Goal: Task Accomplishment & Management: Manage account settings

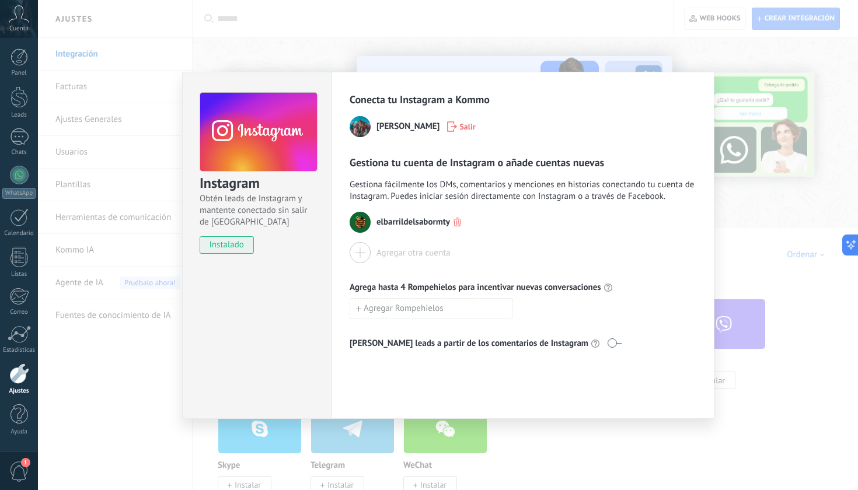
click at [782, 184] on div "Instagram Obtén leads de Instagram y mantente conectado sin salir de Kommo inst…" at bounding box center [448, 245] width 820 height 490
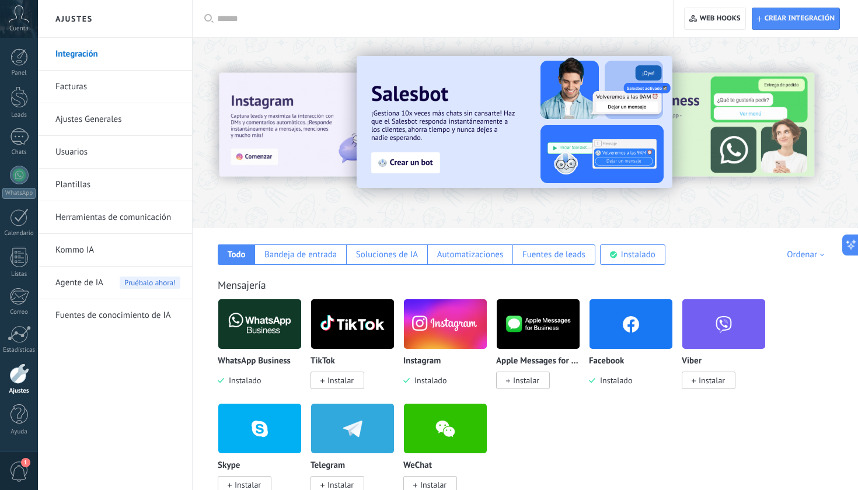
click at [22, 12] on icon at bounding box center [19, 14] width 20 height 18
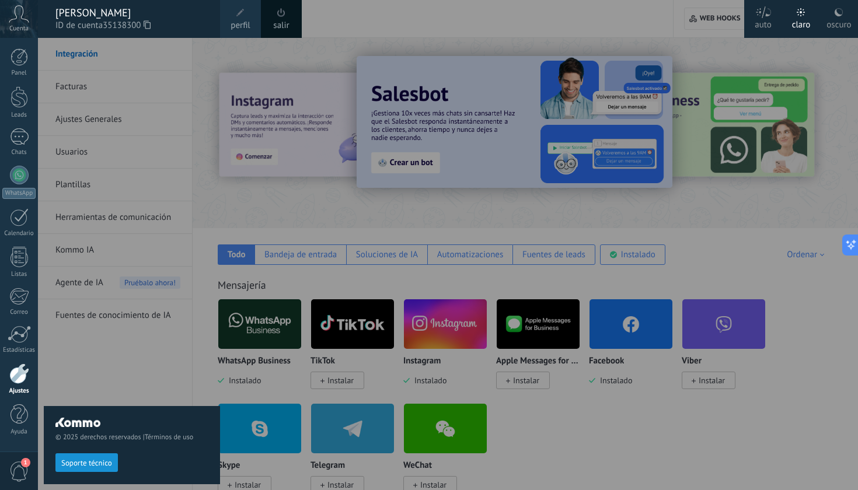
click at [278, 10] on span at bounding box center [281, 12] width 8 height 9
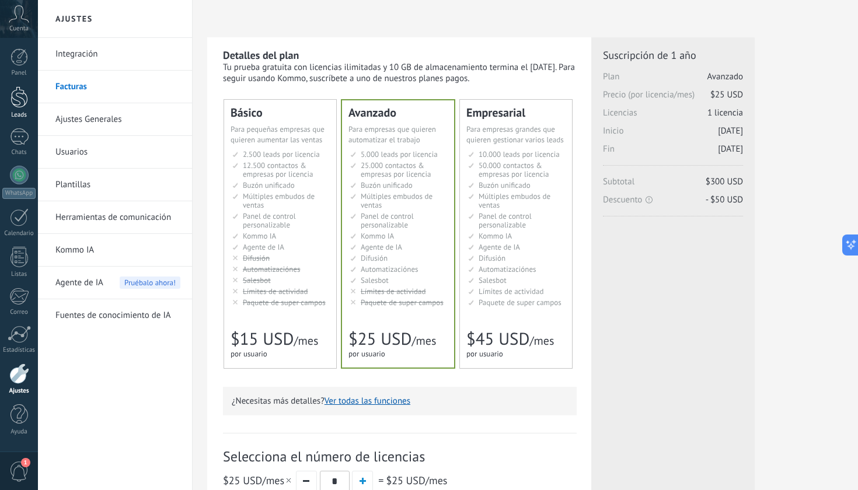
click at [17, 99] on div at bounding box center [20, 97] width 18 height 22
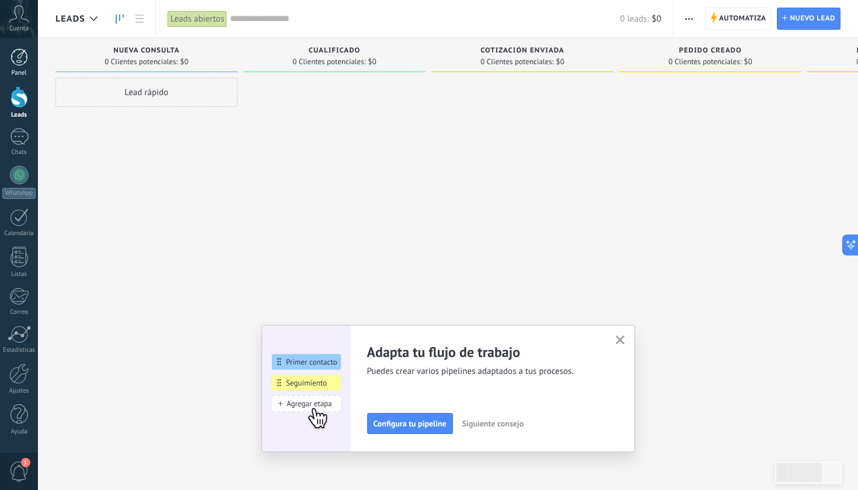
click at [13, 67] on link "Panel" at bounding box center [19, 62] width 38 height 29
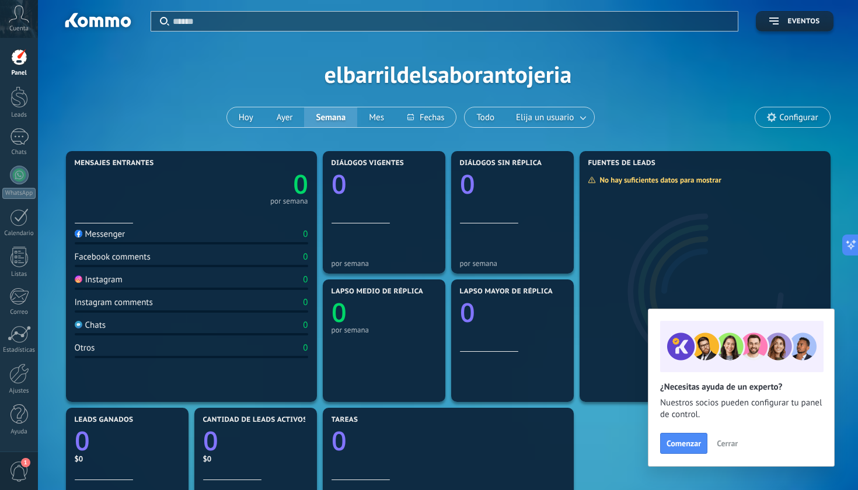
click at [720, 444] on span "Cerrar" at bounding box center [727, 443] width 21 height 8
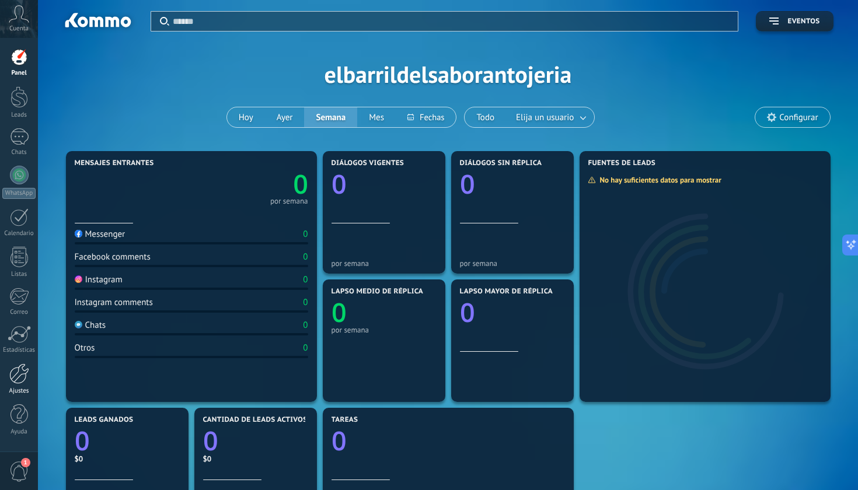
click at [22, 375] on div at bounding box center [19, 374] width 20 height 20
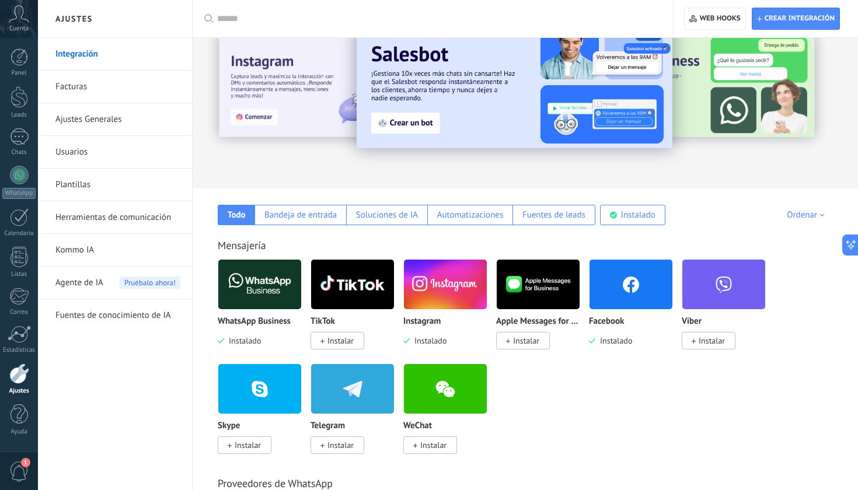
scroll to position [48, 0]
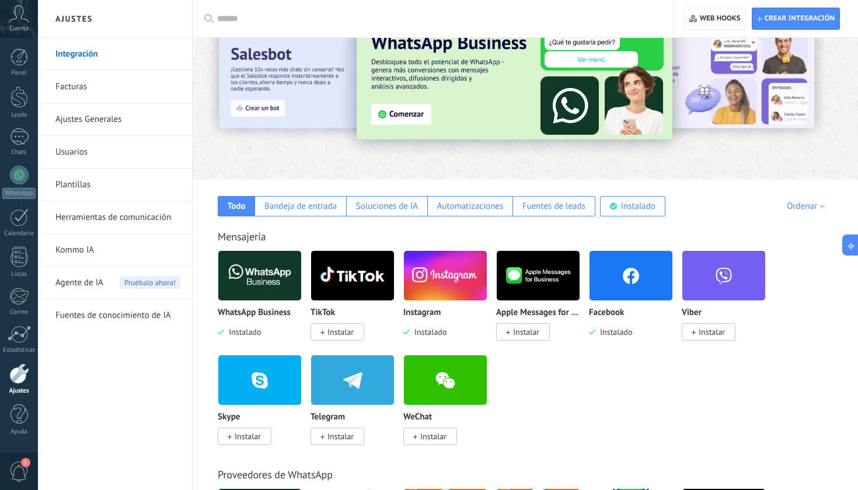
click at [450, 296] on img at bounding box center [445, 275] width 83 height 57
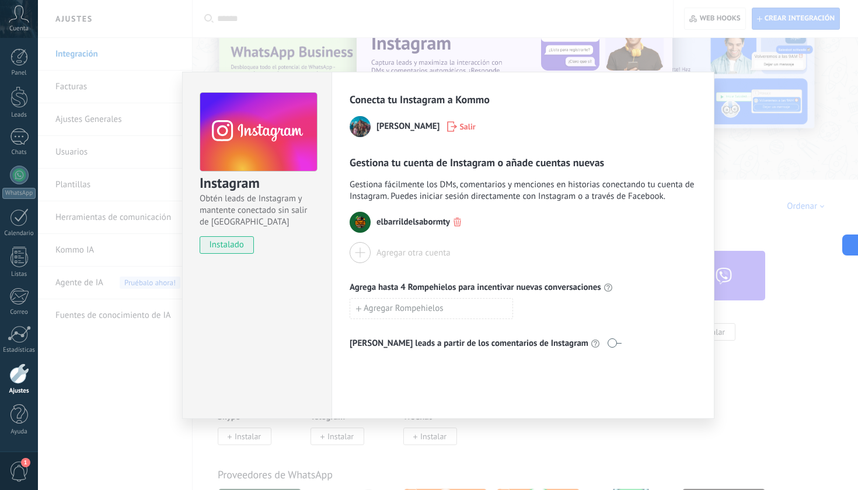
click at [694, 448] on div "Instagram Obtén leads de Instagram y mantente conectado sin salir de Kommo inst…" at bounding box center [448, 245] width 820 height 490
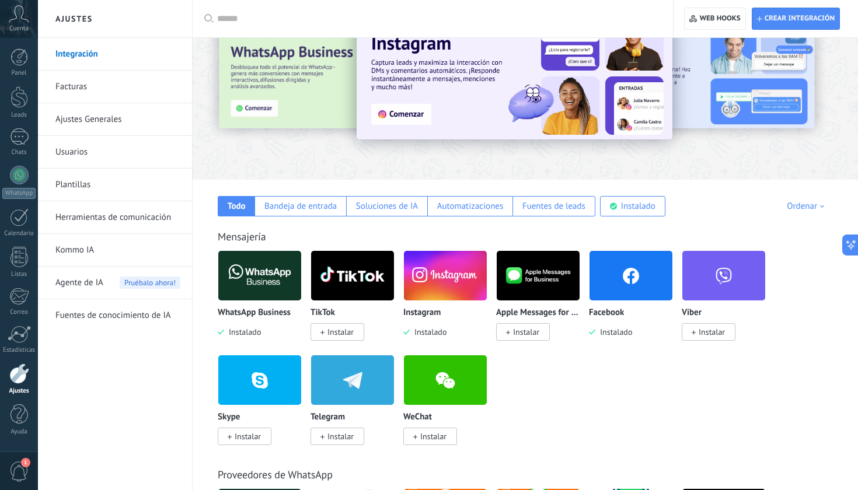
click at [618, 284] on img at bounding box center [630, 275] width 83 height 57
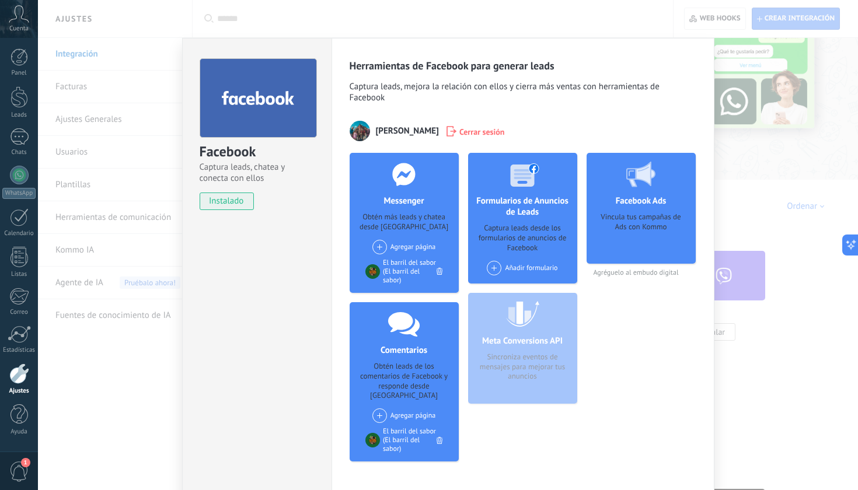
click at [777, 379] on div "Facebook Captura leads, chatea y conecta con ellos instalado Desinstalar Herram…" at bounding box center [448, 245] width 820 height 490
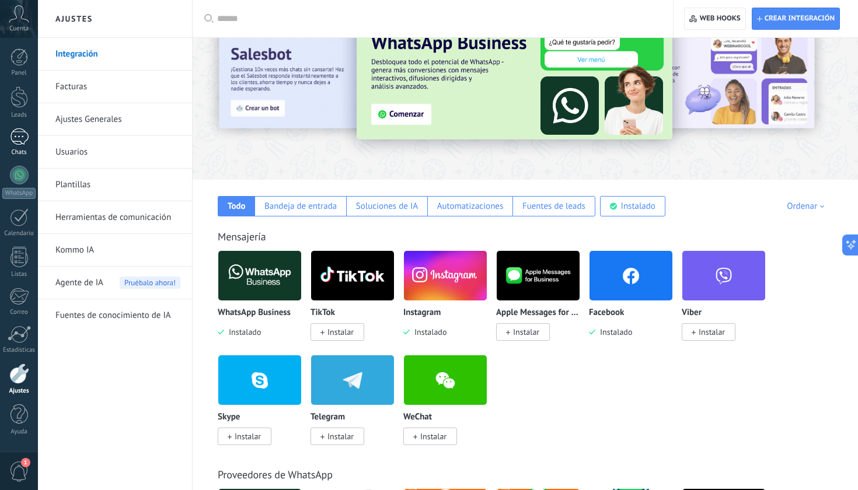
click at [15, 132] on div at bounding box center [19, 136] width 19 height 17
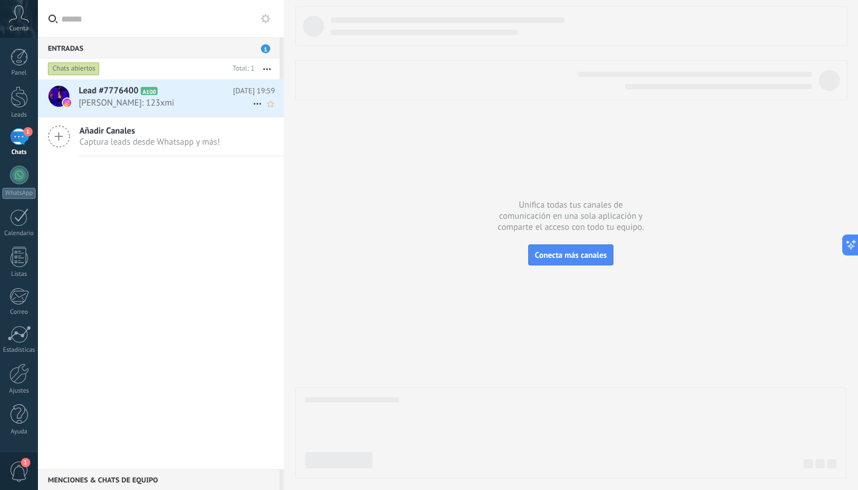
click at [171, 92] on icon at bounding box center [167, 91] width 12 height 12
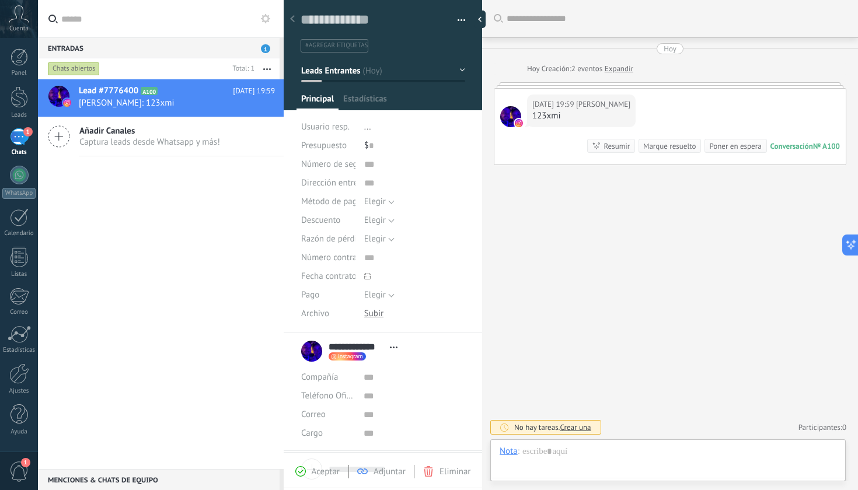
scroll to position [18, 0]
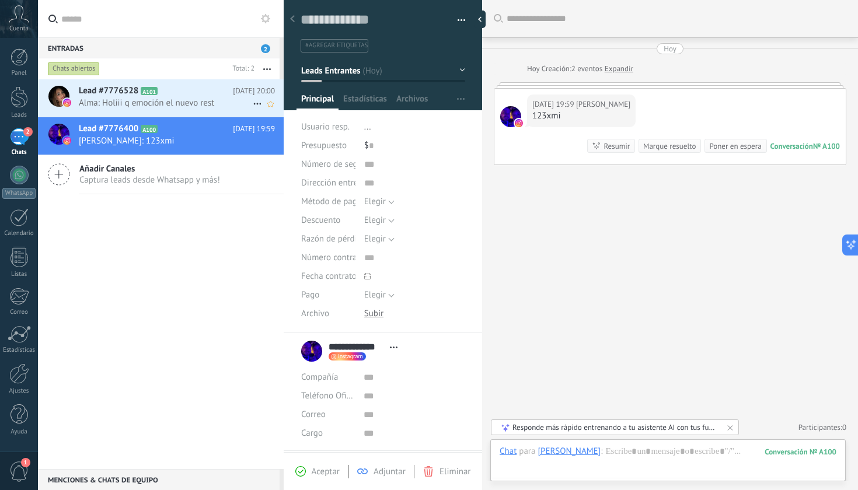
click at [197, 93] on h2 "Lead #7776528 A101" at bounding box center [156, 91] width 154 height 12
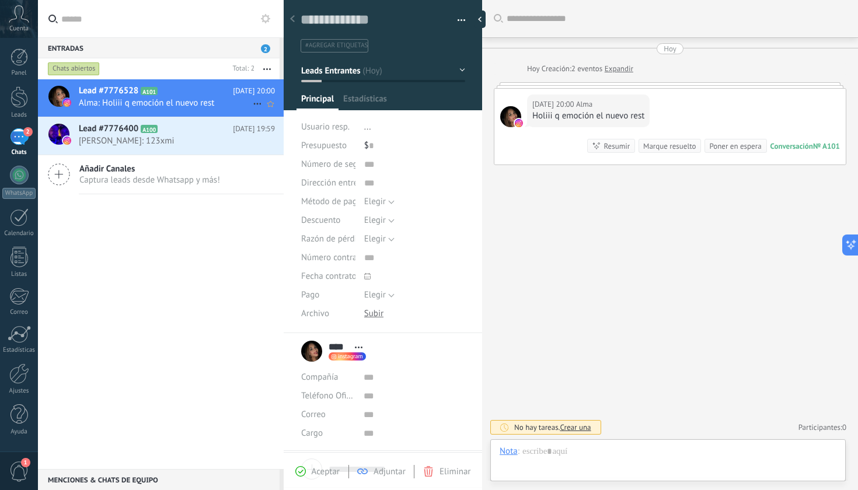
scroll to position [18, 0]
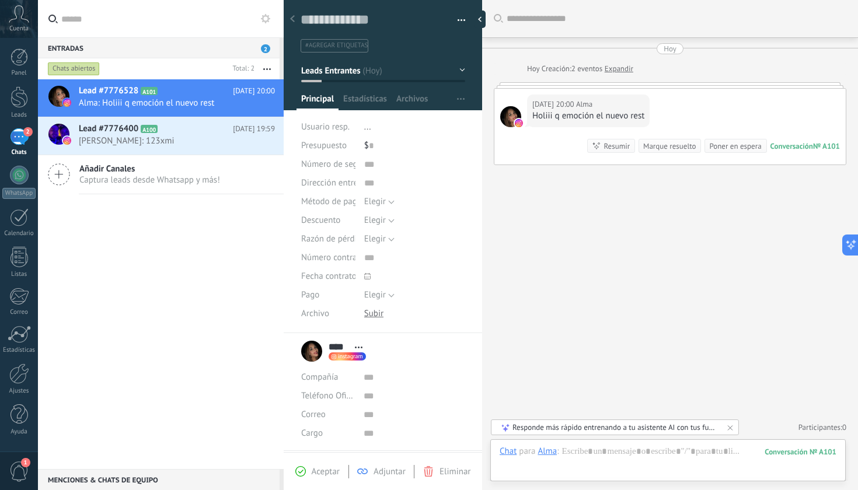
drag, startPoint x: 483, startPoint y: 274, endPoint x: 442, endPoint y: 274, distance: 41.4
click at [442, 274] on div "Guardar y crear Imprimir Administrar etiquetas" at bounding box center [571, 245] width 574 height 490
type textarea "**********"
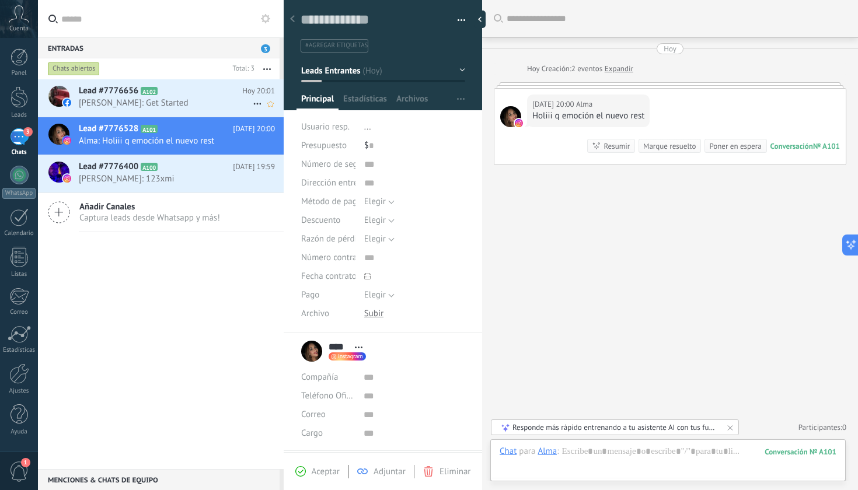
click at [209, 87] on h2 "Lead #7776656 A102" at bounding box center [160, 91] width 163 height 12
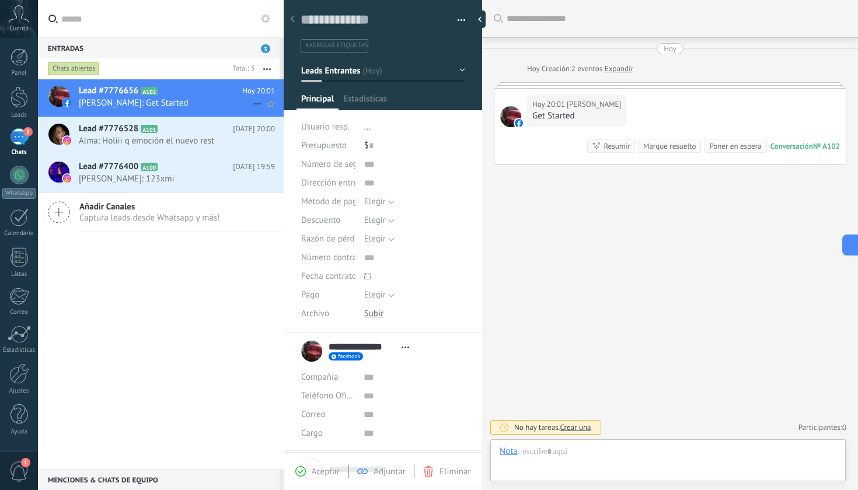
scroll to position [18, 0]
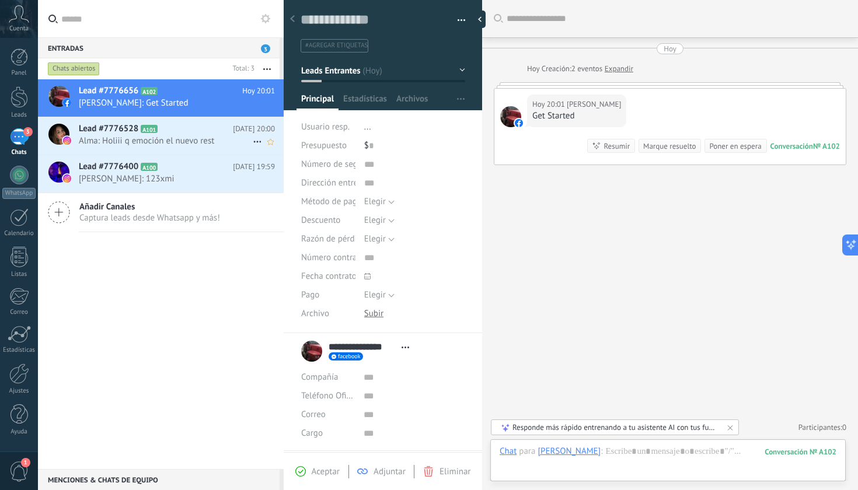
click at [187, 128] on h2 "Lead #7776528 A101" at bounding box center [156, 129] width 154 height 12
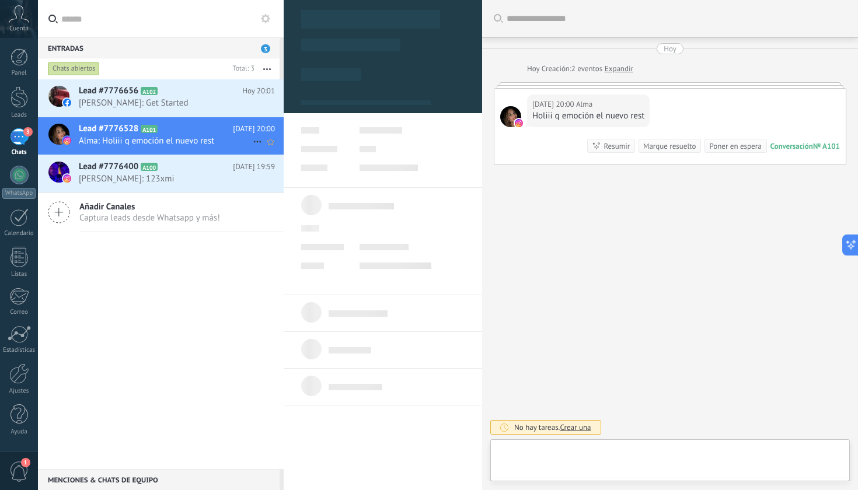
scroll to position [18, 0]
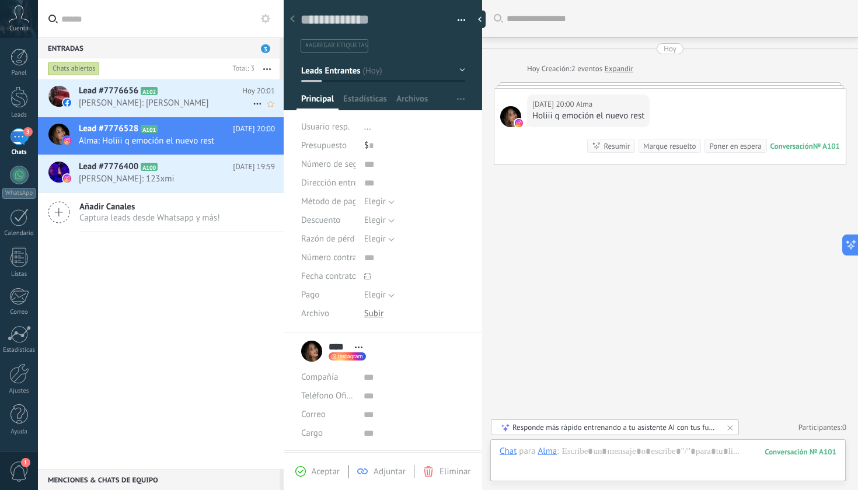
click at [193, 104] on span "Alma Betancourt: Hola barril" at bounding box center [166, 102] width 174 height 11
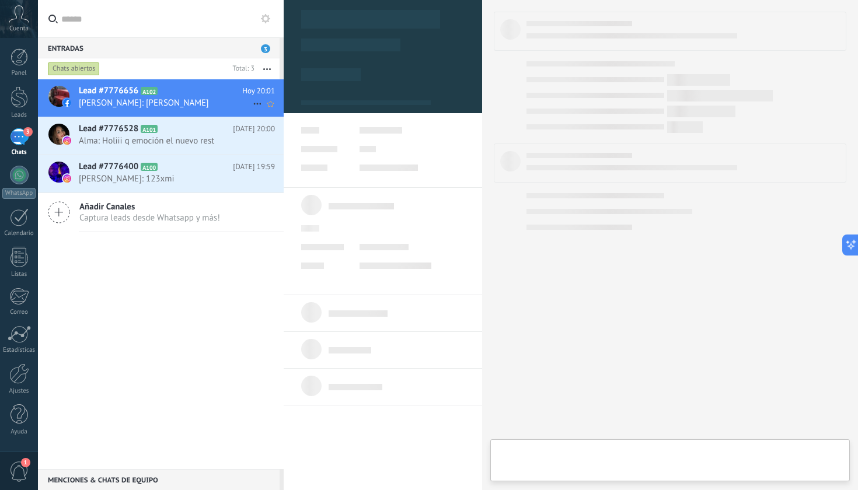
type textarea "**********"
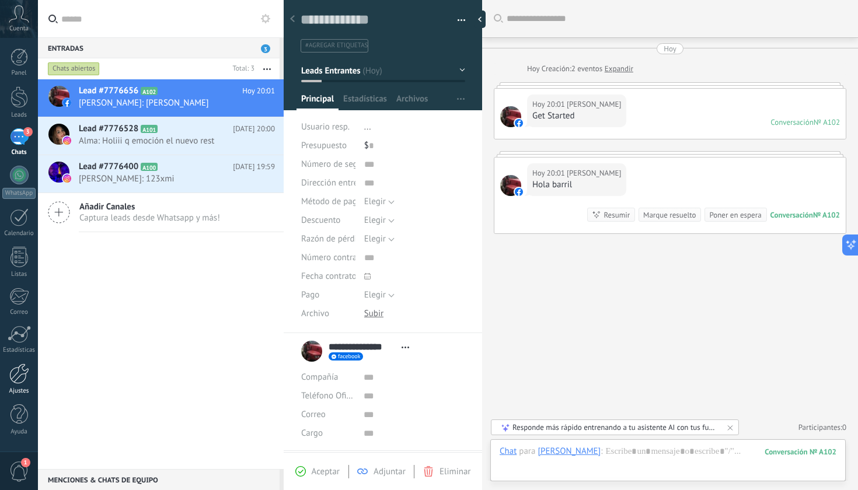
click at [14, 375] on div at bounding box center [19, 374] width 20 height 20
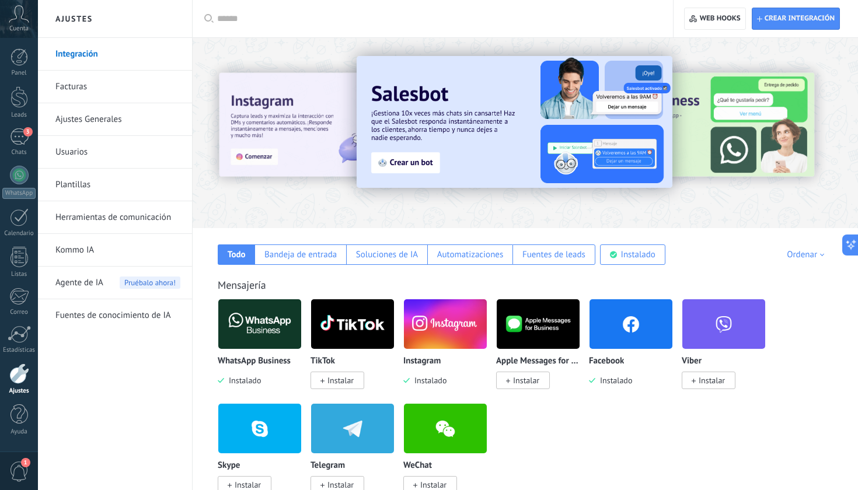
click at [130, 88] on link "Facturas" at bounding box center [117, 87] width 125 height 33
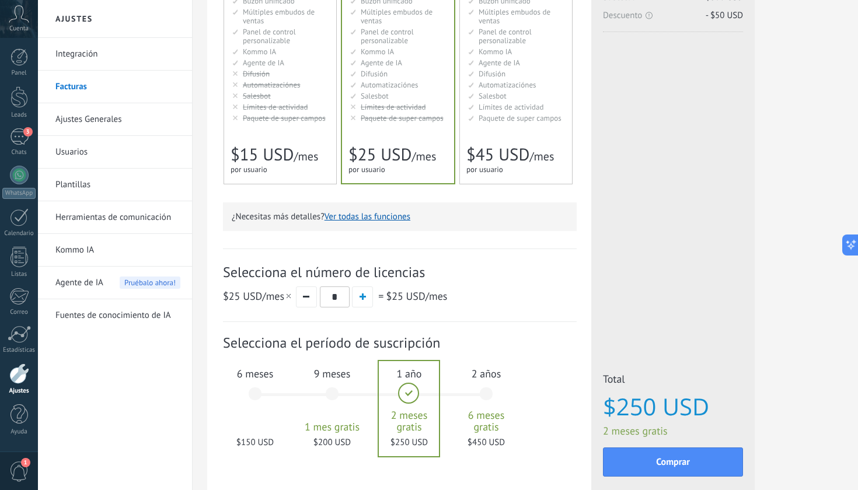
scroll to position [185, 0]
click at [271, 98] on li "Salesbot Salesbot Salesbot Salesbot Salesbot Salesbot Salesbot" at bounding box center [280, 95] width 97 height 9
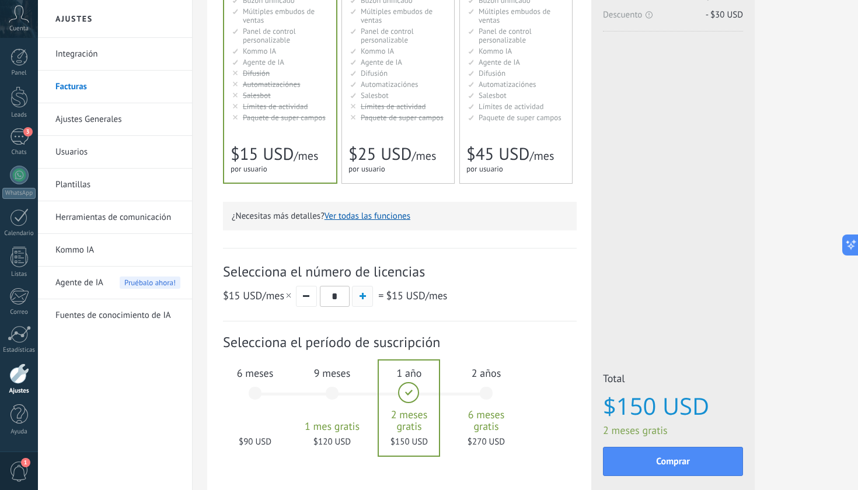
click at [362, 298] on span "button" at bounding box center [362, 296] width 6 height 6
type input "*"
click at [12, 382] on div at bounding box center [19, 374] width 20 height 20
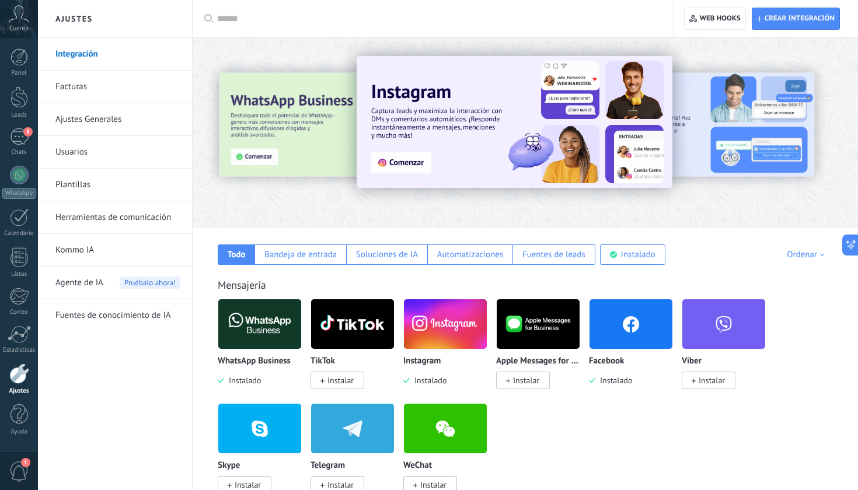
click at [74, 92] on link "Facturas" at bounding box center [117, 87] width 125 height 33
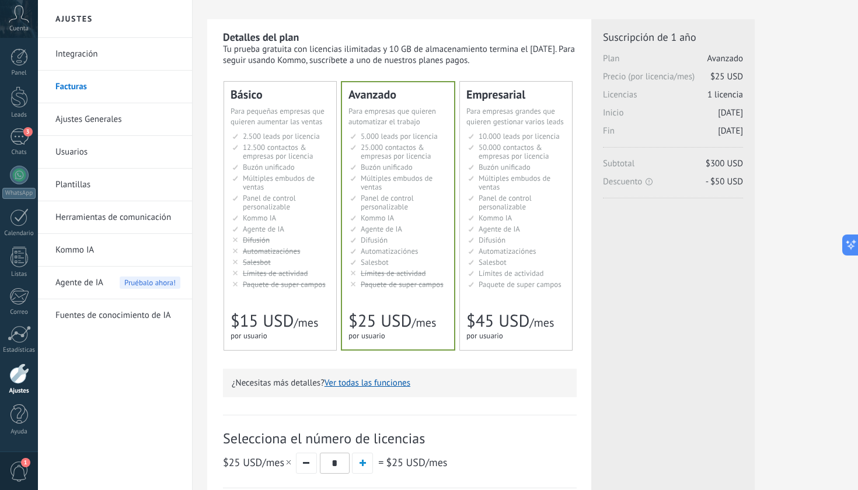
scroll to position [22, 0]
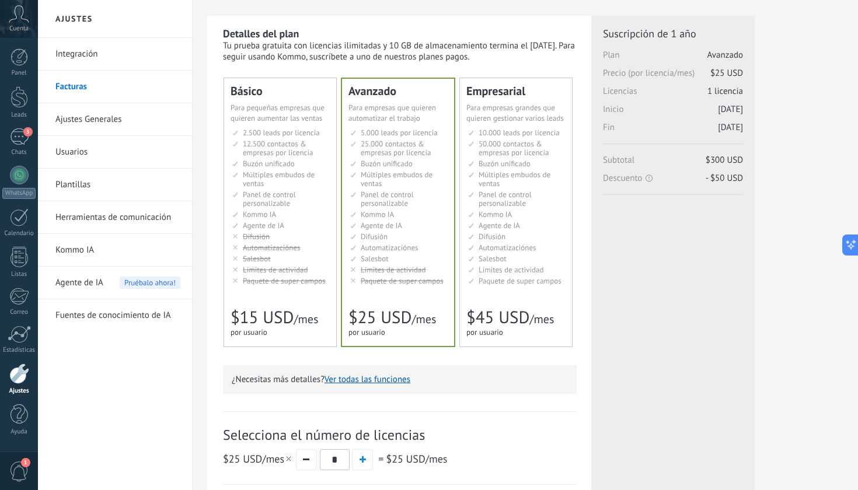
click at [288, 203] on span "Panel de control personalizable" at bounding box center [269, 199] width 53 height 19
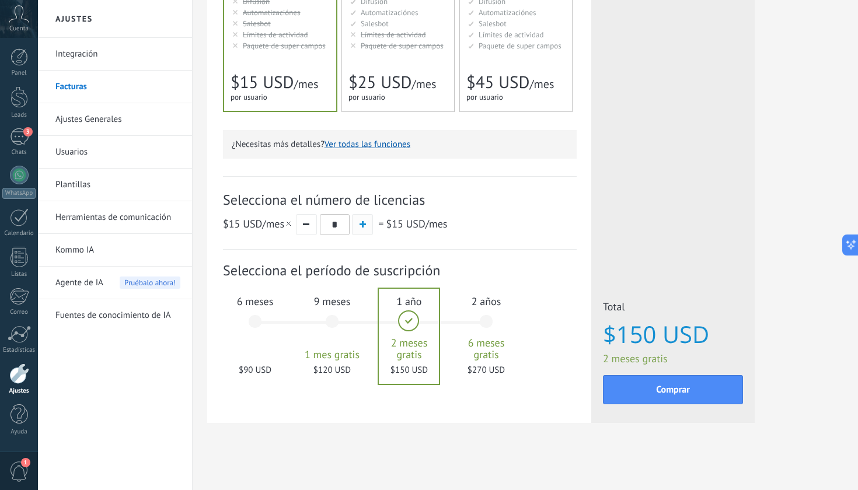
scroll to position [257, 0]
click at [366, 227] on button "button" at bounding box center [362, 224] width 21 height 21
type input "*"
click at [270, 343] on div "6 meses $180 USD" at bounding box center [254, 327] width 63 height 82
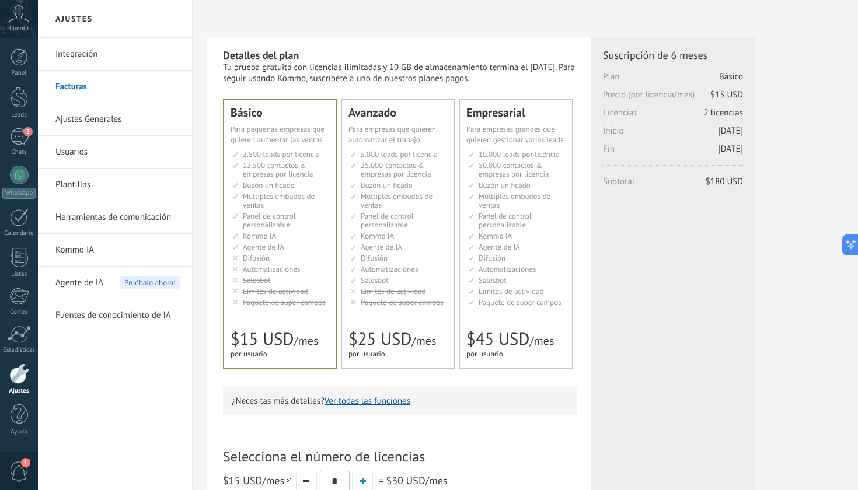
scroll to position [0, 0]
click at [22, 179] on div at bounding box center [19, 175] width 19 height 19
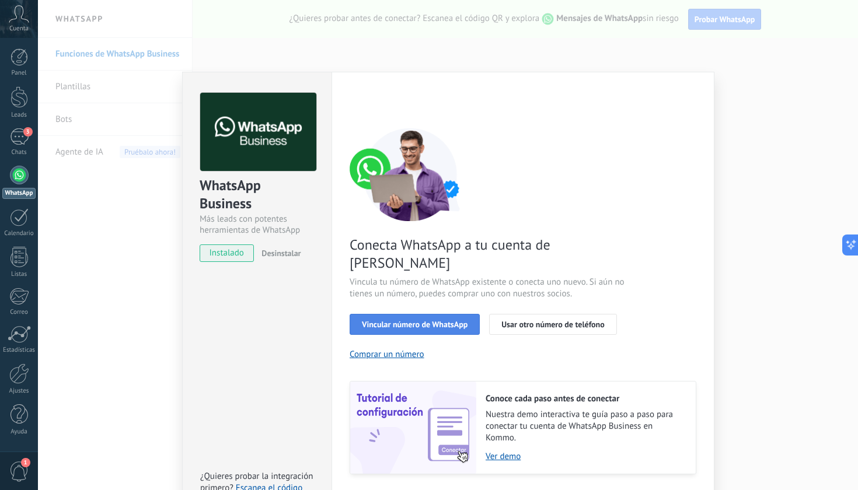
click at [455, 320] on span "Vincular número de WhatsApp" at bounding box center [415, 324] width 106 height 8
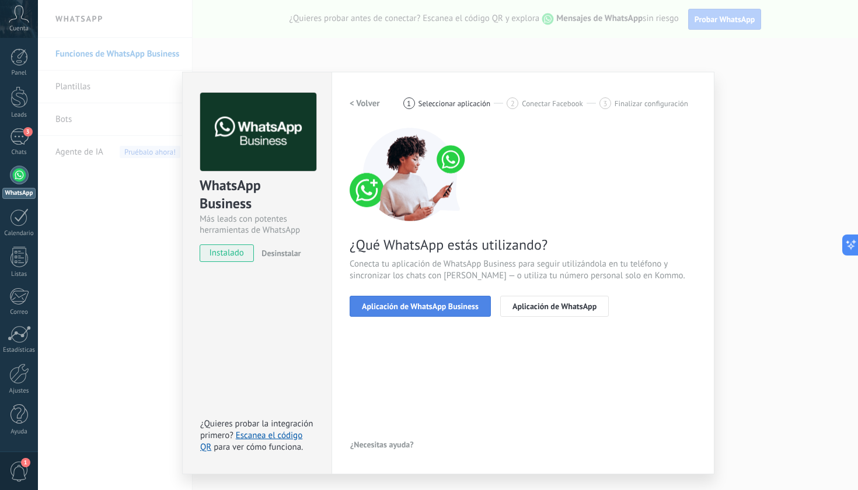
click at [457, 308] on span "Aplicación de WhatsApp Business" at bounding box center [420, 306] width 117 height 8
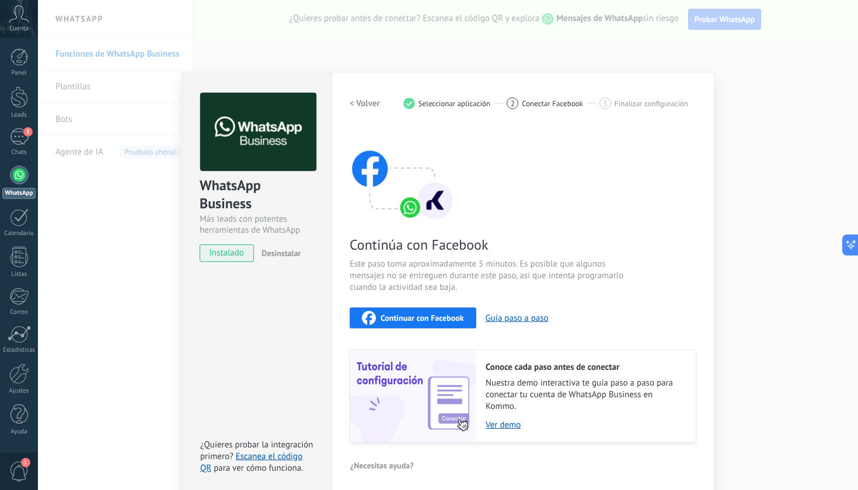
click at [753, 196] on div "WhatsApp Business Más leads con potentes herramientas de WhatsApp instalado Des…" at bounding box center [448, 245] width 820 height 490
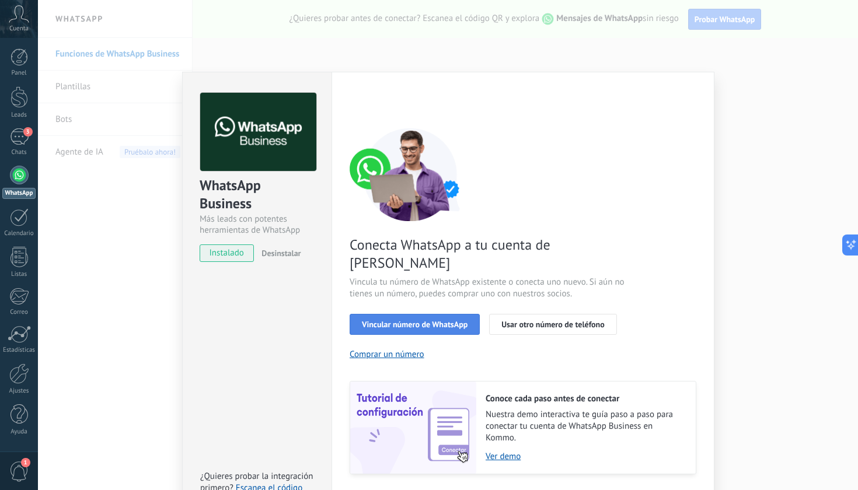
click at [458, 320] on span "Vincular número de WhatsApp" at bounding box center [415, 324] width 106 height 8
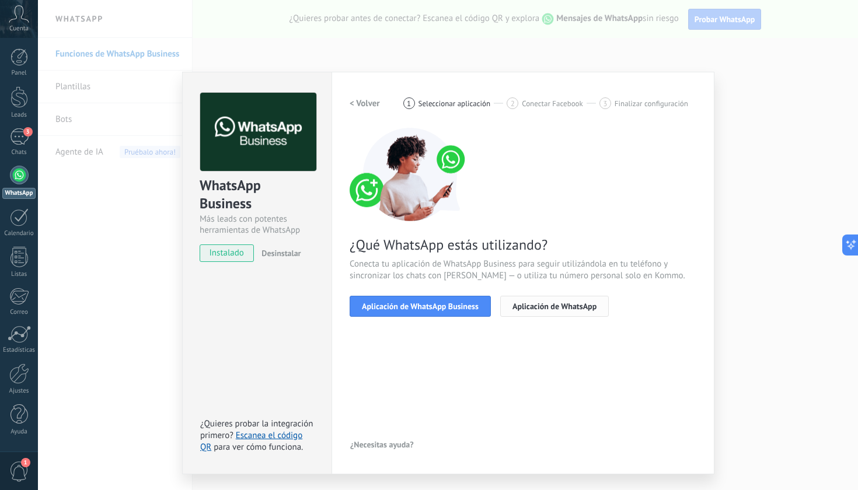
click at [553, 312] on button "Aplicación de WhatsApp" at bounding box center [554, 306] width 109 height 21
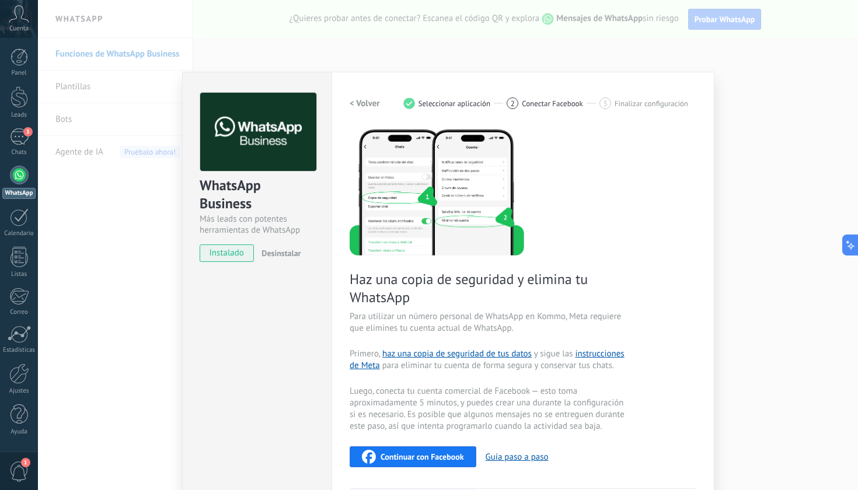
click at [435, 449] on button "Continuar con Facebook" at bounding box center [413, 456] width 127 height 21
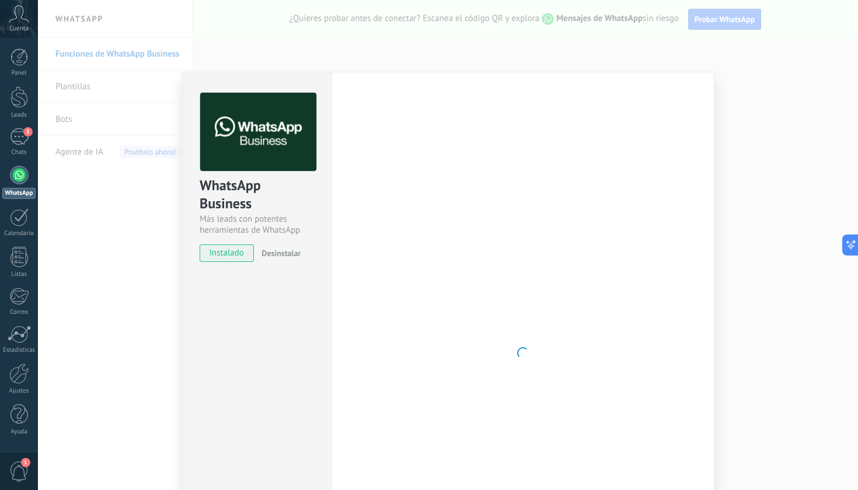
click at [782, 151] on div "WhatsApp Business Más leads con potentes herramientas de WhatsApp instalado Des…" at bounding box center [448, 245] width 820 height 490
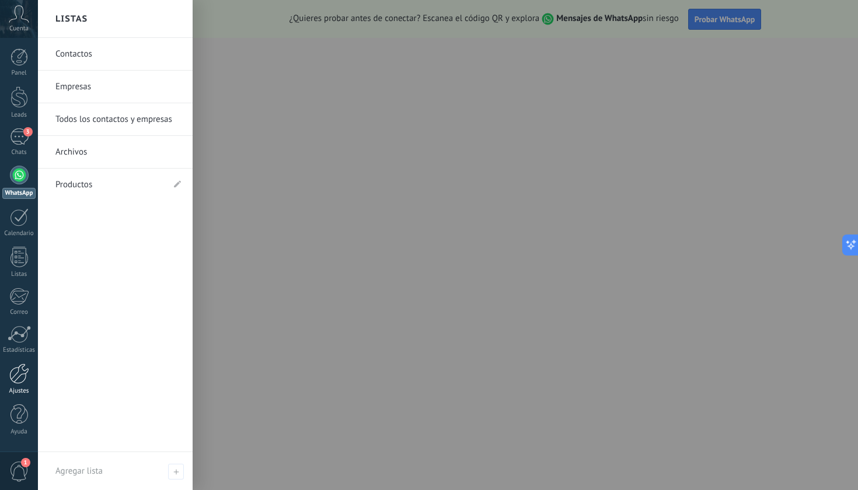
click at [27, 381] on div at bounding box center [19, 374] width 20 height 20
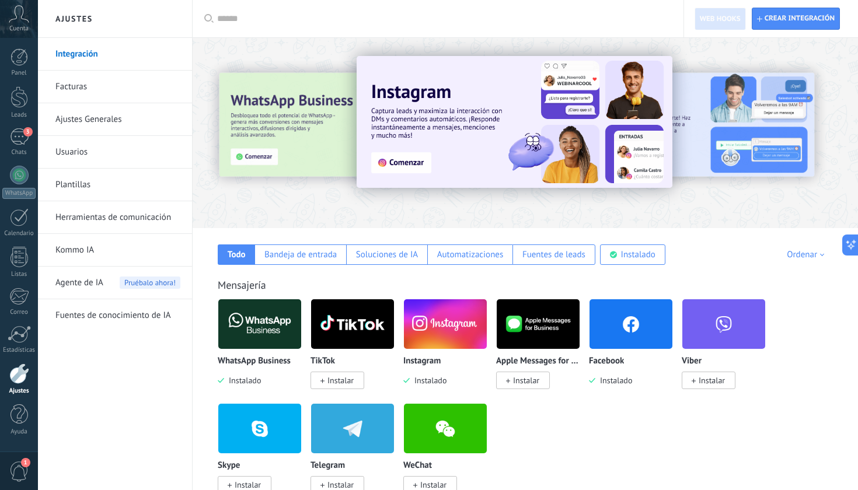
click at [270, 10] on div at bounding box center [442, 18] width 450 height 37
click at [261, 19] on input "text" at bounding box center [442, 19] width 450 height 12
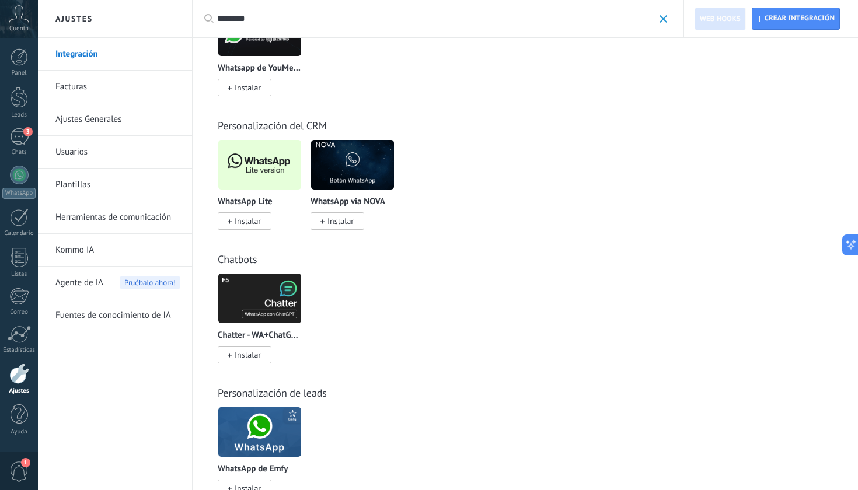
scroll to position [313, 0]
type input "********"
click at [273, 160] on img at bounding box center [259, 165] width 83 height 57
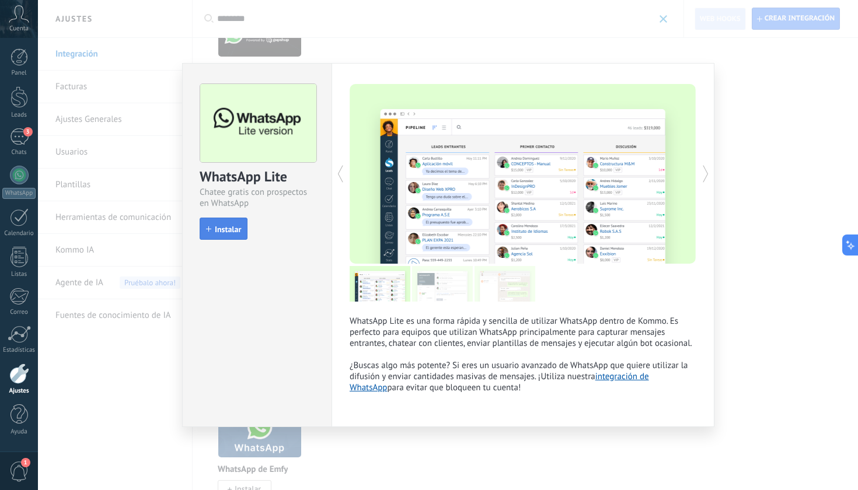
click at [240, 228] on span "Instalar" at bounding box center [228, 229] width 26 height 8
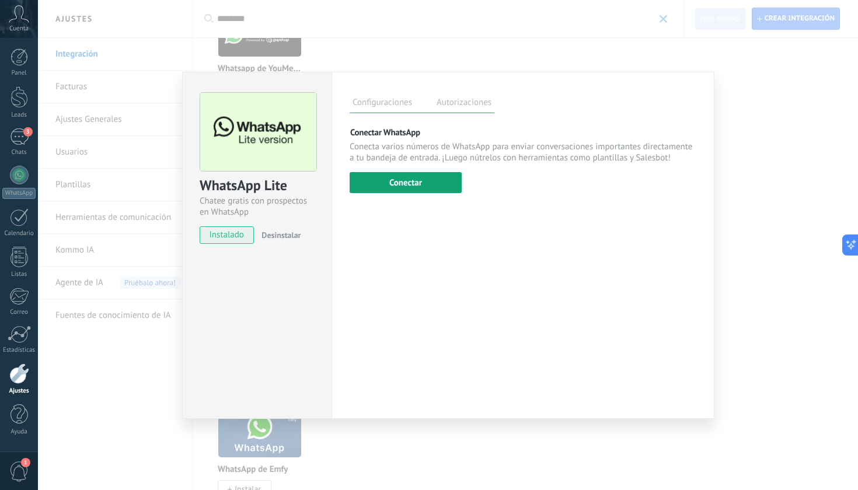
click at [443, 178] on button "Conectar" at bounding box center [406, 182] width 112 height 21
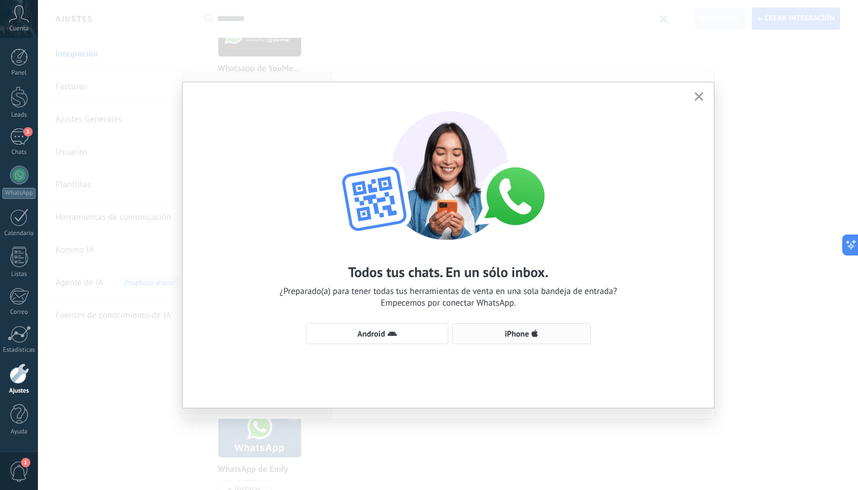
click at [546, 337] on span "iPhone" at bounding box center [521, 333] width 125 height 9
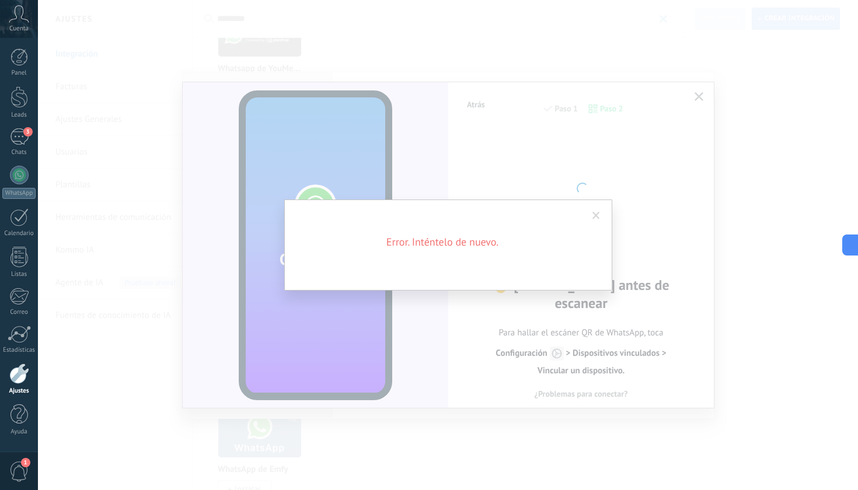
click at [591, 220] on span at bounding box center [595, 216] width 19 height 20
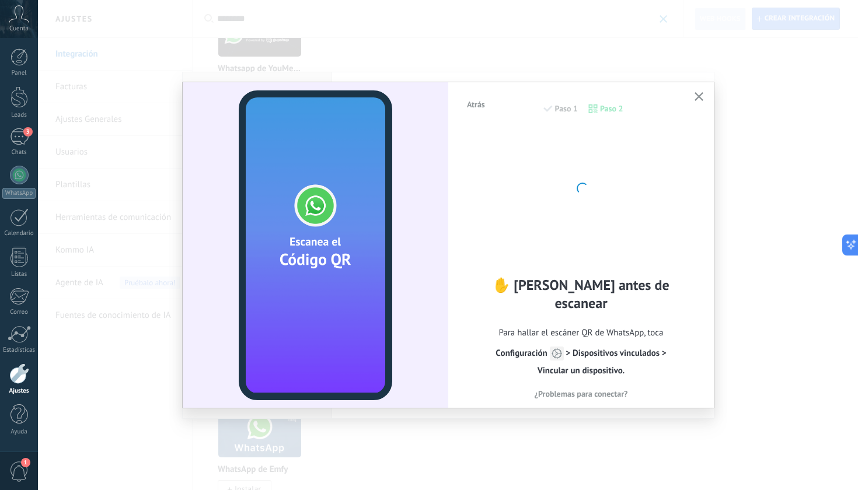
click at [703, 96] on button "button" at bounding box center [699, 97] width 15 height 16
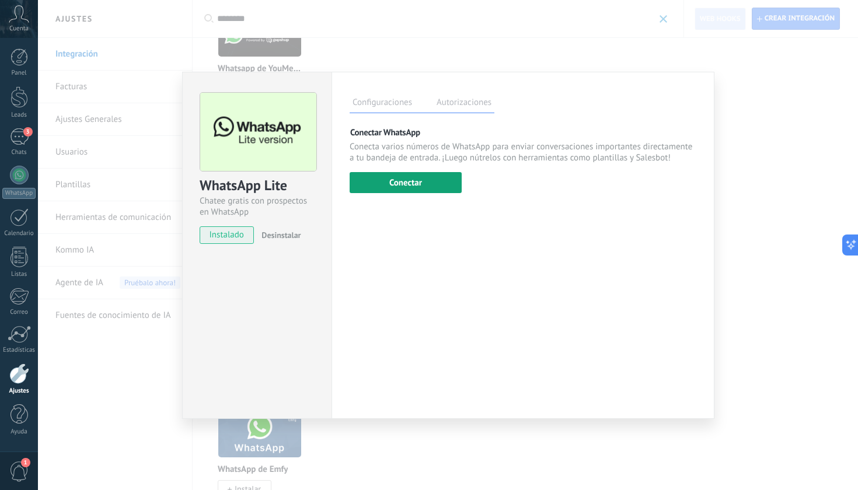
click at [438, 184] on button "Conectar" at bounding box center [406, 182] width 112 height 21
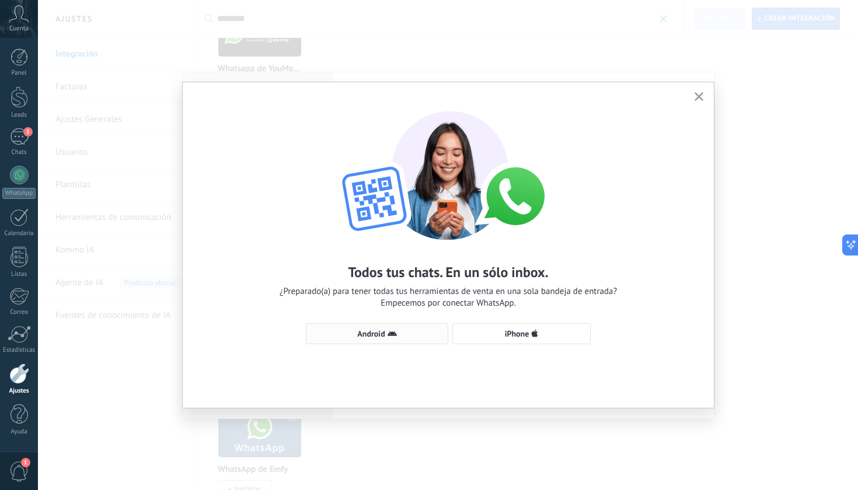
click at [381, 333] on span "Android" at bounding box center [370, 334] width 27 height 8
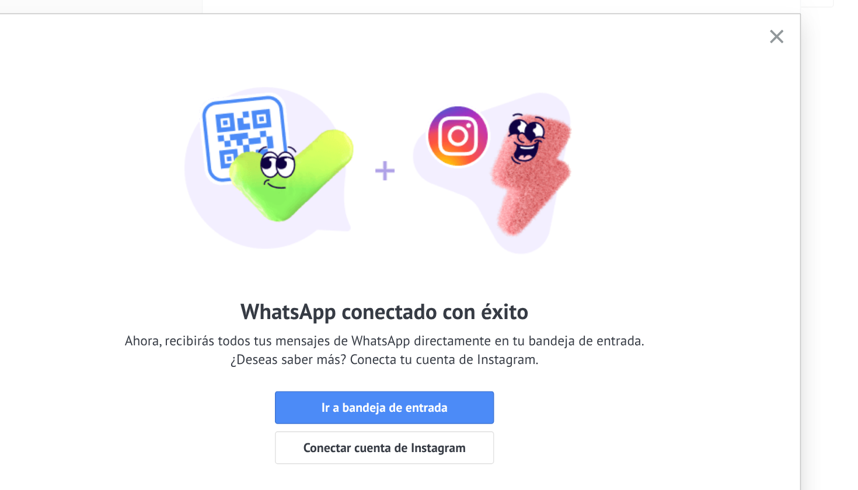
scroll to position [246, 0]
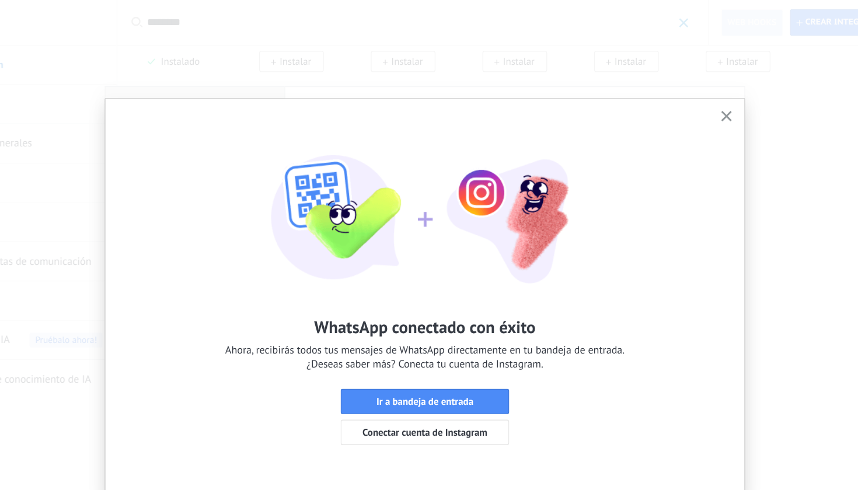
click at [694, 97] on icon "button" at bounding box center [698, 96] width 9 height 9
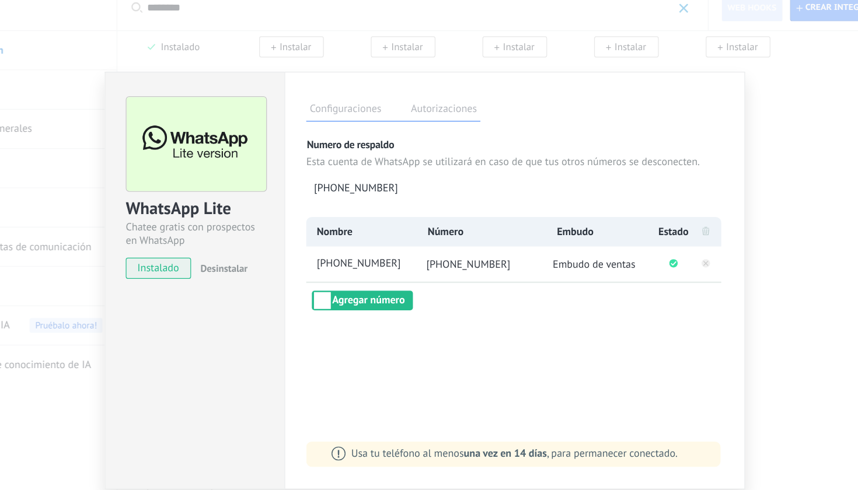
click at [623, 134] on div "WhatsApp Lite Chatee gratis con prospectos en WhatsApp instalado Desinstalar Co…" at bounding box center [448, 245] width 820 height 490
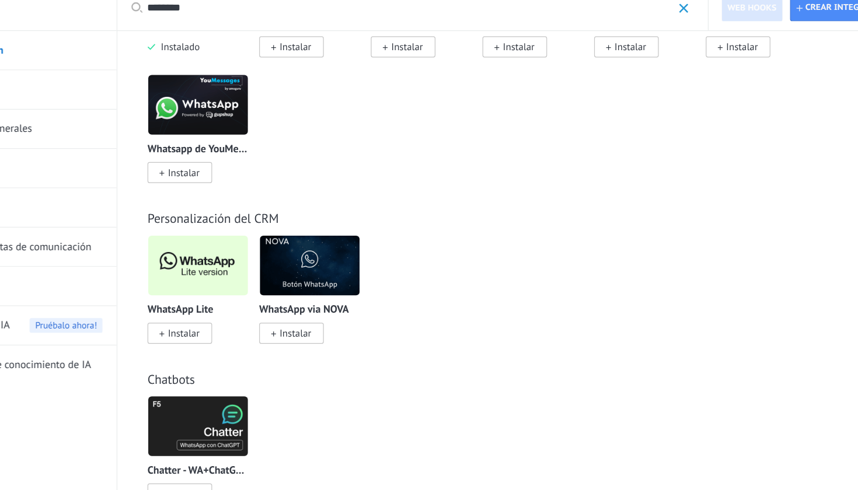
scroll to position [229, 0]
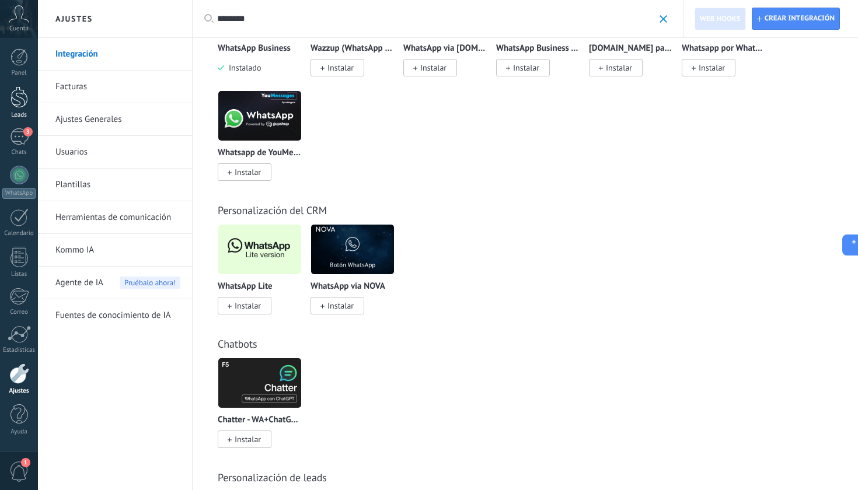
click at [25, 89] on div at bounding box center [20, 97] width 18 height 22
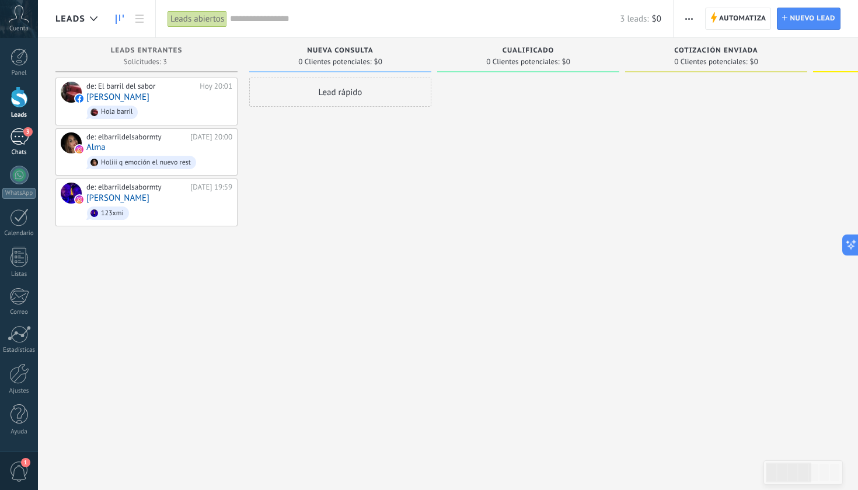
click at [14, 139] on div "3" at bounding box center [19, 136] width 19 height 17
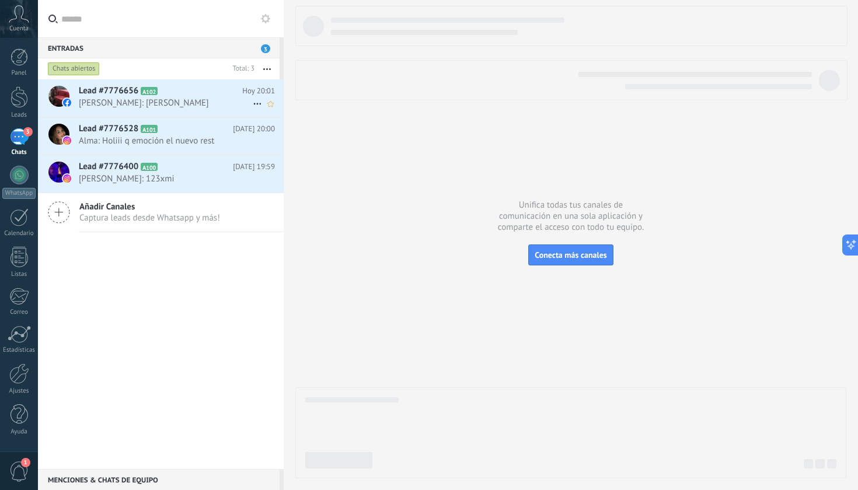
click at [195, 110] on div "Lead #7776656 A102 Hoy 20:01 Alma Betancourt: Hola barril" at bounding box center [181, 97] width 205 height 37
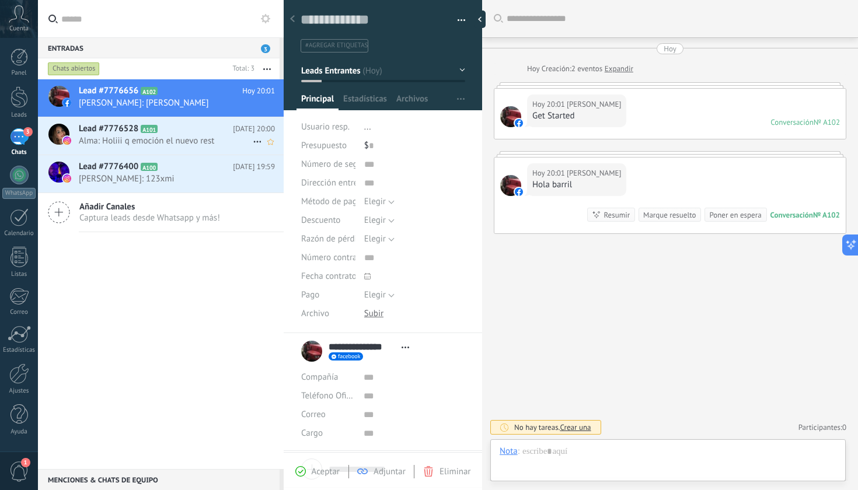
scroll to position [18, 0]
click at [191, 139] on span "Alma: Holiii q emoción el nuevo rest" at bounding box center [166, 140] width 174 height 11
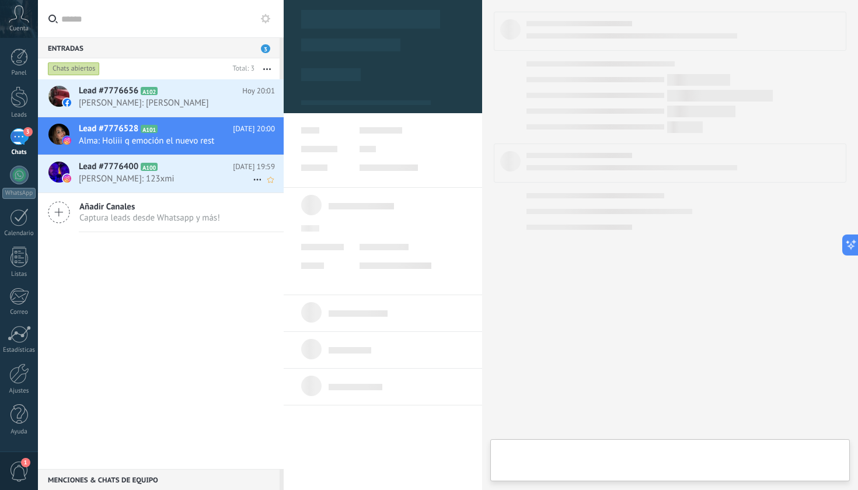
click at [184, 175] on span "[PERSON_NAME]: 123xmi" at bounding box center [166, 178] width 174 height 11
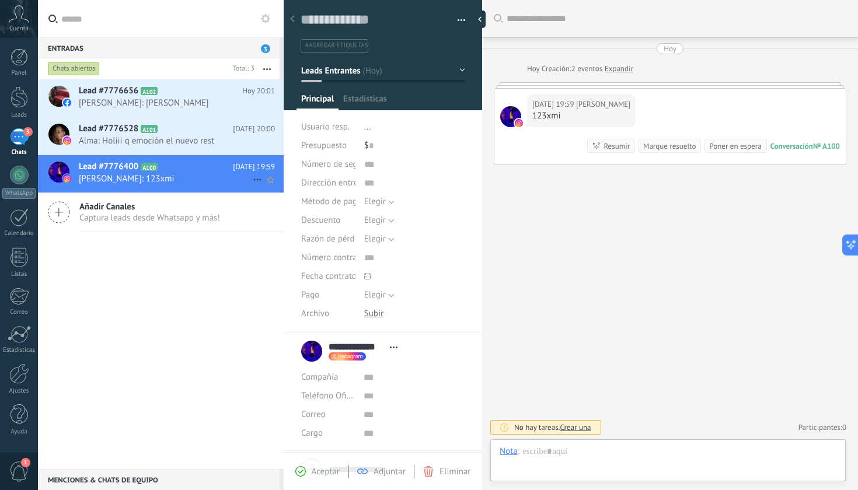
type textarea "**********"
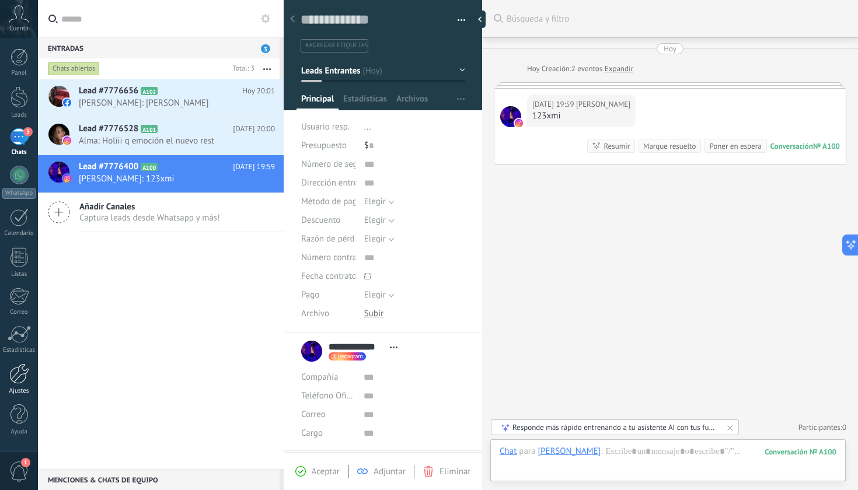
click at [19, 385] on link "Ajustes" at bounding box center [19, 380] width 38 height 32
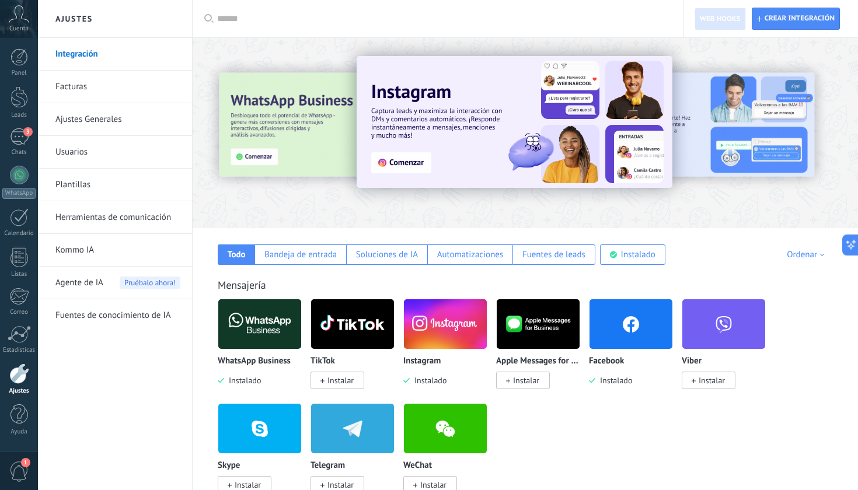
click at [324, 19] on input "text" at bounding box center [442, 19] width 450 height 12
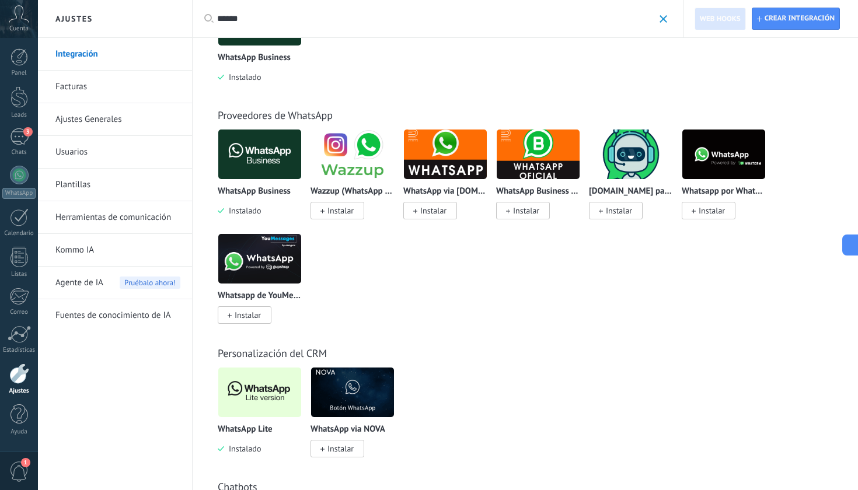
scroll to position [124, 0]
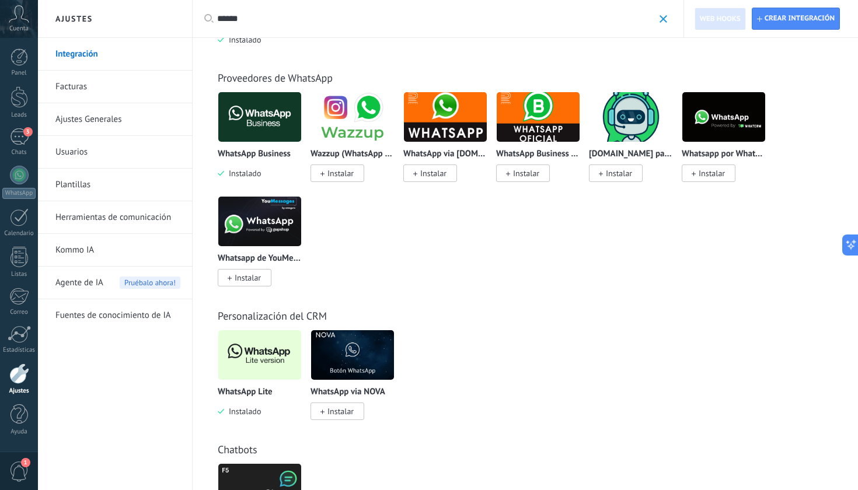
type input "******"
click at [260, 350] on img at bounding box center [259, 355] width 83 height 57
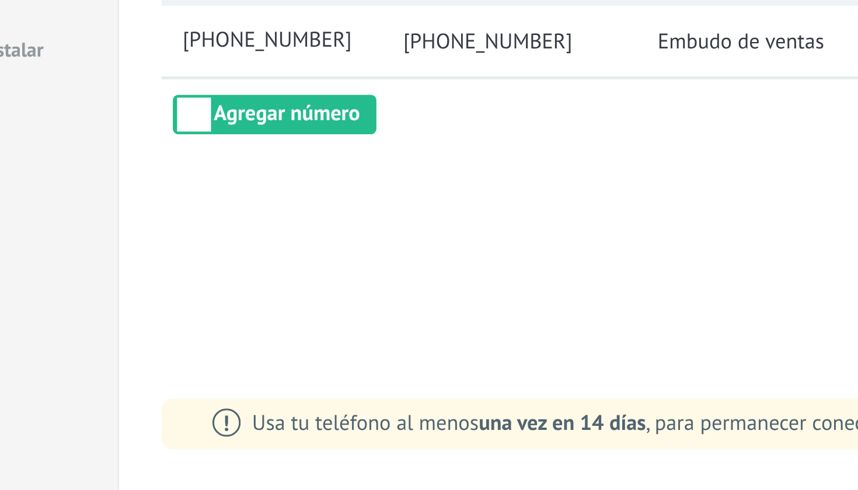
scroll to position [169, 0]
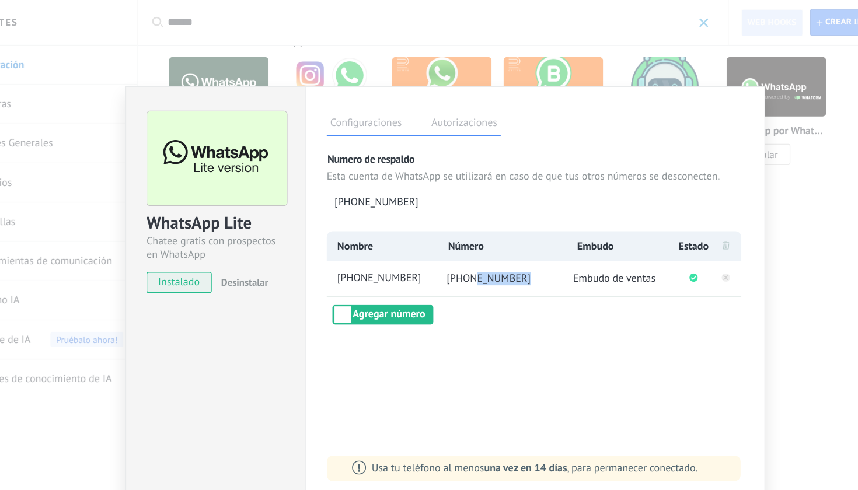
drag, startPoint x: 393, startPoint y: 233, endPoint x: 448, endPoint y: 234, distance: 55.4
click at [448, 234] on li "[PHONE_NUMBER]" at bounding box center [495, 231] width 109 height 29
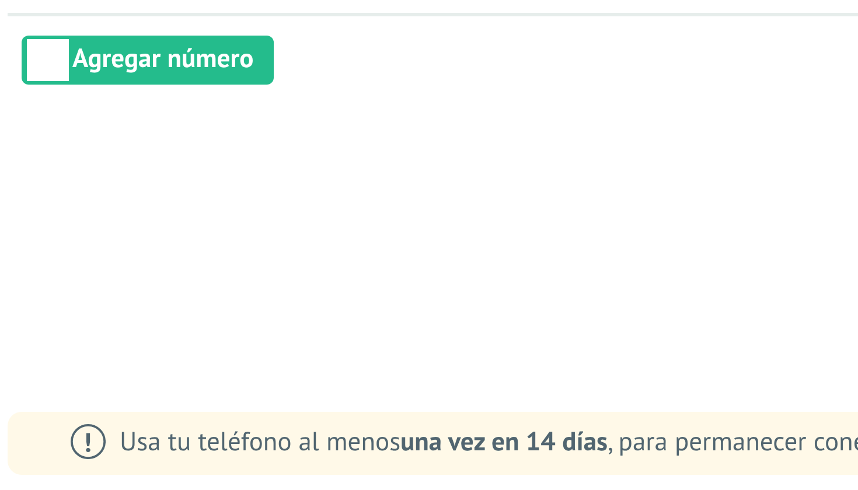
click at [331, 93] on div "Configuraciones Autorizaciones Esta pestaña registra a los usuarios que han con…" at bounding box center [522, 245] width 383 height 347
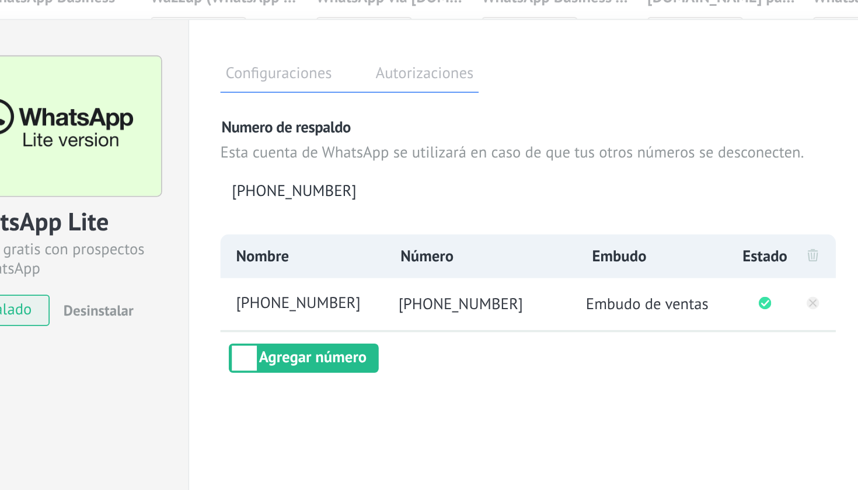
scroll to position [166, 0]
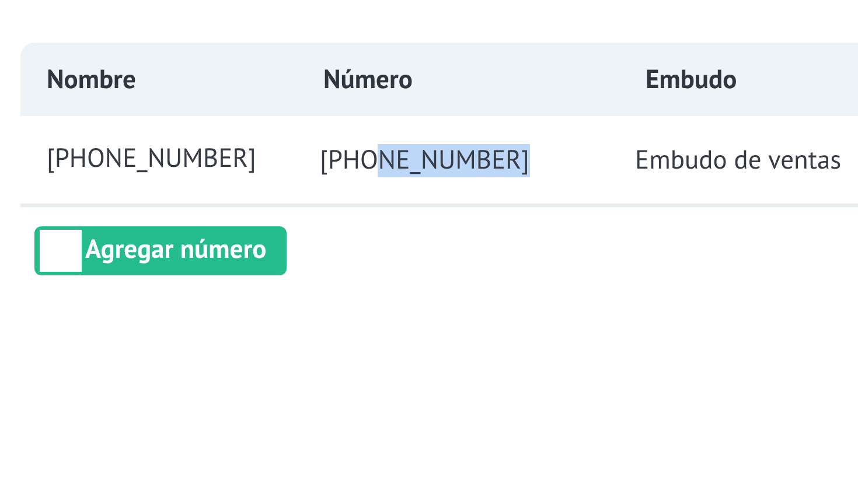
drag, startPoint x: 126, startPoint y: 53, endPoint x: 177, endPoint y: 55, distance: 51.4
click at [441, 217] on li "[PHONE_NUMBER]" at bounding box center [495, 231] width 109 height 29
copy span "8126011806"
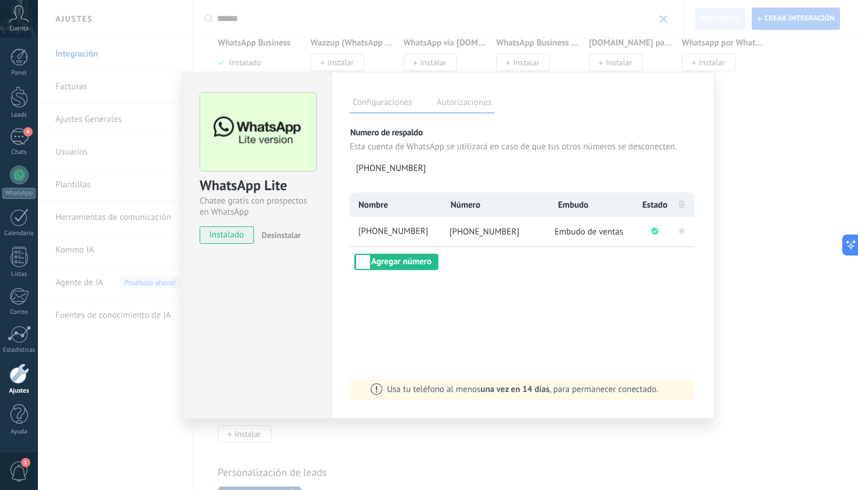
click at [788, 353] on div "WhatsApp Lite Chatee gratis con prospectos en WhatsApp instalado Desinstalar Co…" at bounding box center [448, 245] width 820 height 490
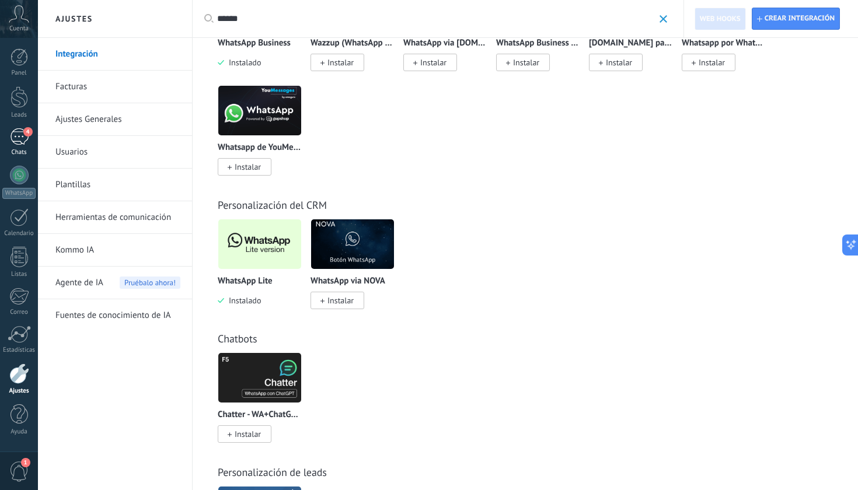
click at [19, 137] on div "4" at bounding box center [19, 136] width 19 height 17
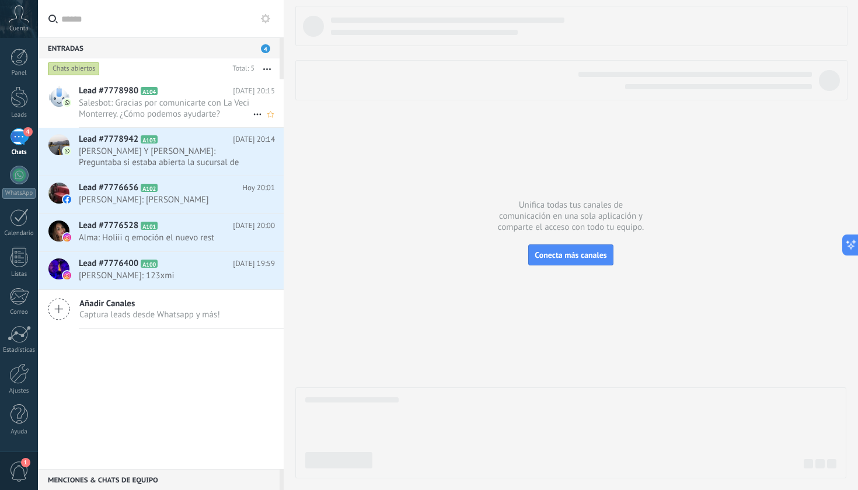
click at [167, 112] on span "Salesbot: Gracias por comunicarte con La Veci Monterrey. ¿Cómo podemos ayudarte?" at bounding box center [166, 108] width 174 height 22
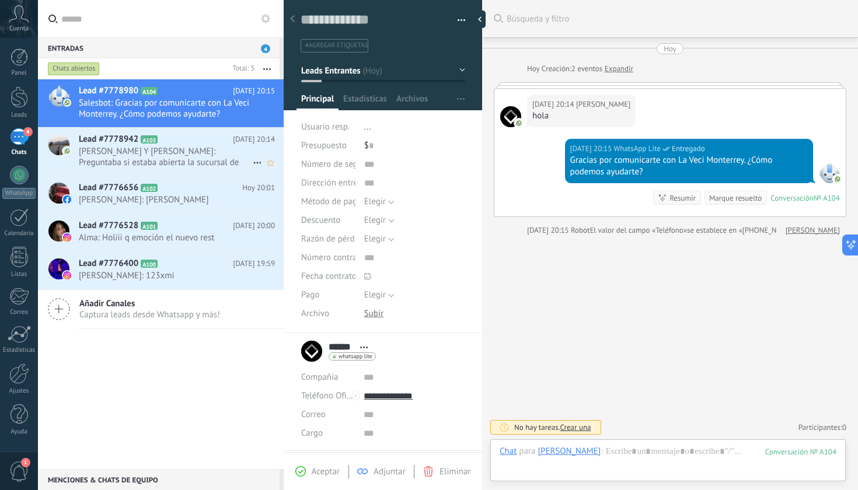
click at [176, 143] on h2 "Lead #7778942 A103" at bounding box center [156, 140] width 154 height 12
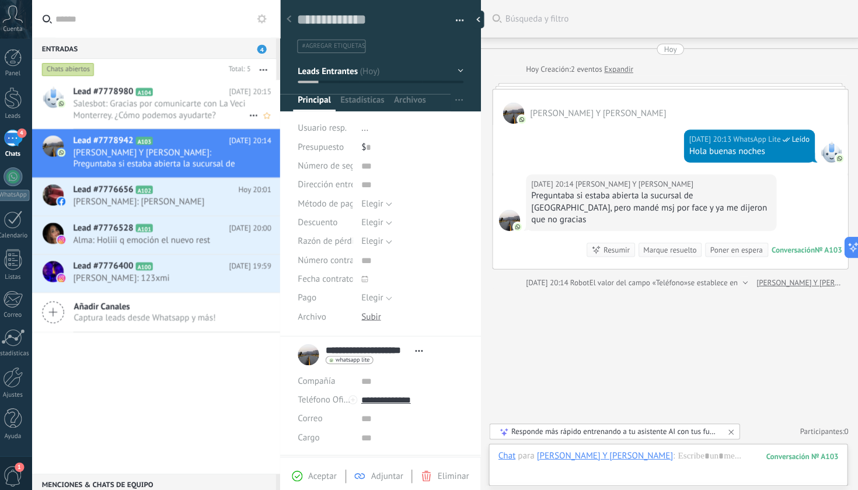
click at [191, 115] on span "Salesbot: Gracias por comunicarte con La Veci Monterrey. ¿Cómo podemos ayudarte?" at bounding box center [166, 108] width 174 height 22
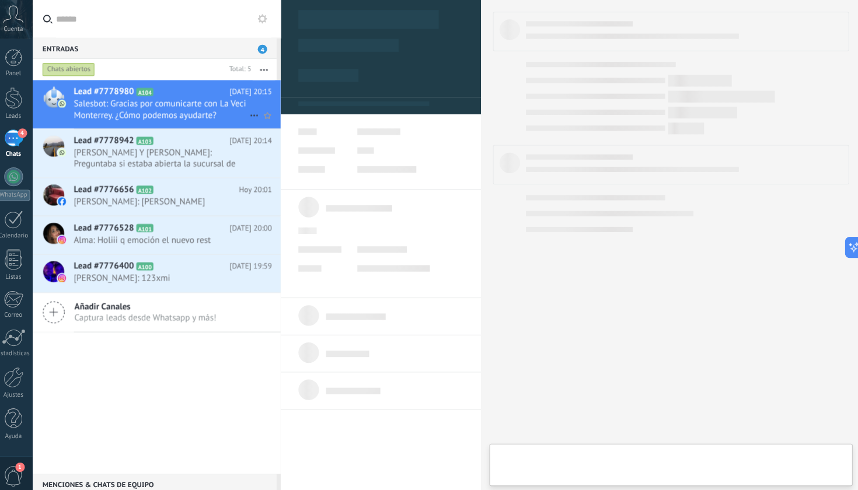
type textarea "**********"
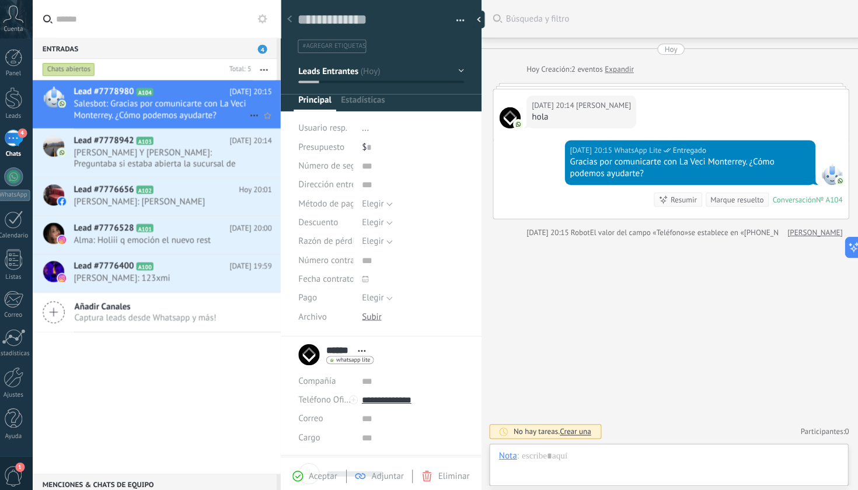
scroll to position [18, 0]
click at [429, 1] on div "Guardar y crear Imprimir Administrar etiquetas Exportar a excel" at bounding box center [383, 22] width 199 height 60
click at [16, 172] on div at bounding box center [19, 175] width 19 height 19
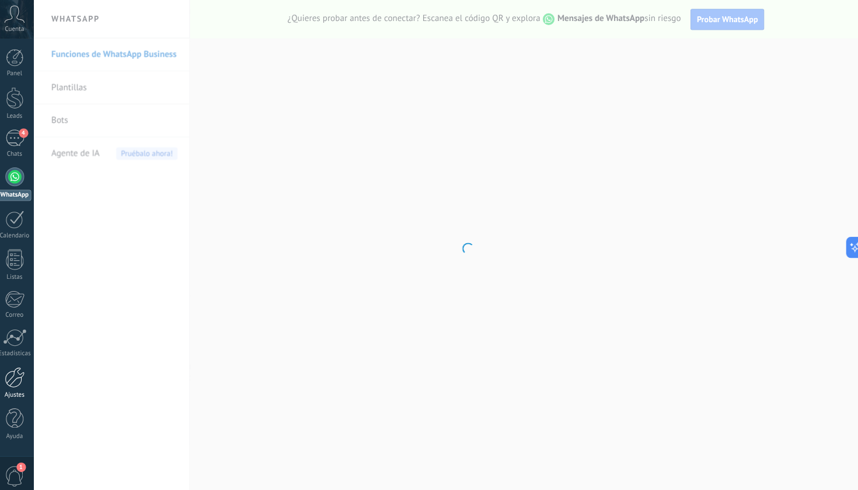
click at [16, 371] on div at bounding box center [19, 374] width 20 height 20
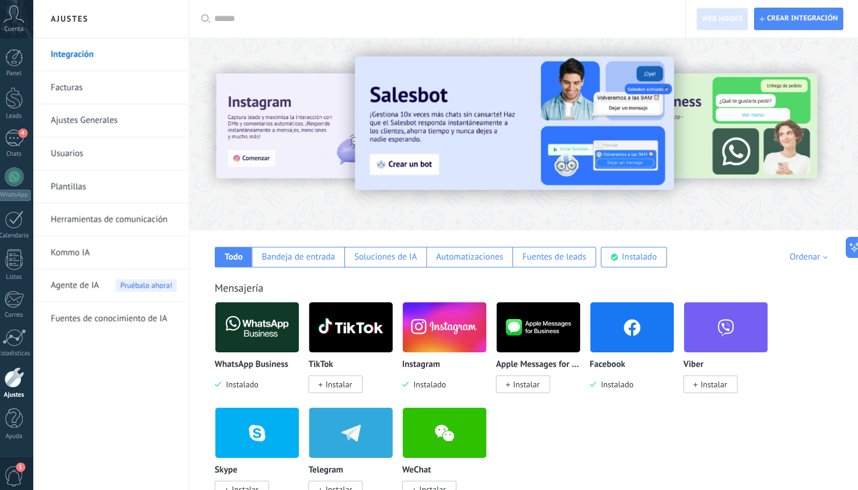
click at [327, 21] on input "text" at bounding box center [442, 19] width 450 height 12
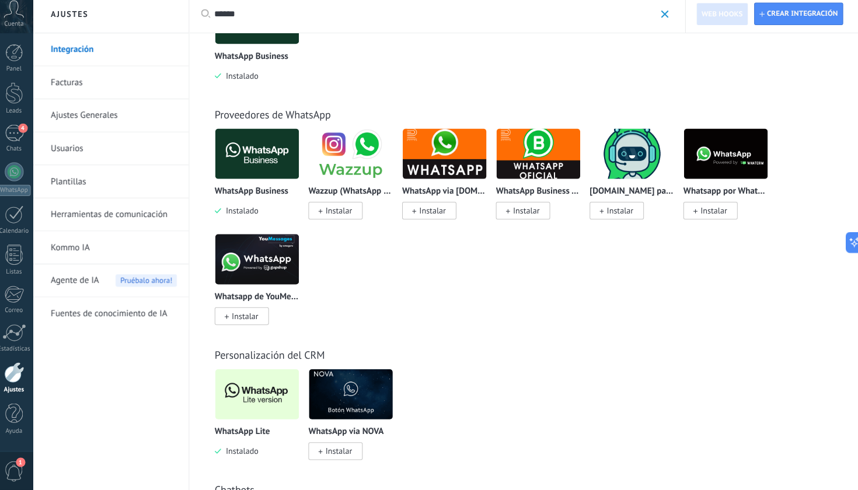
scroll to position [143, 0]
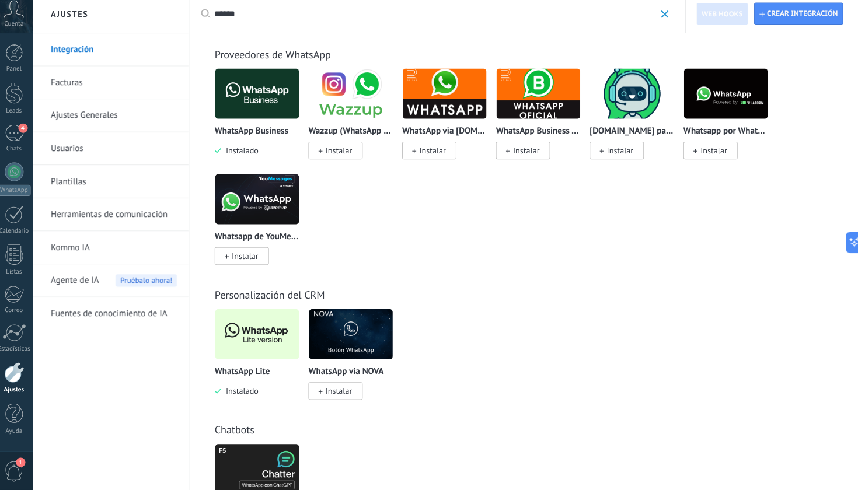
type input "******"
click at [267, 335] on img at bounding box center [259, 336] width 83 height 57
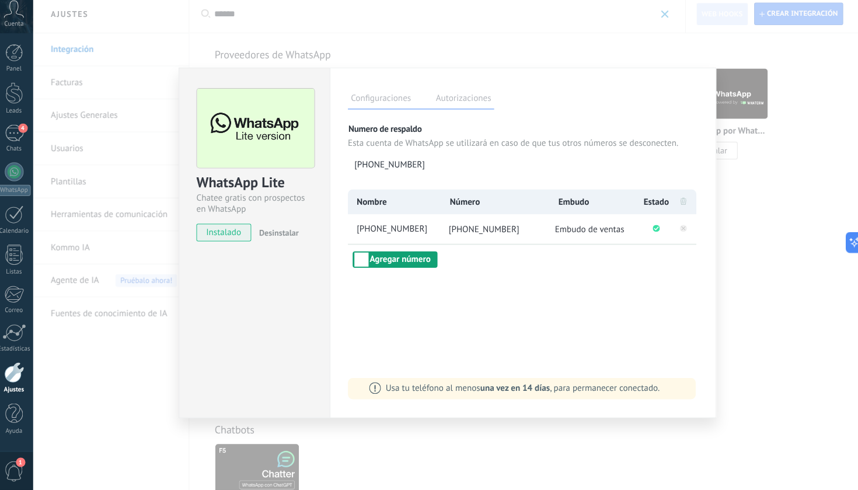
click at [410, 263] on button "Agregar número" at bounding box center [396, 262] width 84 height 16
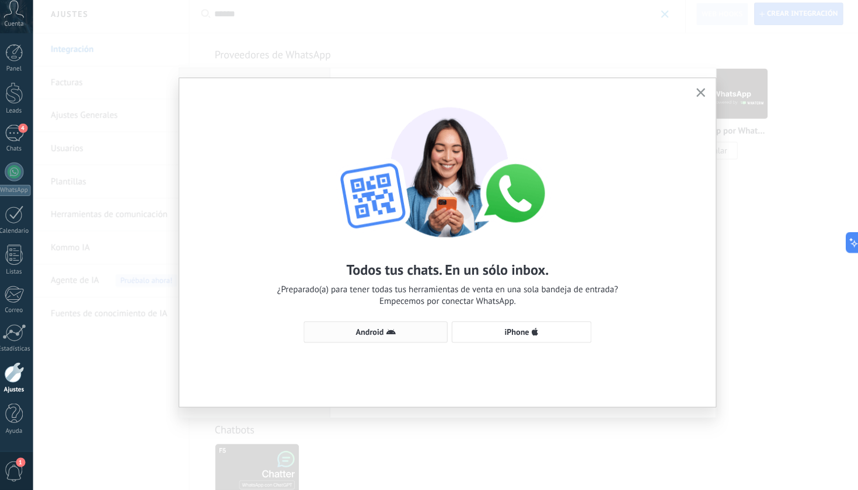
click at [371, 330] on span "Android" at bounding box center [370, 334] width 27 height 8
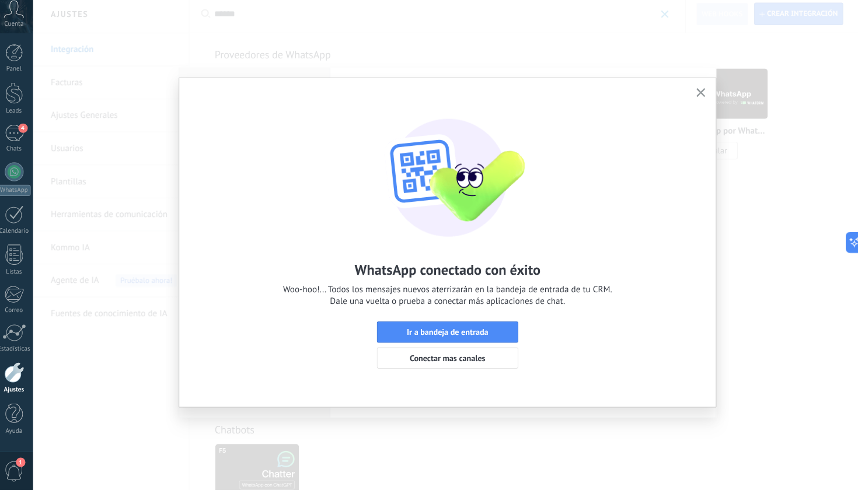
click at [697, 93] on icon "button" at bounding box center [698, 96] width 9 height 9
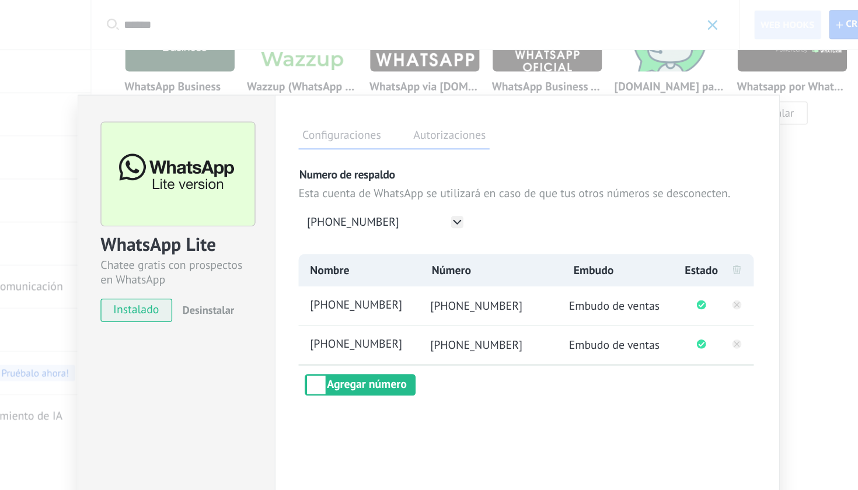
scroll to position [107, 0]
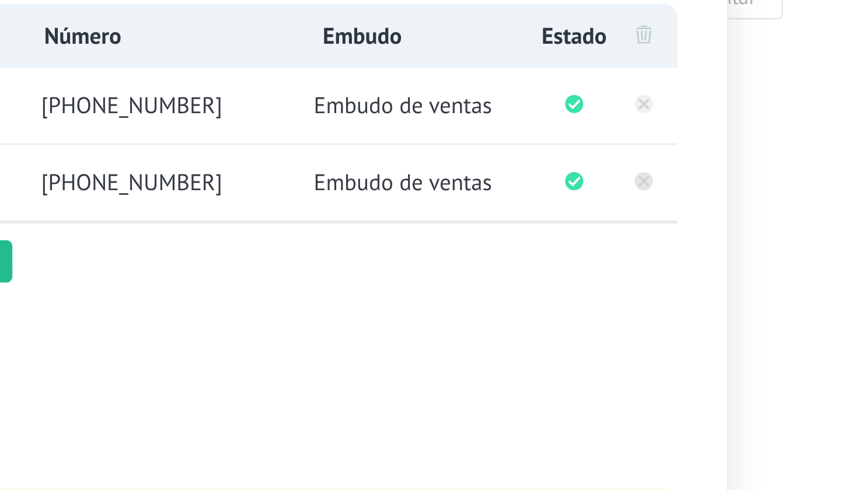
click at [680, 259] on icon at bounding box center [682, 261] width 4 height 4
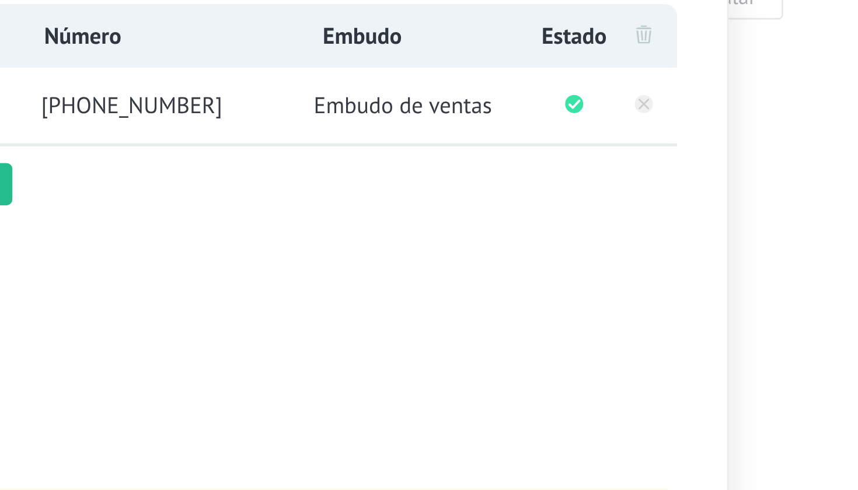
scroll to position [191, 0]
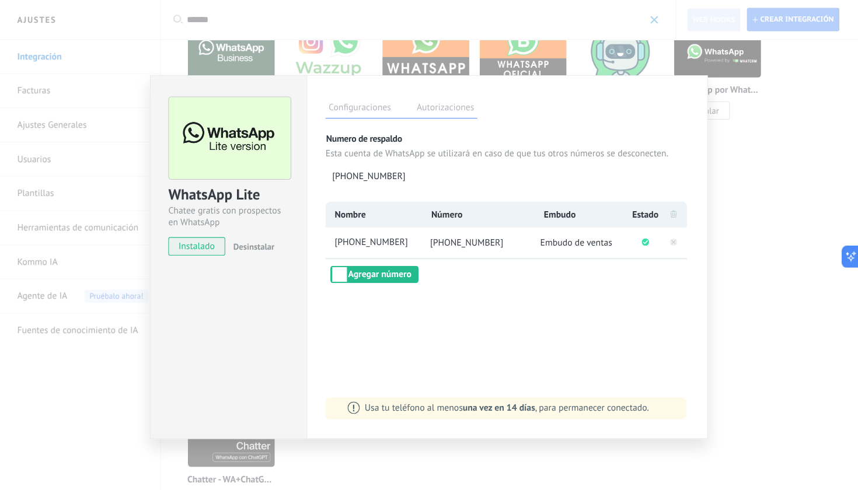
click at [737, 127] on div "WhatsApp Lite Chatee gratis con prospectos en WhatsApp instalado Desinstalar Co…" at bounding box center [448, 245] width 820 height 490
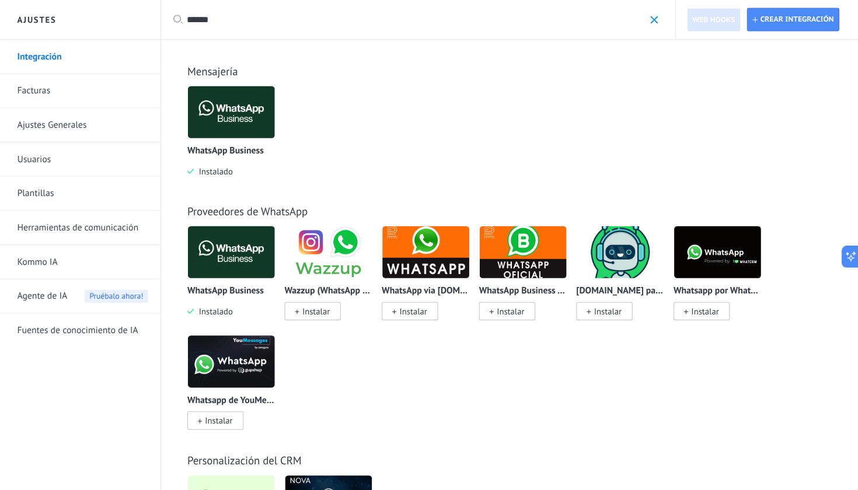
scroll to position [0, 0]
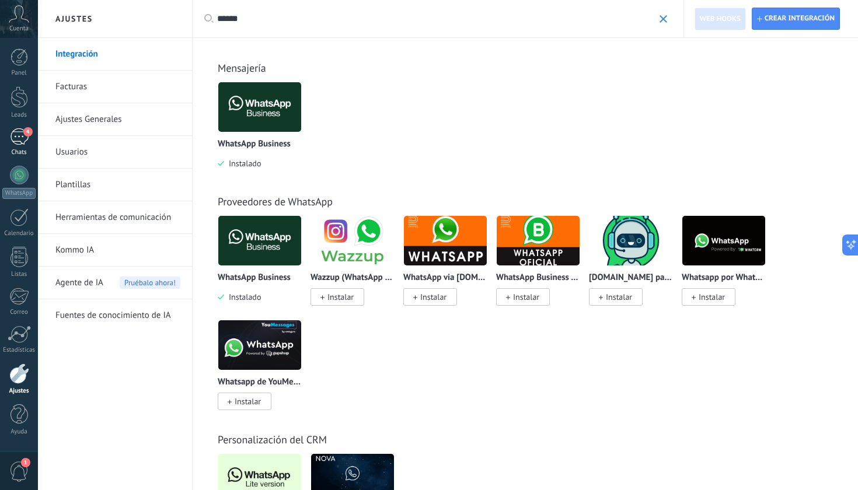
click at [20, 142] on div "4" at bounding box center [19, 136] width 19 height 17
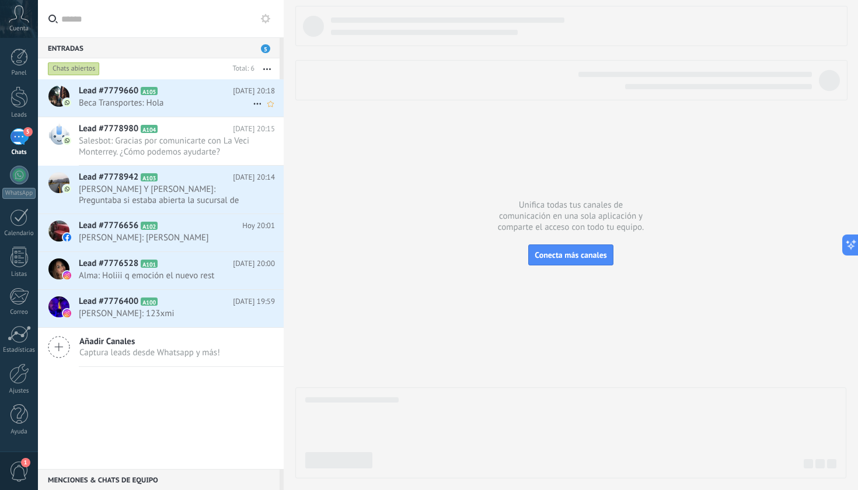
click at [206, 102] on span "Beca Transportes: Hola" at bounding box center [166, 102] width 174 height 11
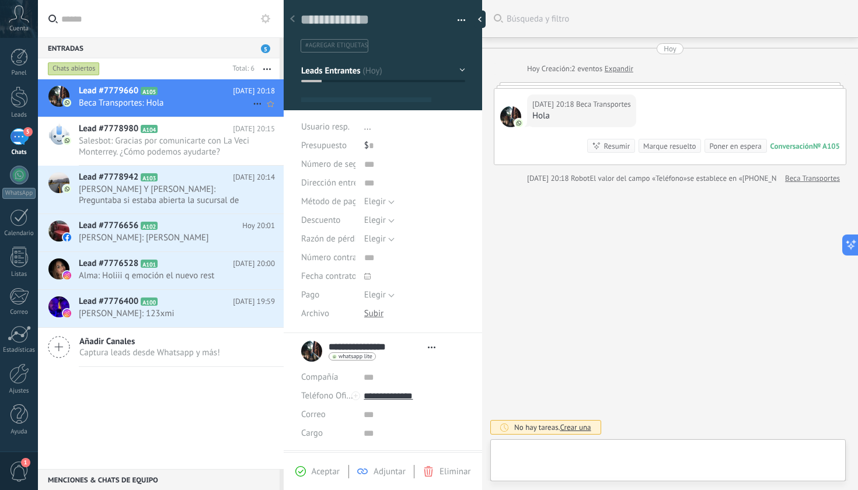
scroll to position [18, 0]
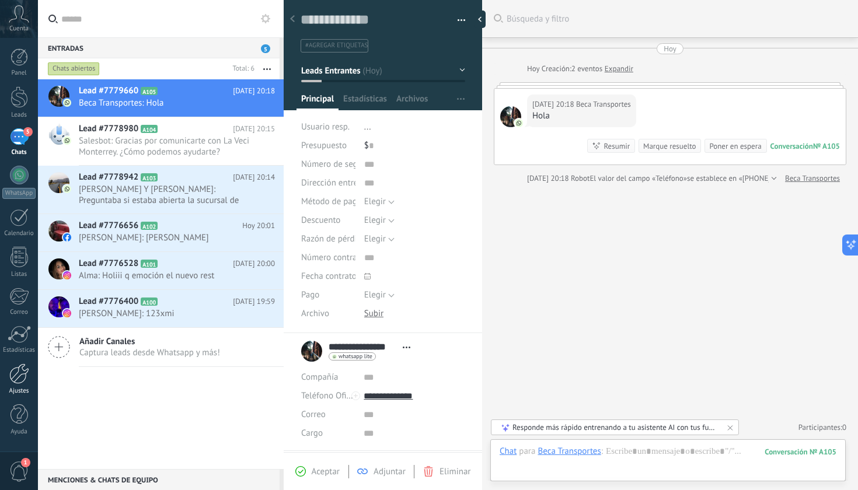
click at [20, 384] on link "Ajustes" at bounding box center [19, 380] width 38 height 32
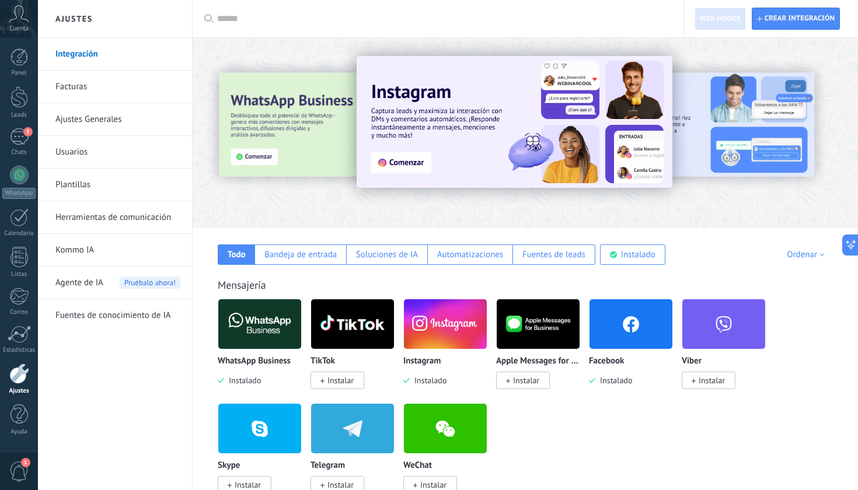
click at [475, 330] on img at bounding box center [445, 324] width 83 height 57
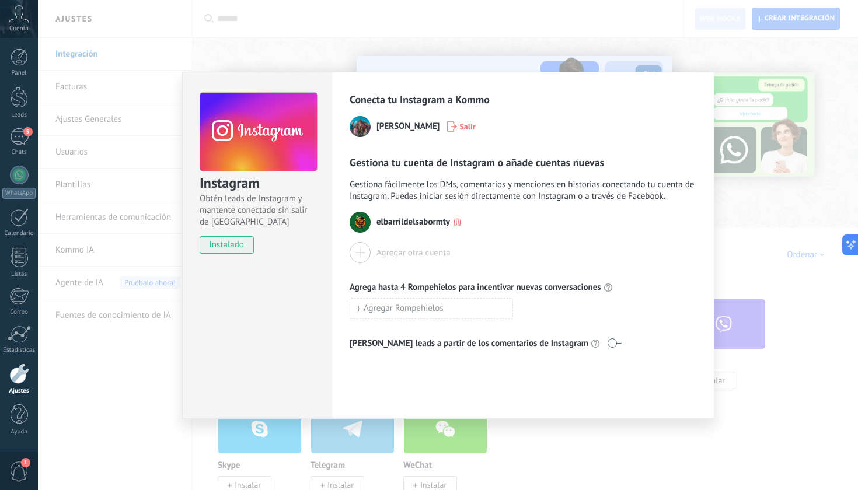
click at [658, 473] on div "Instagram Obtén leads de Instagram y mantente conectado sin salir de Kommo inst…" at bounding box center [448, 245] width 820 height 490
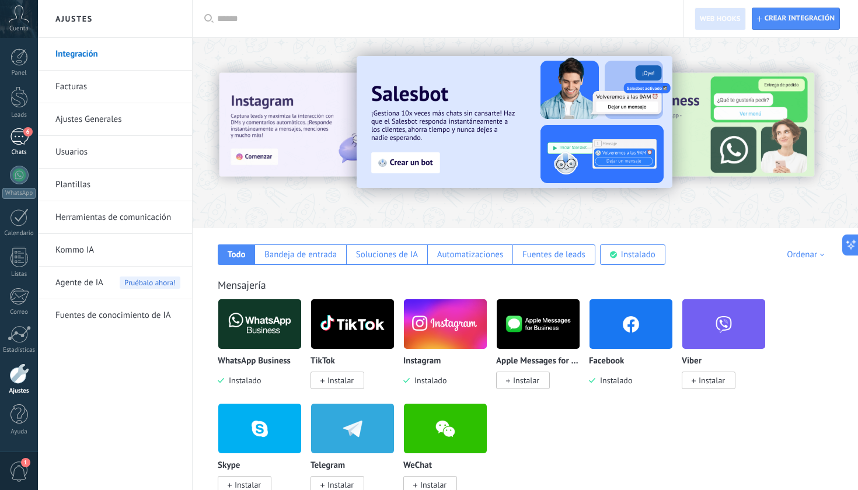
click at [22, 135] on div "6" at bounding box center [19, 136] width 19 height 17
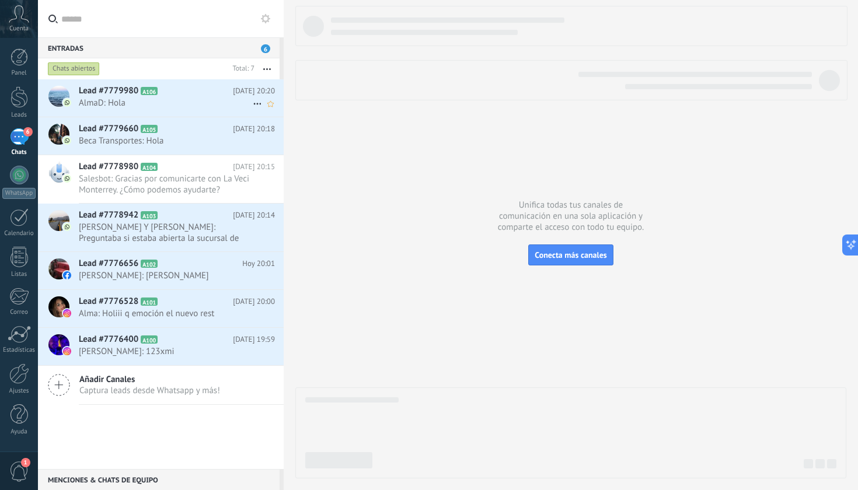
click at [196, 97] on div "Lead #7779980 A106 [DATE] 20:20 [GEOGRAPHIC_DATA]: Hola" at bounding box center [181, 97] width 205 height 37
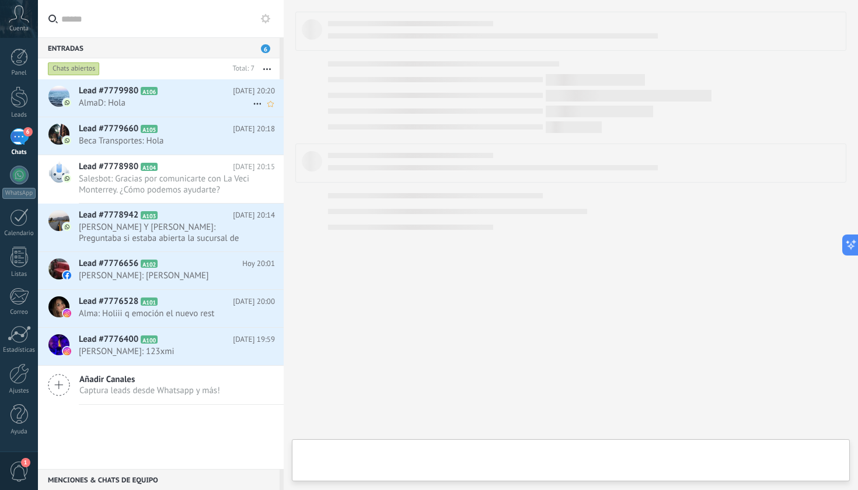
type textarea "**********"
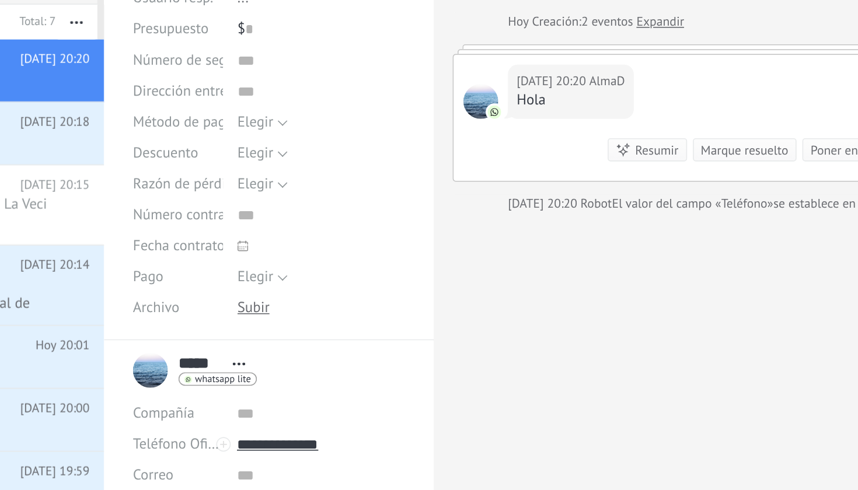
scroll to position [75, 0]
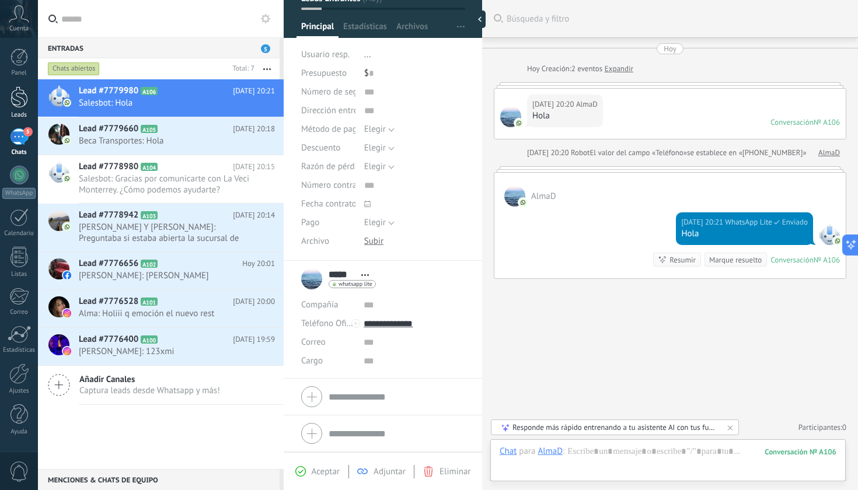
click at [15, 92] on div at bounding box center [20, 97] width 18 height 22
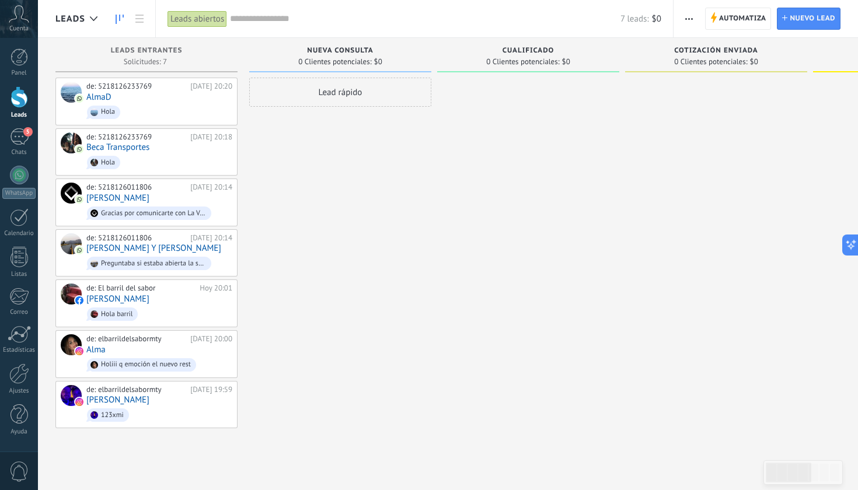
click at [349, 54] on span "Nueva consulta" at bounding box center [340, 51] width 66 height 8
click at [694, 26] on button "button" at bounding box center [688, 19] width 17 height 22
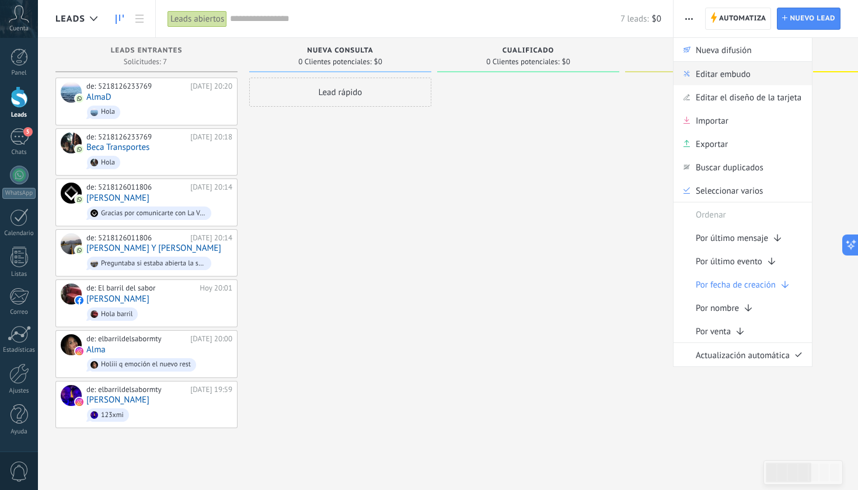
click at [720, 74] on span "Editar embudo" at bounding box center [723, 73] width 55 height 23
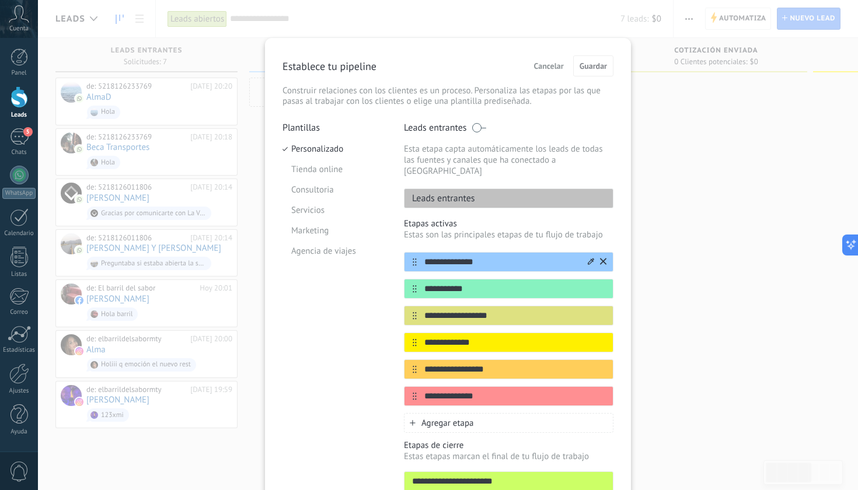
click at [501, 256] on input "**********" at bounding box center [501, 262] width 169 height 12
drag, startPoint x: 501, startPoint y: 249, endPoint x: 375, endPoint y: 242, distance: 126.8
click at [375, 242] on div "**********" at bounding box center [447, 323] width 331 height 403
type input "**********"
click at [490, 283] on input "**********" at bounding box center [501, 289] width 169 height 12
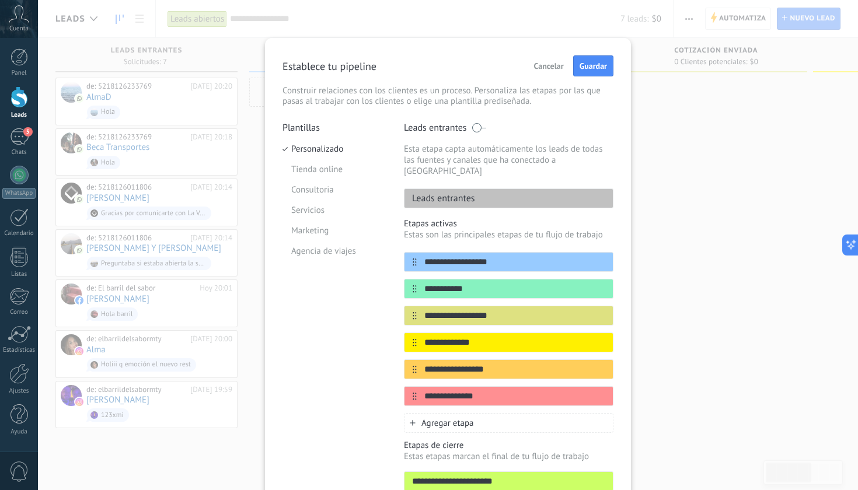
drag, startPoint x: 490, startPoint y: 275, endPoint x: 394, endPoint y: 270, distance: 96.4
click at [393, 270] on div "**********" at bounding box center [447, 323] width 331 height 403
type input "**********"
click at [600, 55] on div "Cancelar Guardar" at bounding box center [571, 65] width 85 height 21
click at [598, 62] on span "Guardar" at bounding box center [592, 66] width 27 height 8
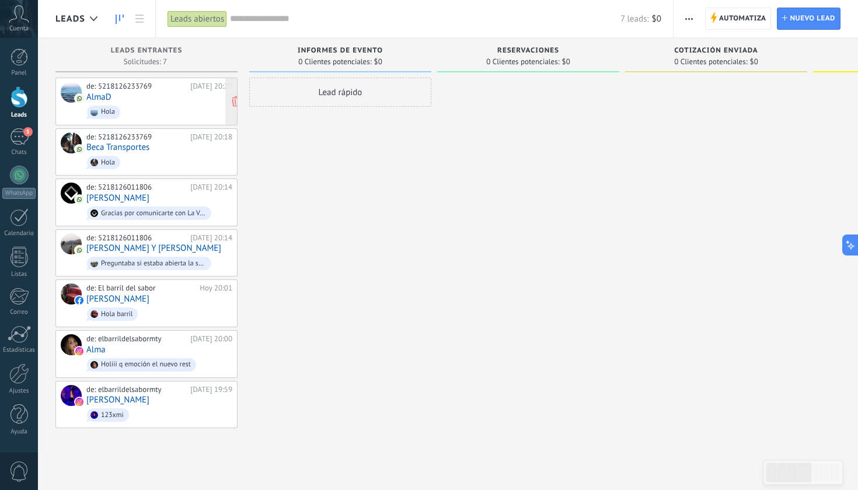
click at [194, 104] on span "Hola" at bounding box center [159, 112] width 146 height 18
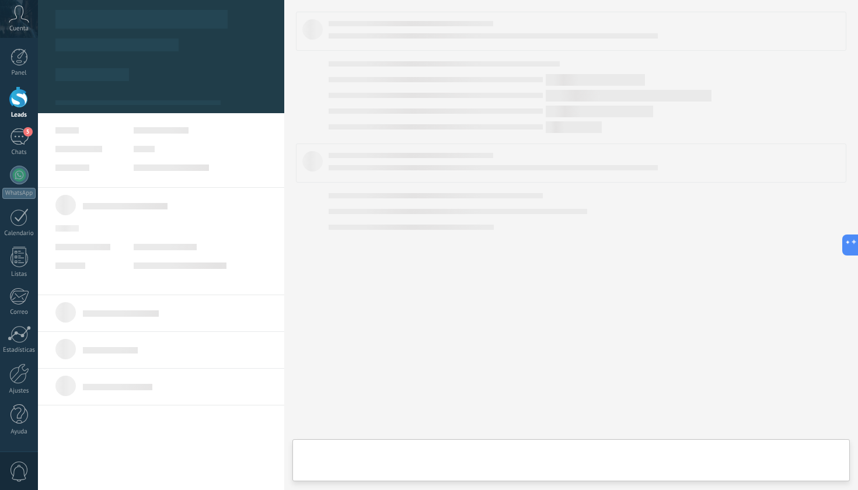
type textarea "**********"
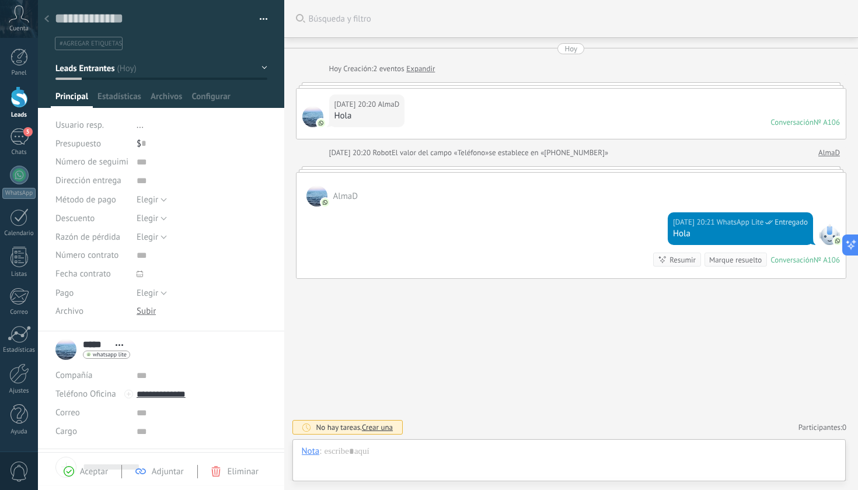
scroll to position [18, 0]
click at [19, 90] on div at bounding box center [20, 97] width 18 height 22
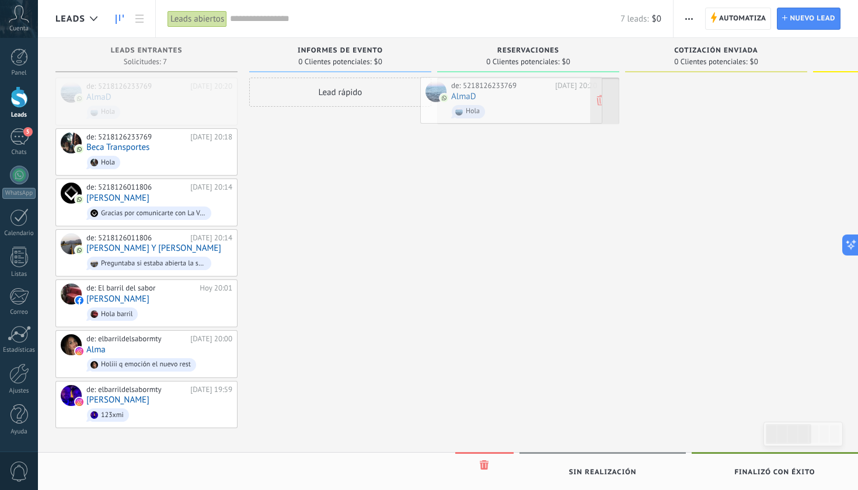
drag, startPoint x: 165, startPoint y: 104, endPoint x: 529, endPoint y: 103, distance: 364.1
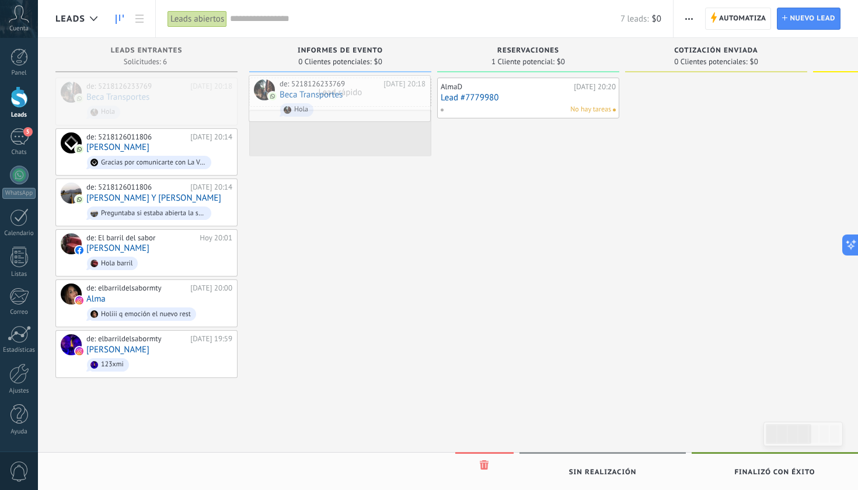
drag, startPoint x: 149, startPoint y: 89, endPoint x: 341, endPoint y: 86, distance: 192.0
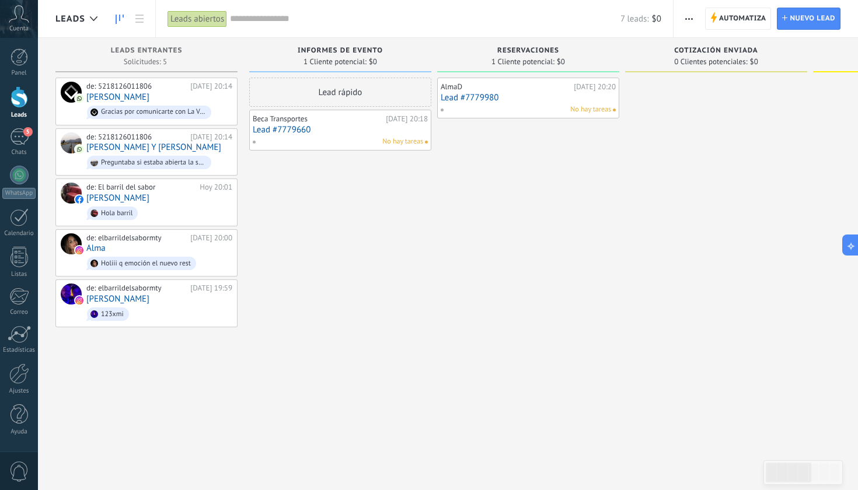
click at [688, 13] on span "button" at bounding box center [689, 19] width 8 height 22
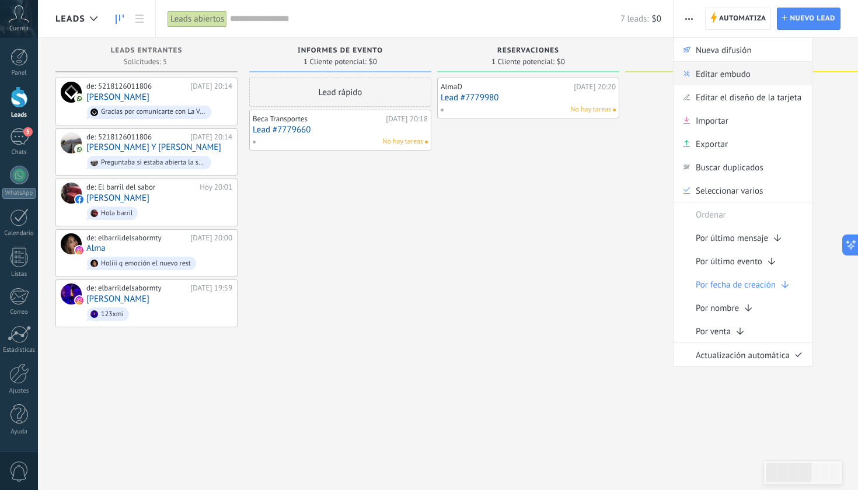
click at [738, 71] on span "Editar embudo" at bounding box center [723, 73] width 55 height 23
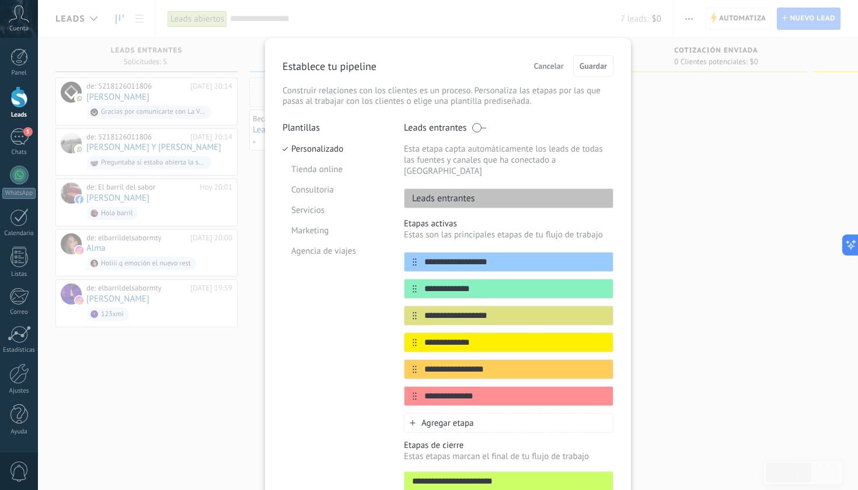
drag, startPoint x: 507, startPoint y: 307, endPoint x: 371, endPoint y: 305, distance: 135.4
click at [371, 305] on div "**********" at bounding box center [447, 323] width 331 height 403
type input "********"
click at [603, 338] on icon at bounding box center [603, 341] width 6 height 7
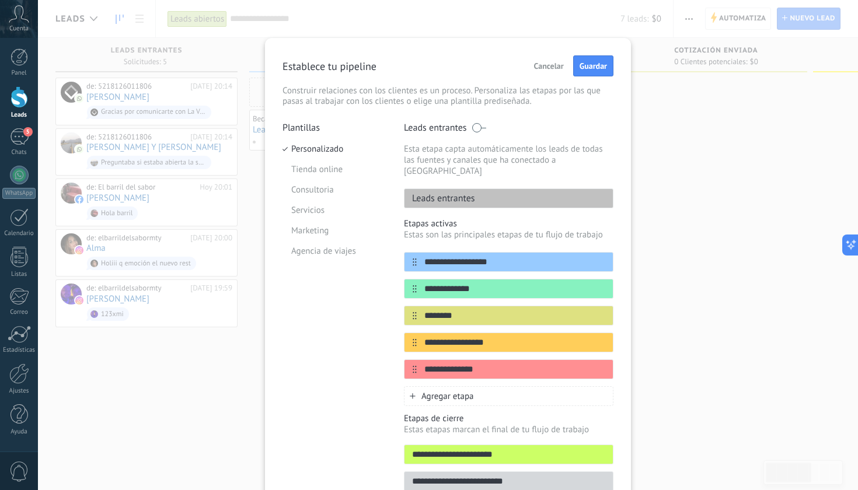
click at [0, 0] on icon at bounding box center [0, 0] width 0 height 0
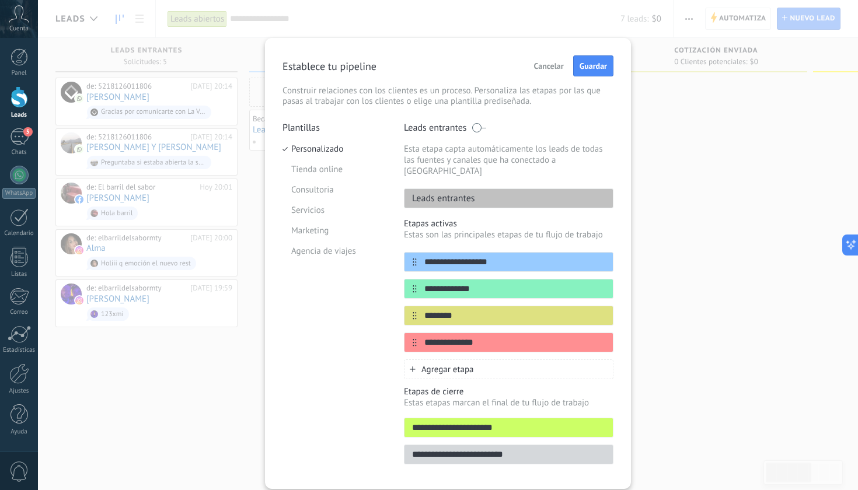
click at [0, 0] on icon at bounding box center [0, 0] width 0 height 0
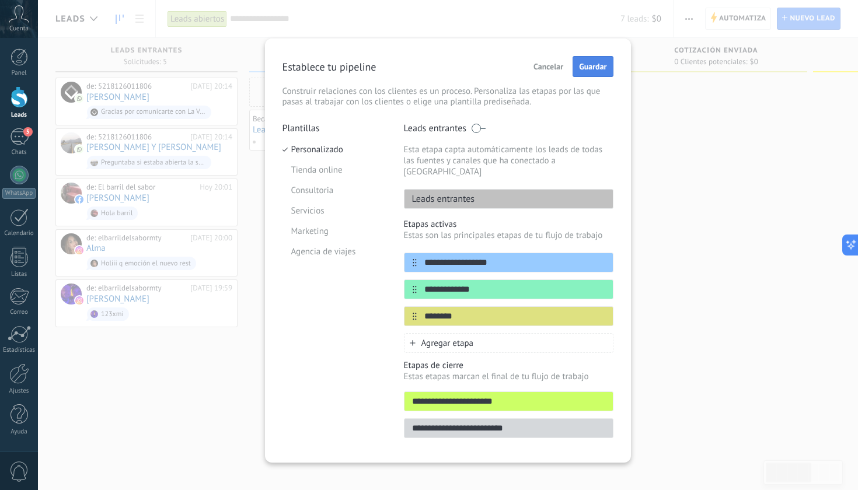
click at [597, 63] on span "Guardar" at bounding box center [592, 66] width 27 height 8
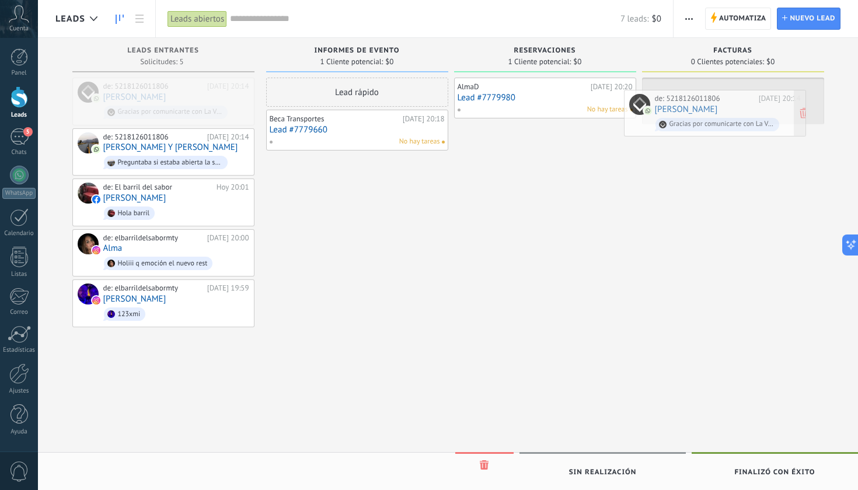
drag, startPoint x: 189, startPoint y: 101, endPoint x: 741, endPoint y: 113, distance: 551.6
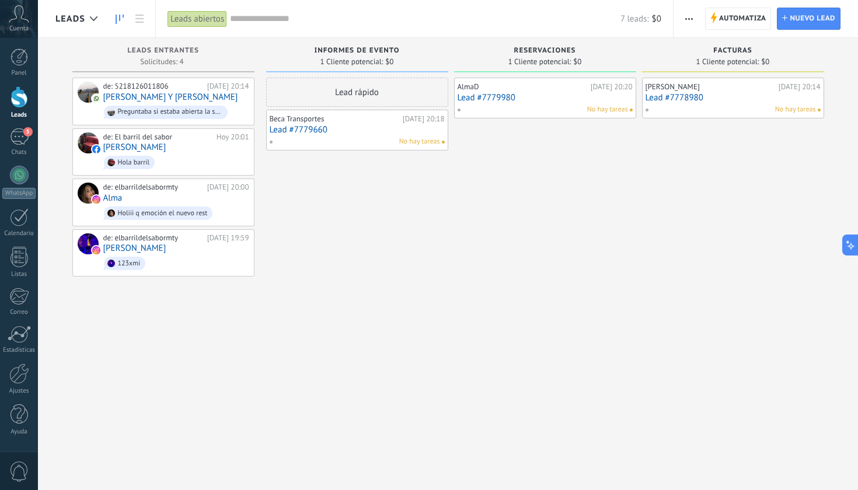
click at [365, 141] on div "No hay tareas" at bounding box center [354, 142] width 171 height 11
click at [202, 101] on div "de: 5218126011806 [DATE] 20:14 [PERSON_NAME] Y [PERSON_NAME] si estaba abierta …" at bounding box center [176, 102] width 146 height 40
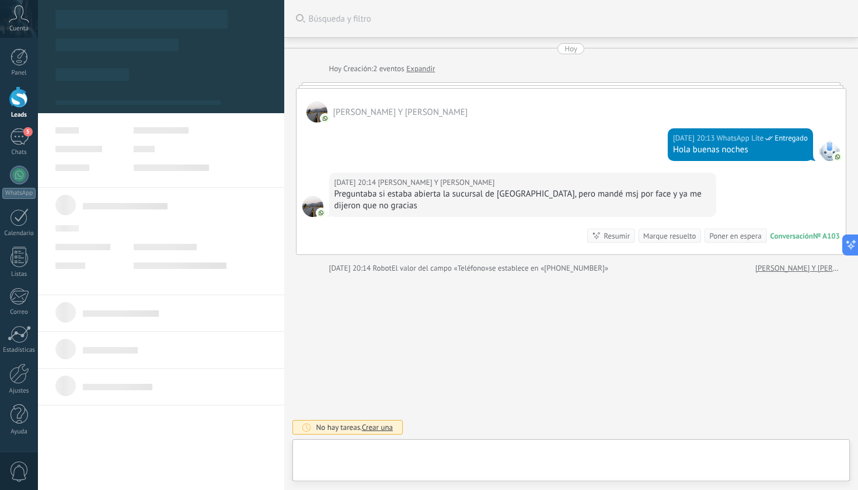
type textarea "**********"
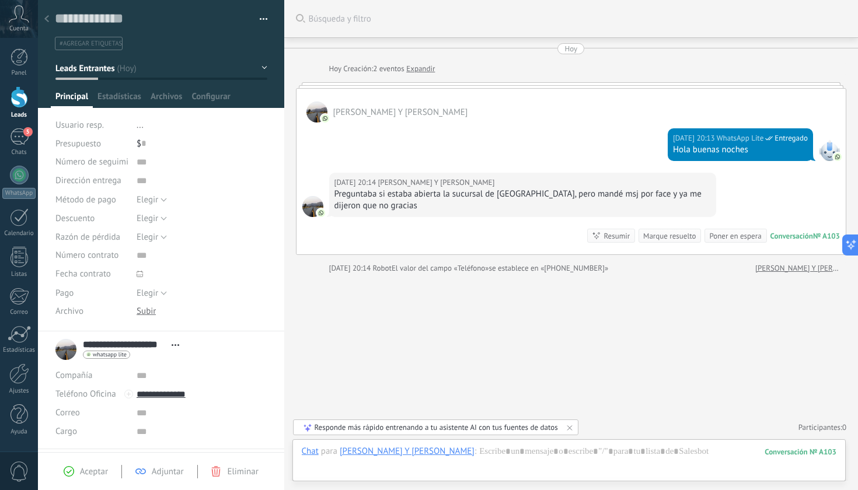
click at [22, 97] on div at bounding box center [20, 97] width 18 height 22
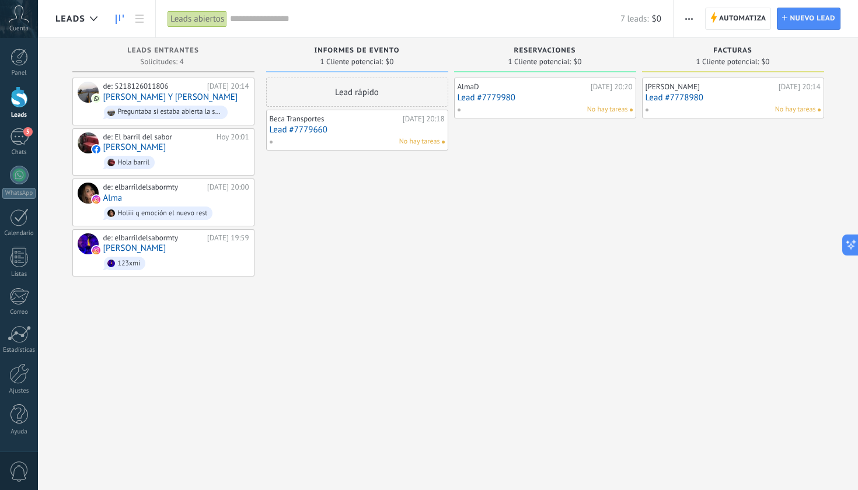
click at [690, 15] on span "button" at bounding box center [689, 19] width 8 height 22
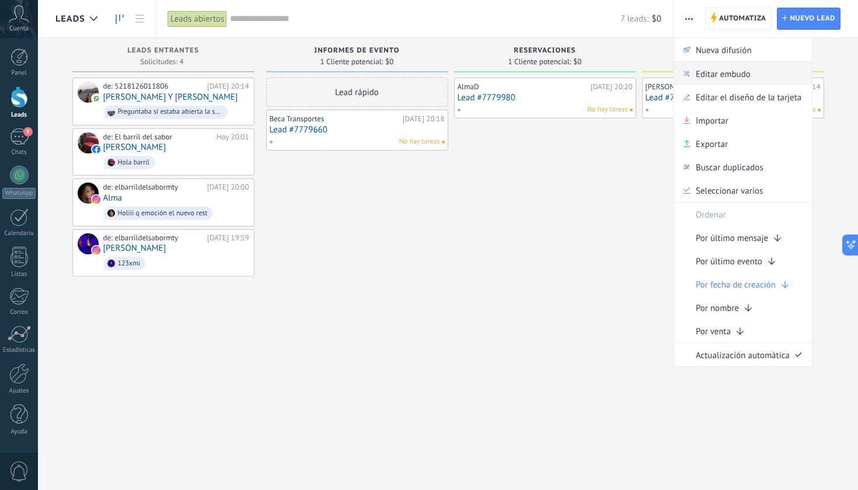
click at [713, 74] on span "Editar embudo" at bounding box center [723, 73] width 55 height 23
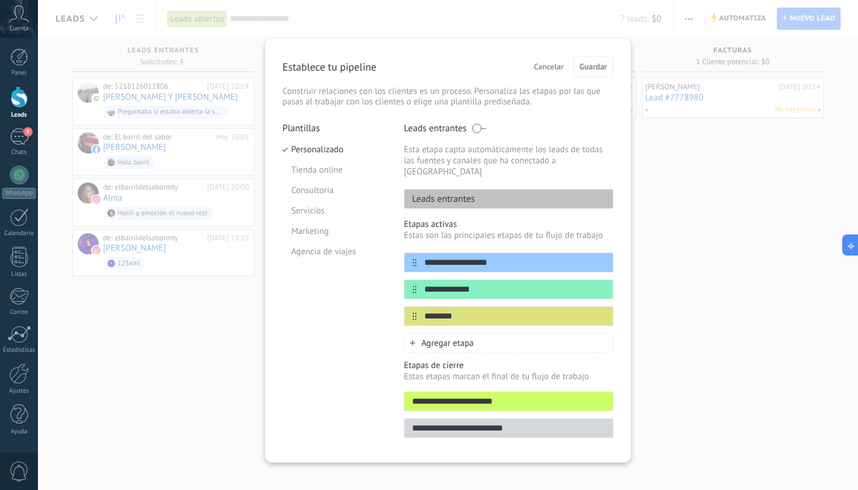
click at [444, 338] on span "Agregar etapa" at bounding box center [447, 343] width 53 height 11
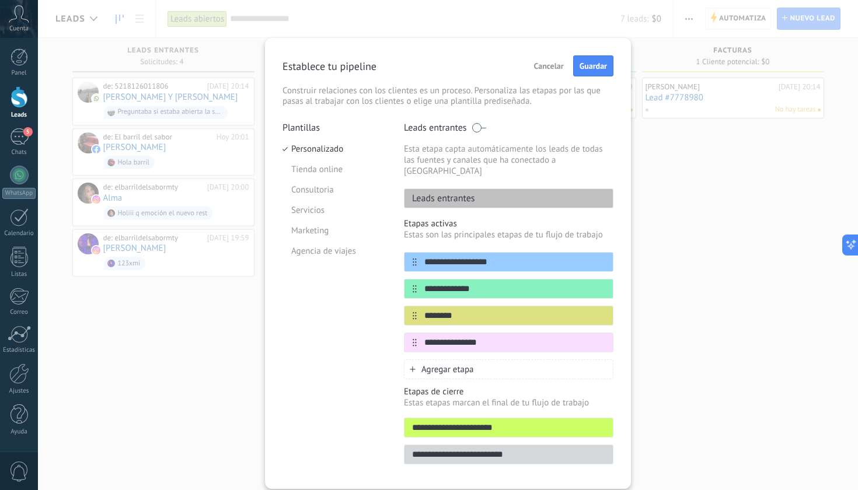
type input "**********"
drag, startPoint x: 444, startPoint y: 331, endPoint x: 588, endPoint y: 66, distance: 302.1
click at [588, 66] on span "Guardar" at bounding box center [592, 66] width 27 height 8
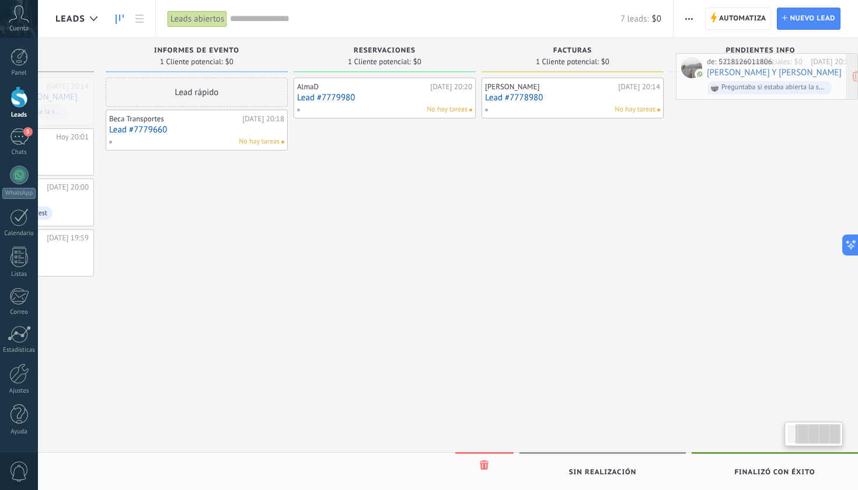
scroll to position [0, 155]
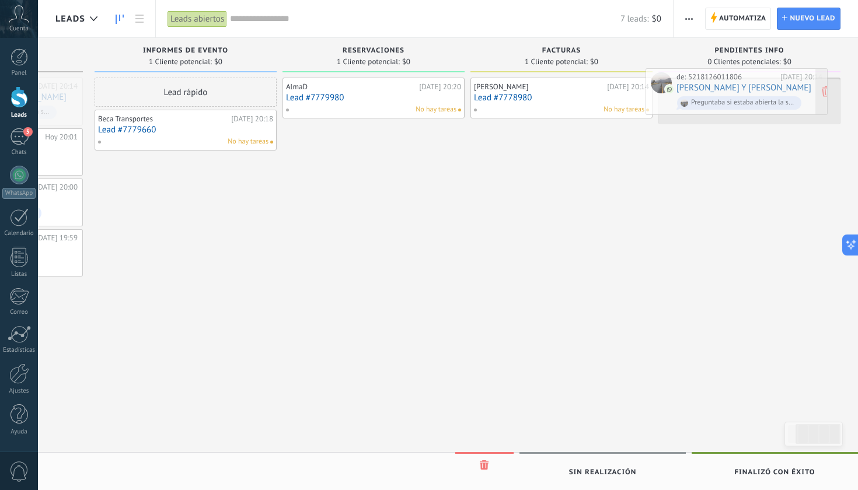
drag, startPoint x: 177, startPoint y: 94, endPoint x: 766, endPoint y: 84, distance: 589.5
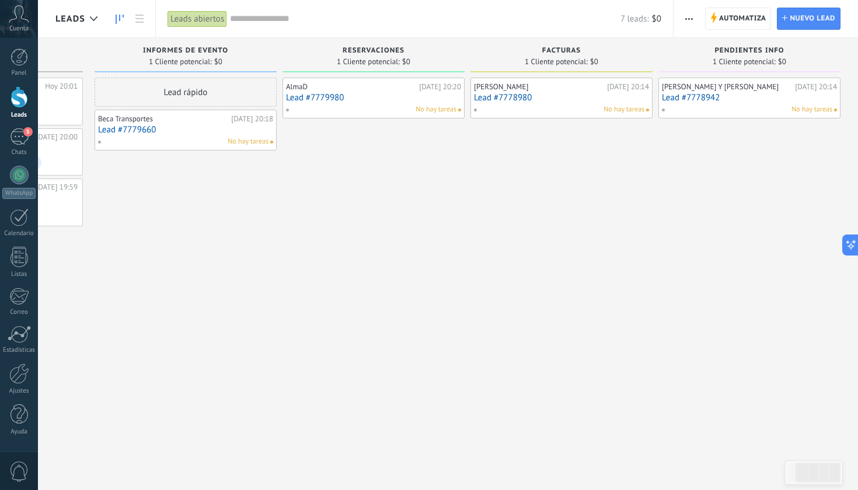
click at [759, 98] on link "Lead #7778942" at bounding box center [749, 98] width 175 height 10
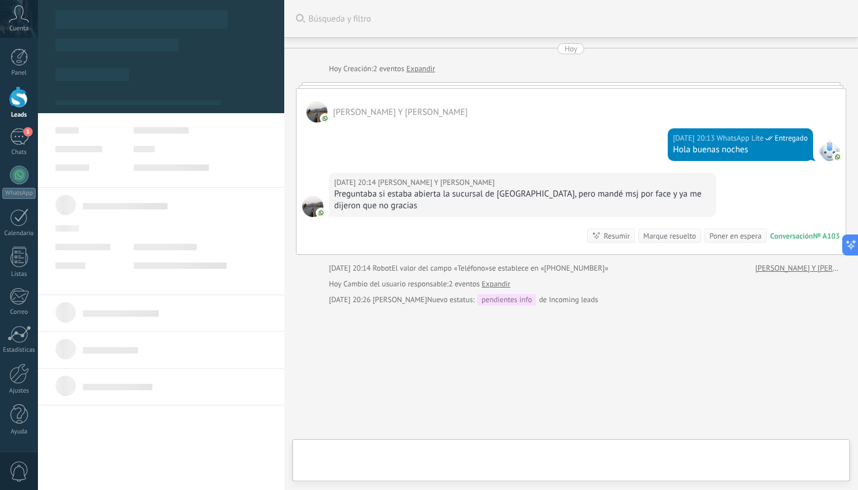
scroll to position [19, 0]
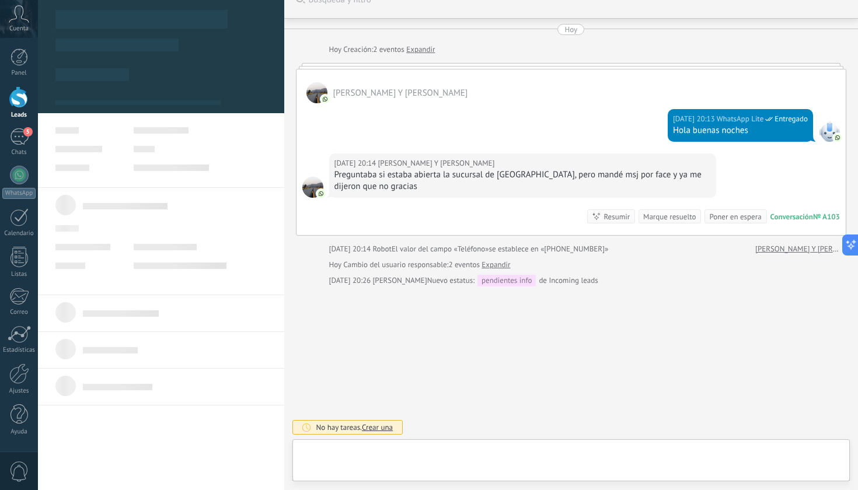
type textarea "**********"
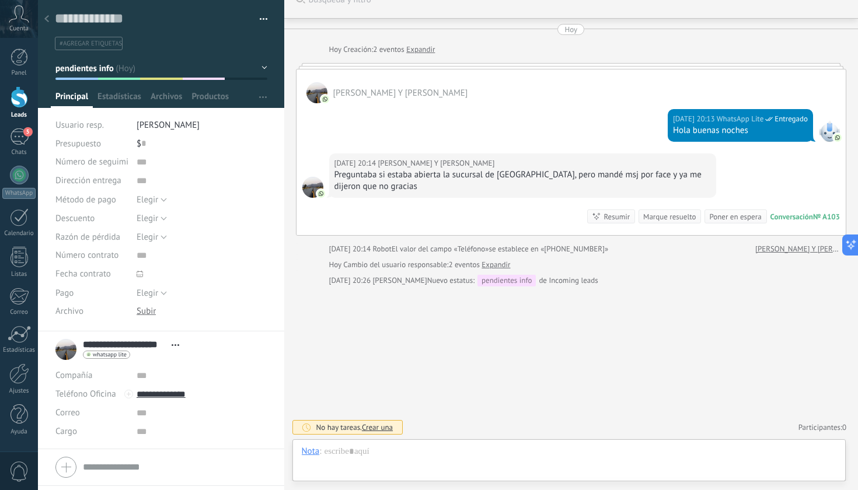
scroll to position [15, 0]
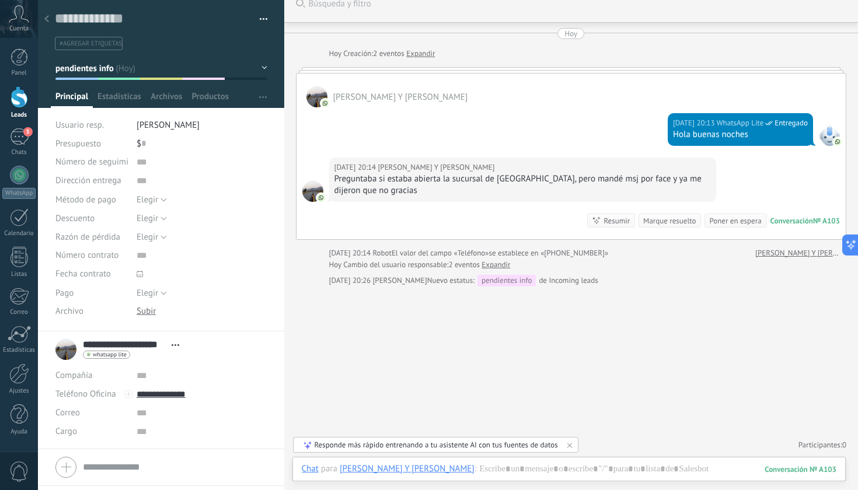
click at [20, 96] on div at bounding box center [20, 97] width 18 height 22
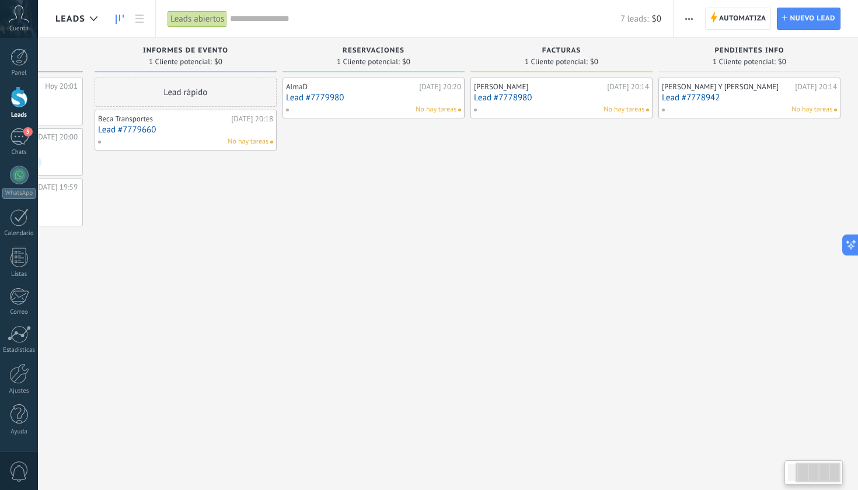
scroll to position [0, 155]
click at [256, 50] on div "informes de evento" at bounding box center [185, 52] width 170 height 10
click at [96, 20] on icon at bounding box center [94, 18] width 8 height 5
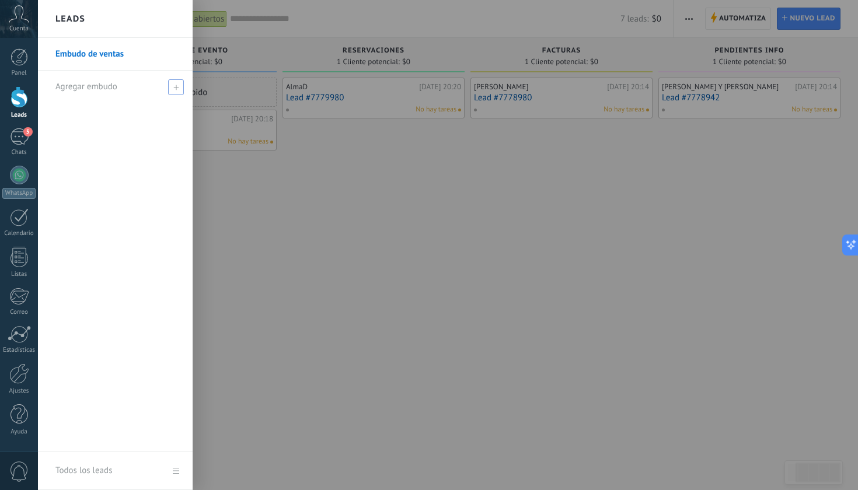
click at [116, 80] on div "Agregar embudo" at bounding box center [117, 87] width 125 height 32
type input "*******"
click at [265, 221] on div at bounding box center [467, 245] width 858 height 490
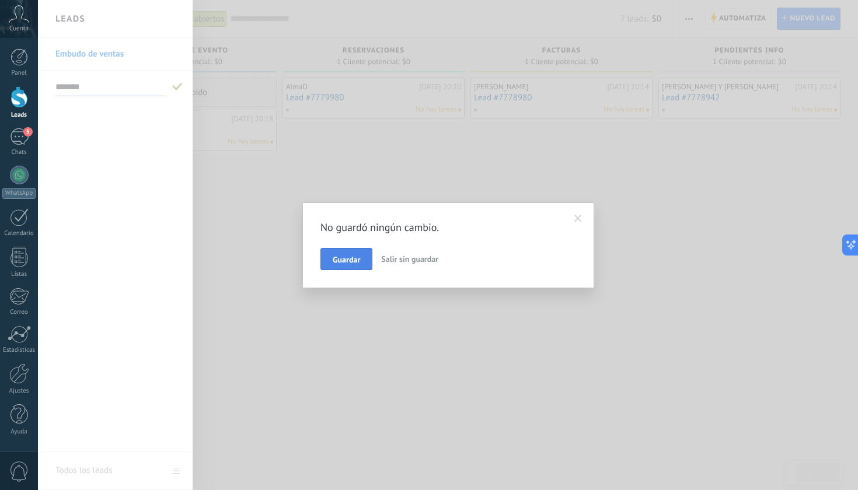
click at [354, 260] on span "Guardar" at bounding box center [346, 260] width 27 height 8
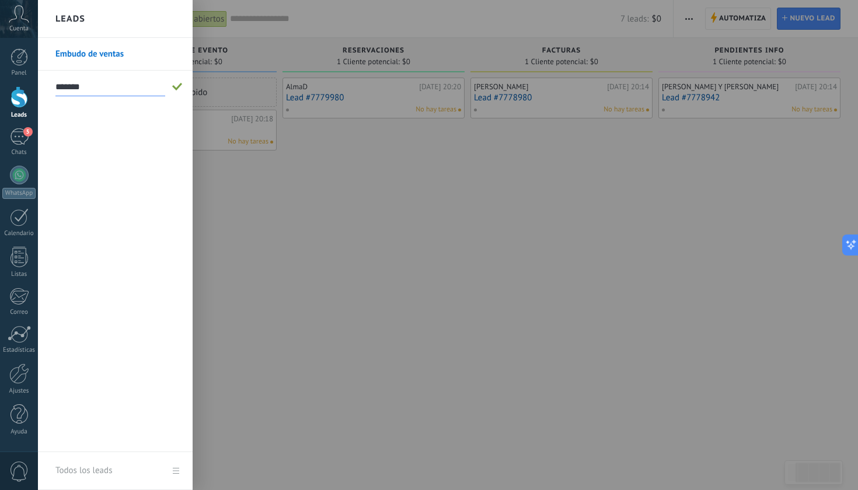
click at [241, 222] on div at bounding box center [467, 245] width 858 height 490
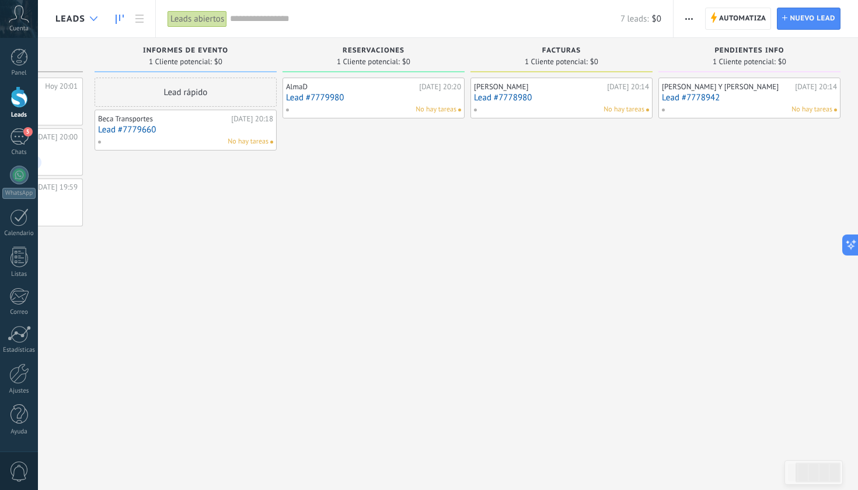
click at [92, 16] on div at bounding box center [93, 19] width 19 height 23
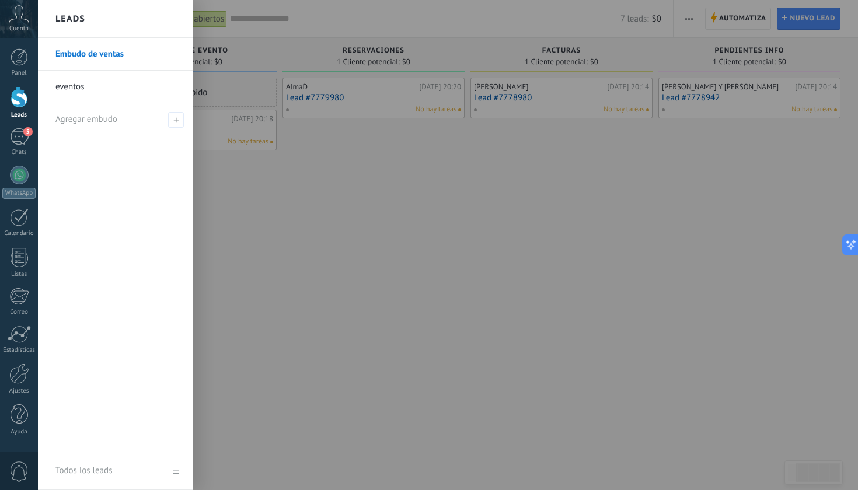
click at [87, 88] on link "eventos" at bounding box center [117, 87] width 125 height 33
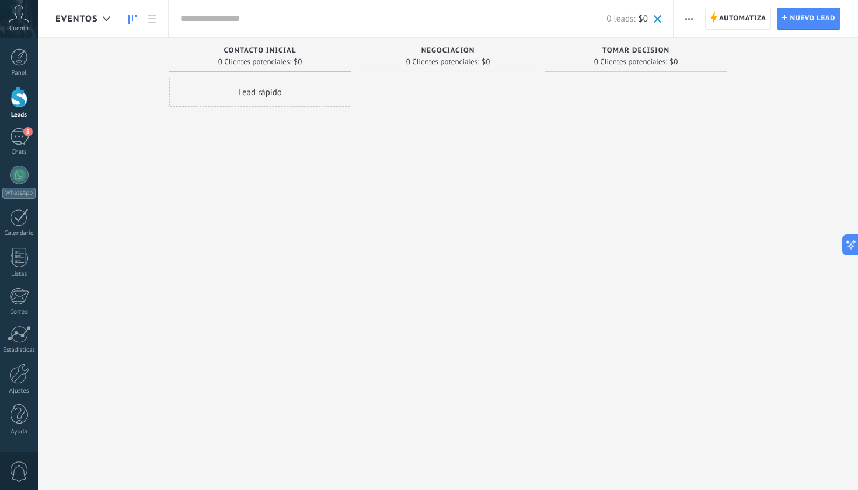
click at [93, 16] on span "eventos" at bounding box center [76, 18] width 43 height 11
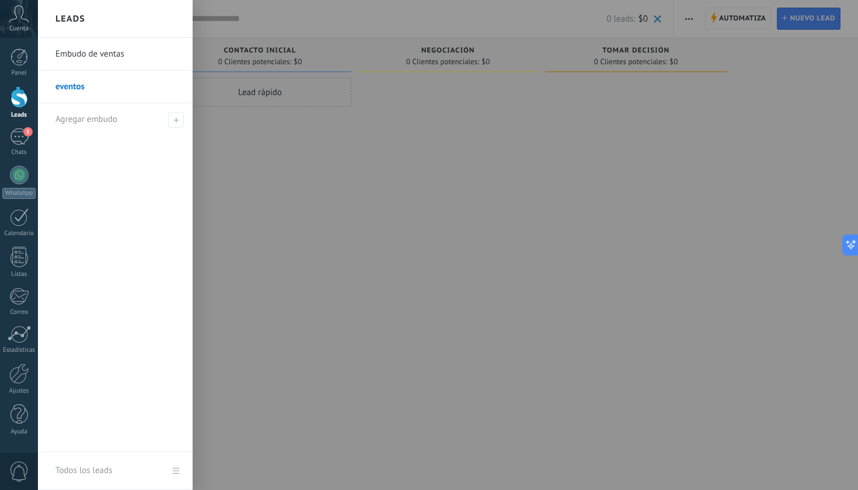
click at [106, 53] on link "Embudo de ventas" at bounding box center [117, 54] width 125 height 33
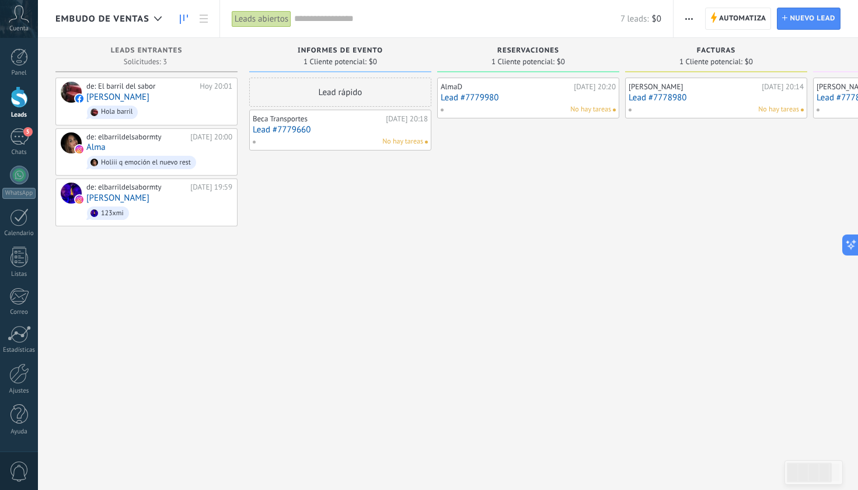
click at [146, 19] on span "Embudo de ventas" at bounding box center [102, 18] width 94 height 11
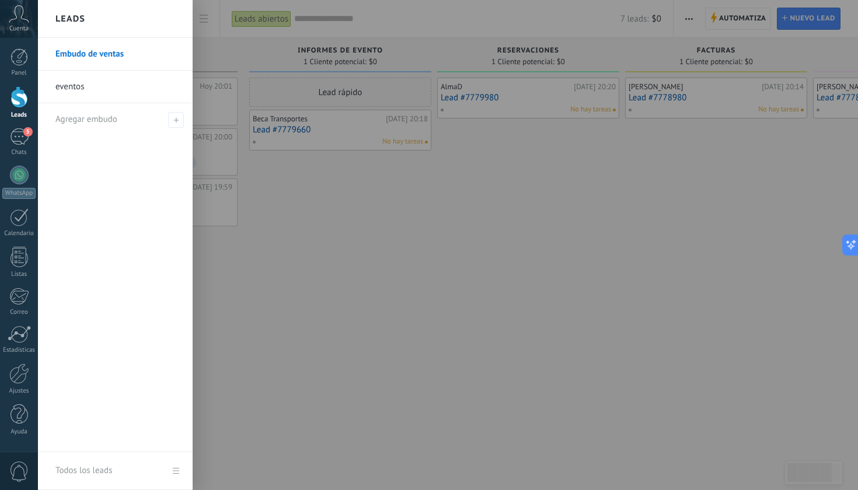
click at [376, 195] on div at bounding box center [467, 245] width 858 height 490
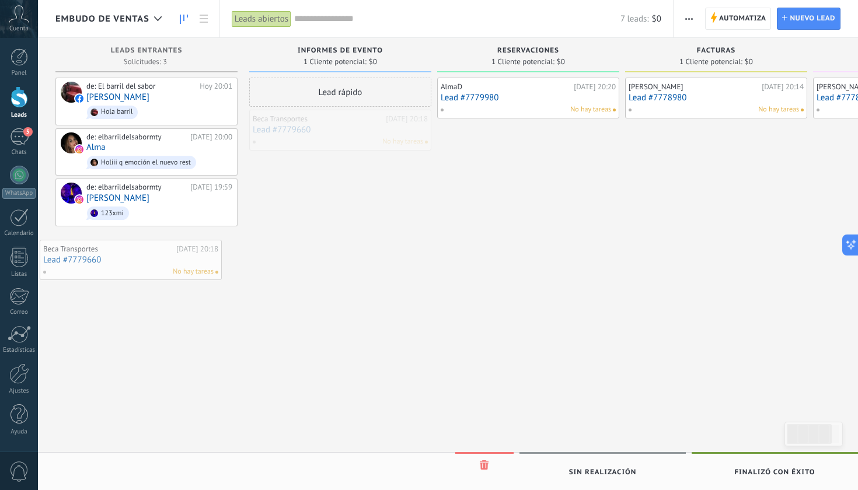
drag, startPoint x: 337, startPoint y: 130, endPoint x: 121, endPoint y: 261, distance: 252.7
drag, startPoint x: 355, startPoint y: 127, endPoint x: 198, endPoint y: 127, distance: 157.0
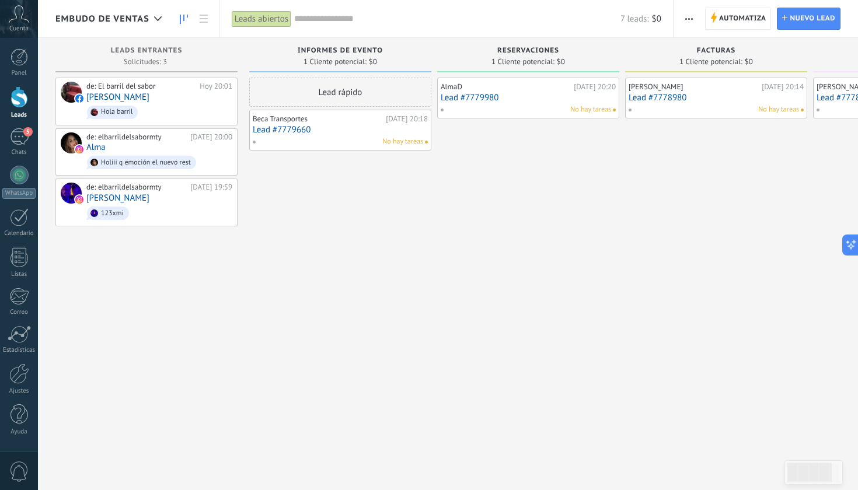
click at [403, 135] on div "Beca Transportes [DATE] 20:18 Lead #7779660 No hay tareas" at bounding box center [340, 130] width 175 height 34
click at [24, 358] on div "Panel Leads 5 Chats WhatsApp Clientes" at bounding box center [19, 247] width 38 height 399
click at [22, 373] on div at bounding box center [19, 374] width 20 height 20
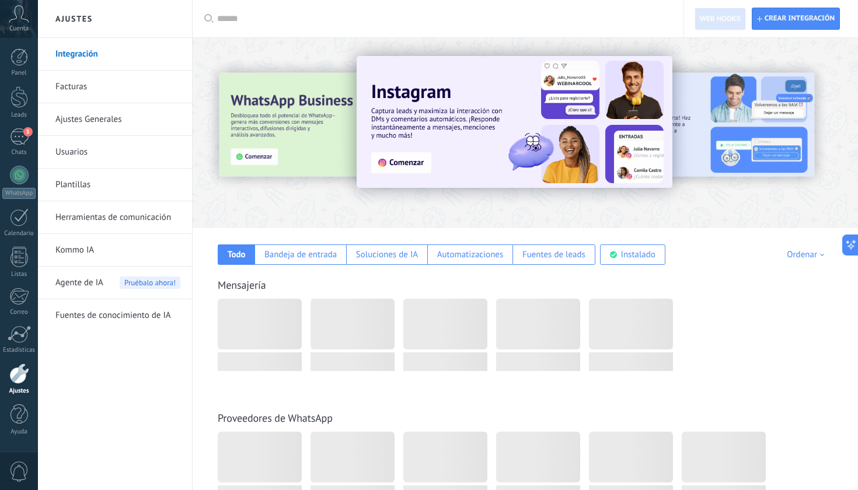
click at [96, 154] on link "Usuarios" at bounding box center [117, 152] width 125 height 33
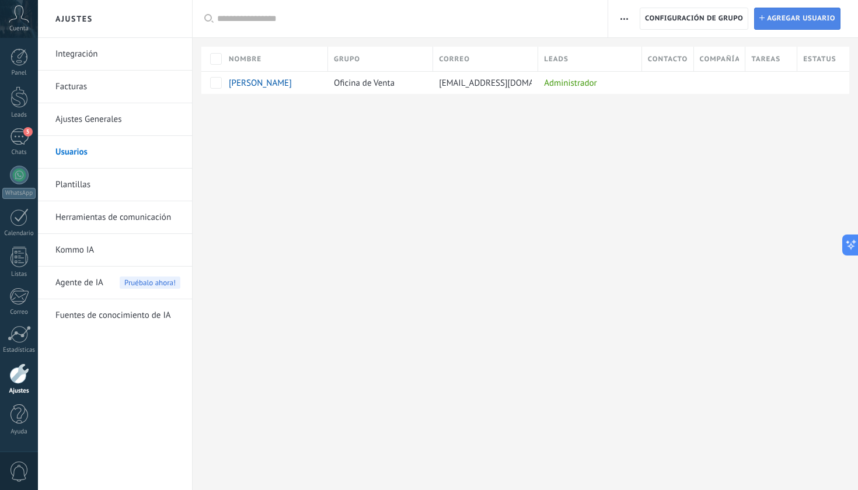
click at [801, 23] on span "Agregar usuario" at bounding box center [801, 18] width 68 height 21
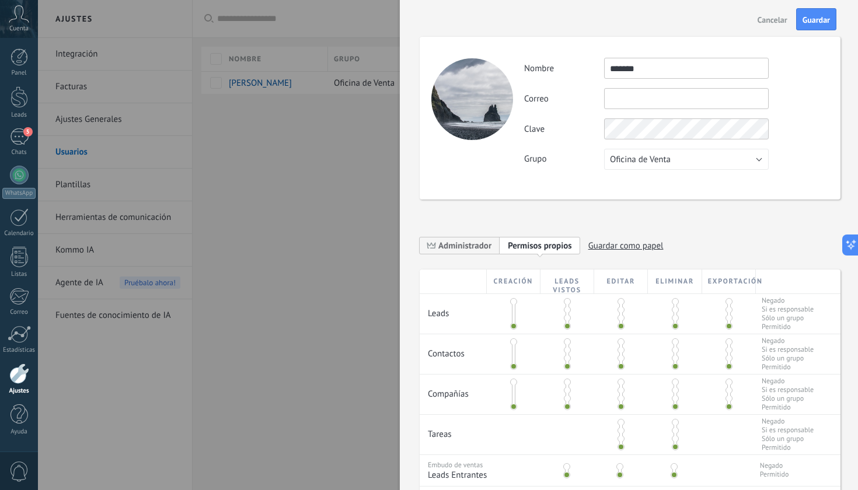
type input "******"
paste input "**********"
type input "**********"
click at [790, 112] on div "**********" at bounding box center [676, 114] width 304 height 112
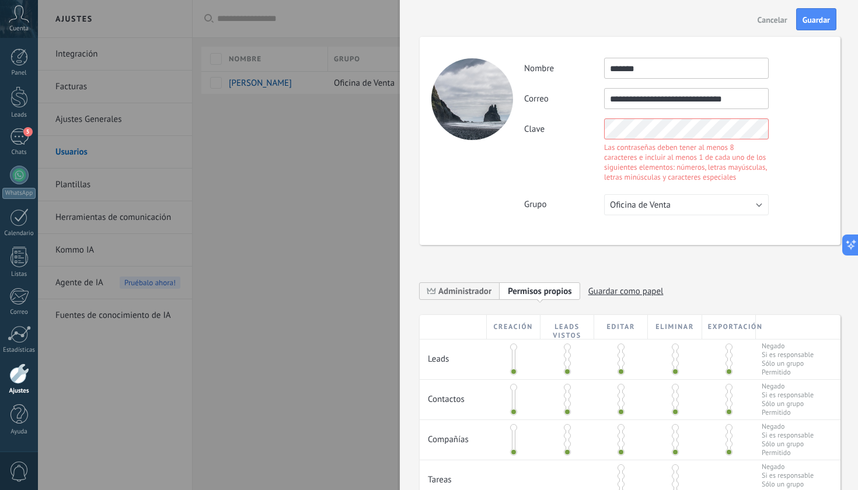
click at [554, 117] on div "**********" at bounding box center [676, 137] width 304 height 158
click at [565, 158] on div "Clave Las contraseñas deben tener al menos 8 caracteres e incluir al menos 1 de…" at bounding box center [676, 151] width 304 height 67
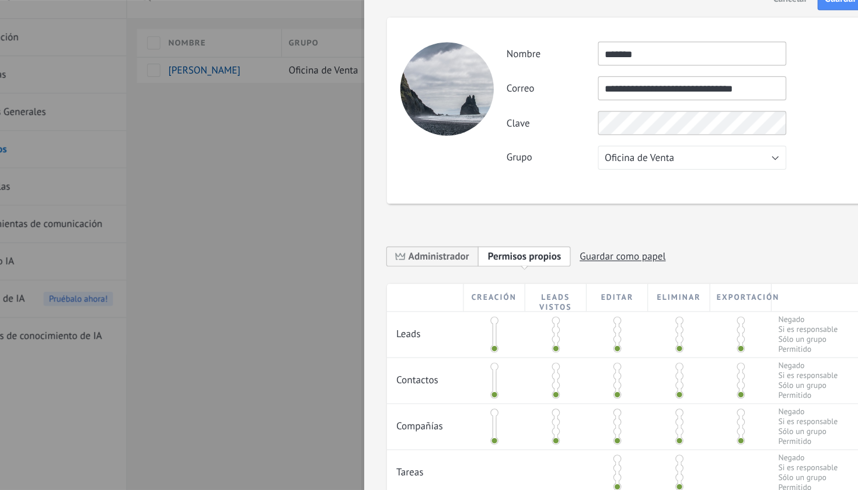
click at [719, 88] on div "**********" at bounding box center [676, 98] width 304 height 21
click at [610, 154] on span "Oficina de Venta" at bounding box center [640, 159] width 61 height 11
click at [597, 154] on span "Oficina de Venta" at bounding box center [680, 159] width 167 height 11
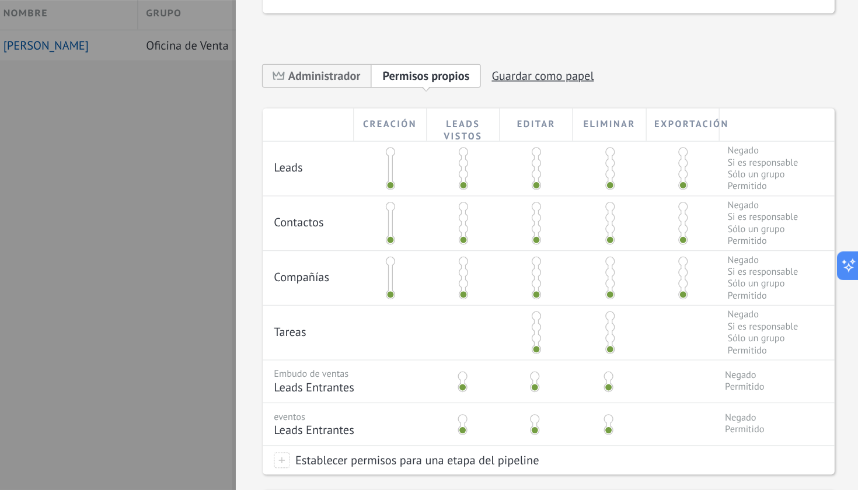
click at [617, 158] on span at bounding box center [620, 161] width 7 height 7
click at [725, 158] on span at bounding box center [728, 161] width 7 height 7
click at [617, 198] on span at bounding box center [620, 201] width 7 height 7
click at [617, 222] on span at bounding box center [620, 225] width 7 height 7
click at [725, 198] on span at bounding box center [728, 201] width 7 height 7
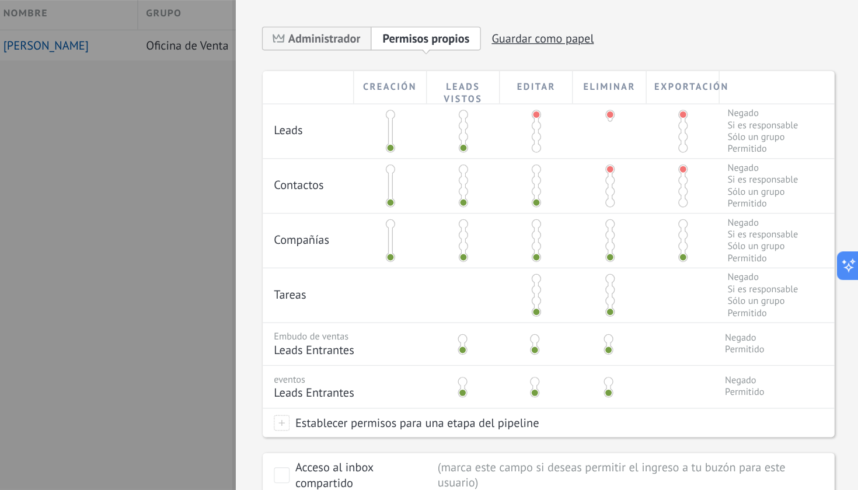
scroll to position [168, 0]
click at [510, 211] on span at bounding box center [513, 214] width 7 height 7
click at [564, 211] on span at bounding box center [567, 214] width 7 height 7
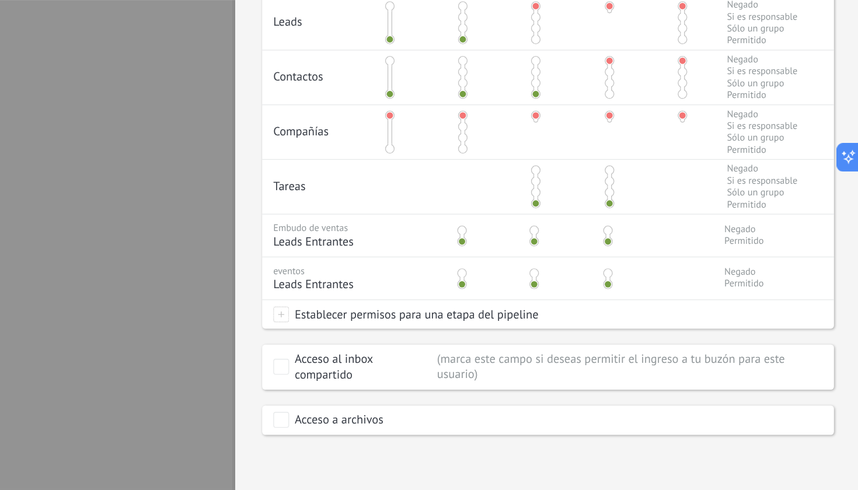
scroll to position [0, 0]
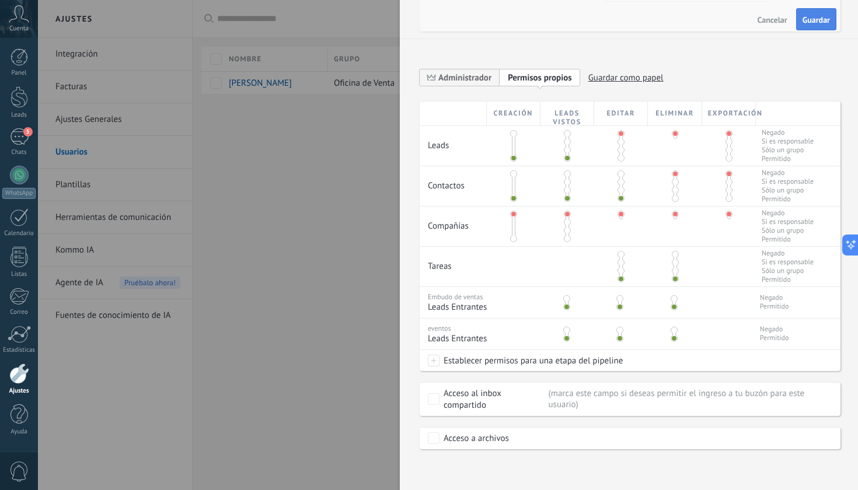
click at [818, 16] on span "Guardar" at bounding box center [815, 20] width 27 height 8
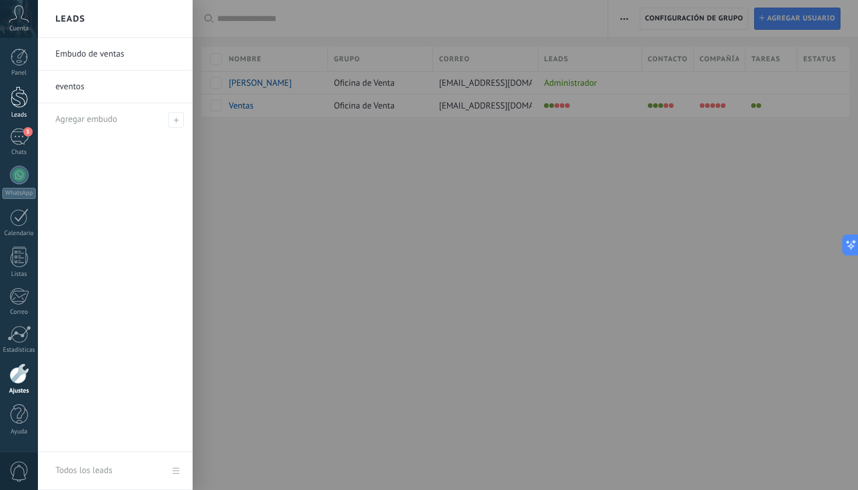
click at [18, 111] on div "Leads" at bounding box center [19, 115] width 34 height 8
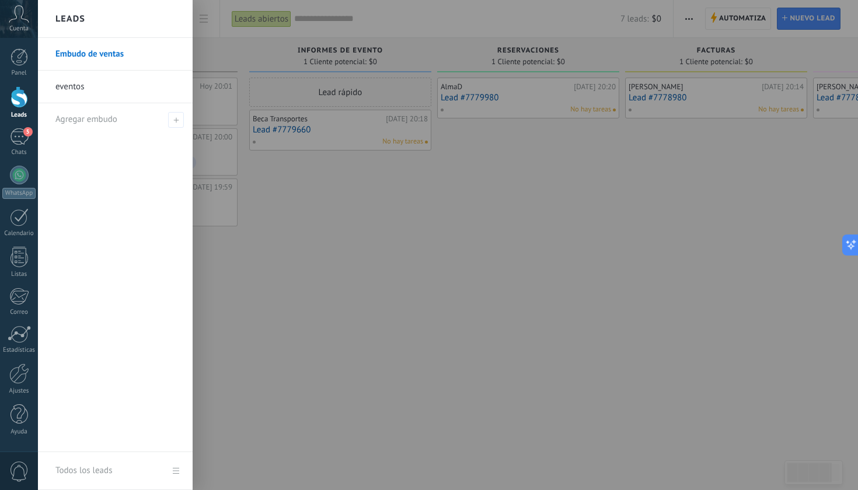
click at [17, 101] on div at bounding box center [20, 97] width 18 height 22
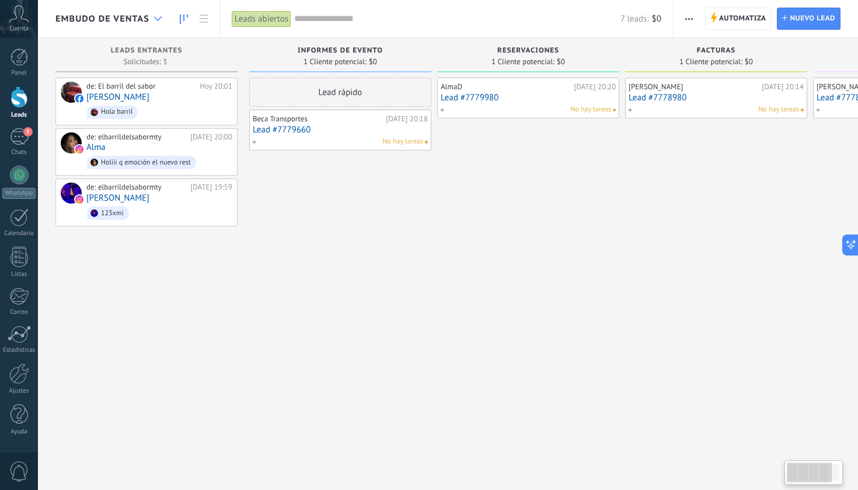
click at [156, 18] on icon at bounding box center [158, 18] width 8 height 5
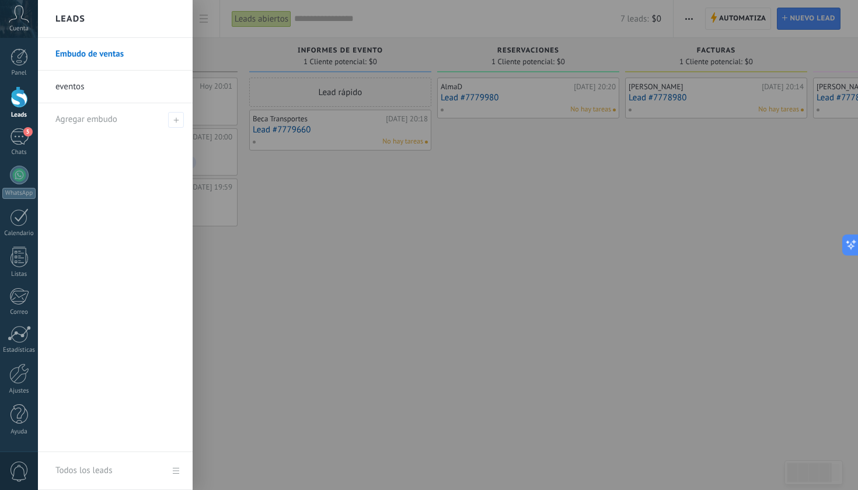
click at [338, 261] on div at bounding box center [467, 245] width 858 height 490
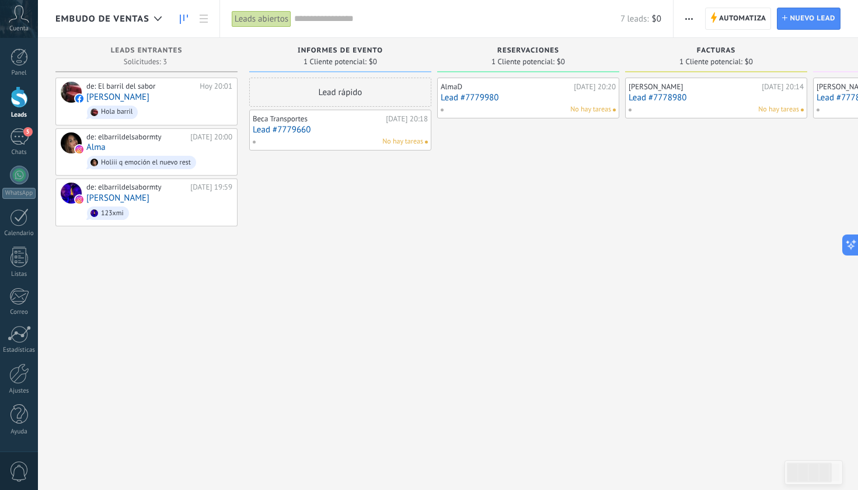
click at [13, 15] on icon at bounding box center [19, 14] width 20 height 18
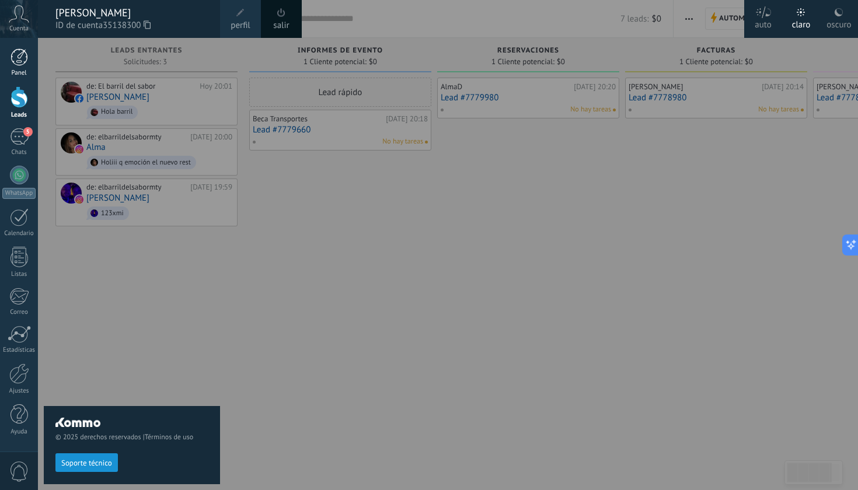
click at [24, 55] on div at bounding box center [20, 57] width 18 height 18
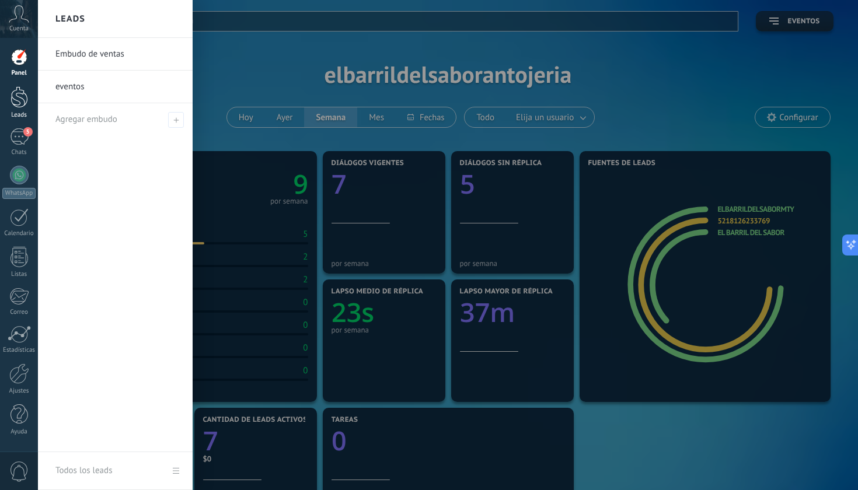
click at [21, 102] on div at bounding box center [20, 97] width 18 height 22
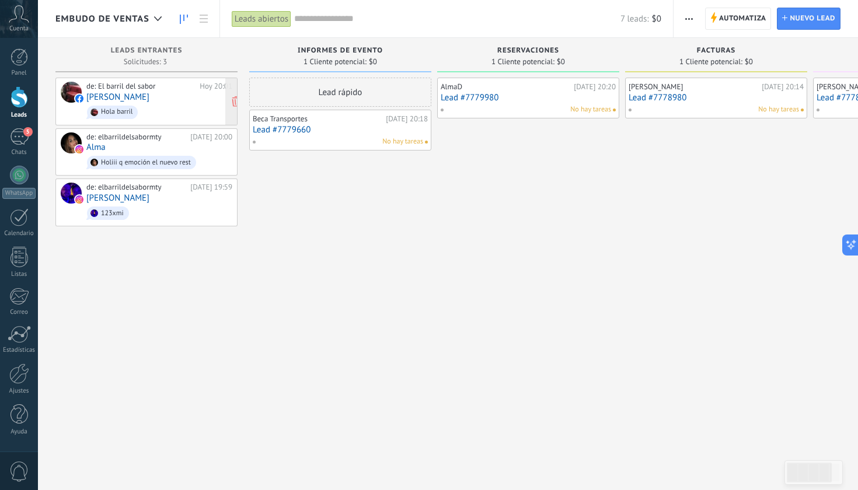
click at [134, 106] on div "Hola barril" at bounding box center [112, 112] width 51 height 13
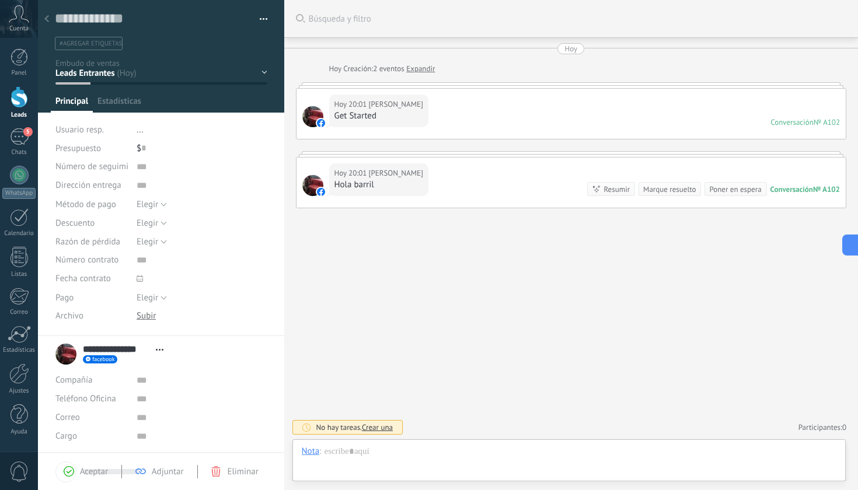
scroll to position [18, 0]
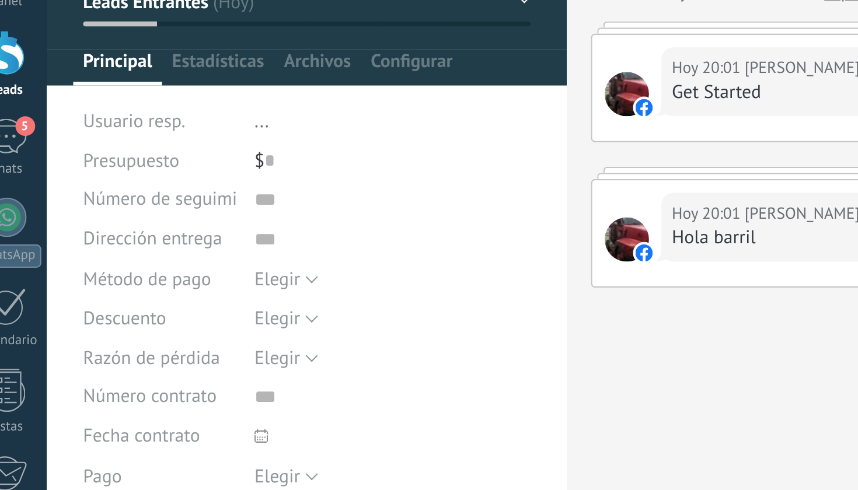
click at [137, 120] on li "..." at bounding box center [202, 129] width 130 height 19
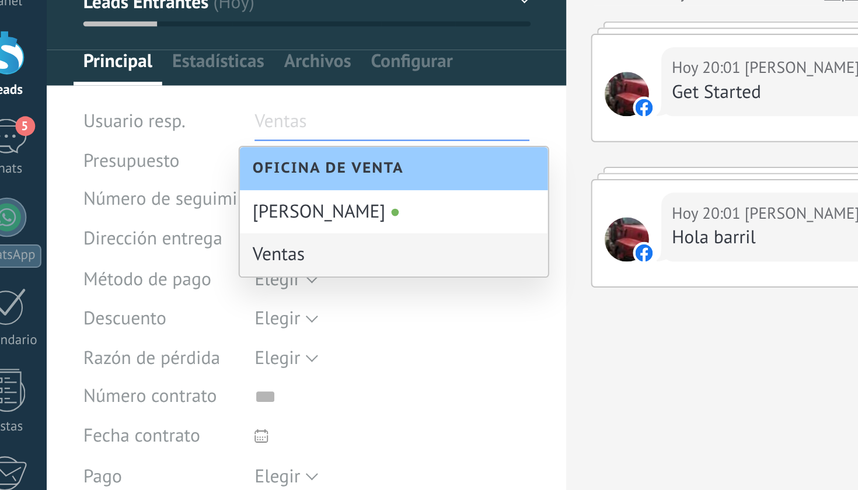
click at [168, 183] on div "Ventas" at bounding box center [203, 193] width 146 height 20
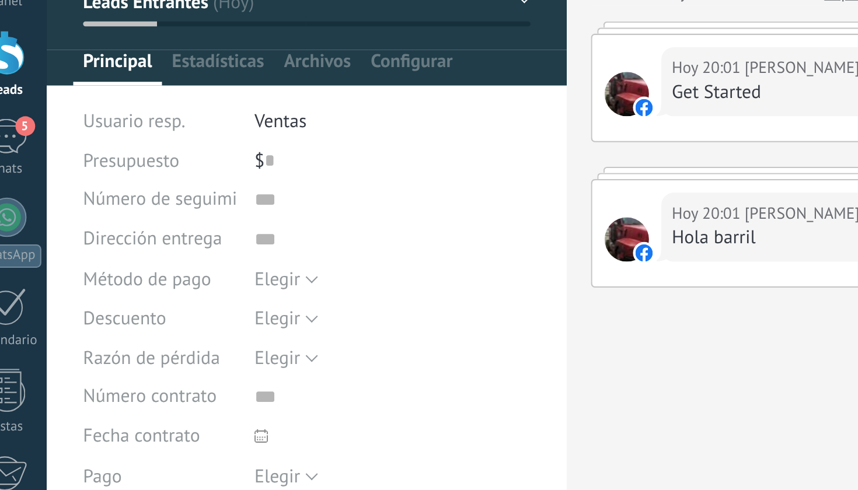
click at [140, 139] on div "$ 0" at bounding box center [202, 148] width 130 height 19
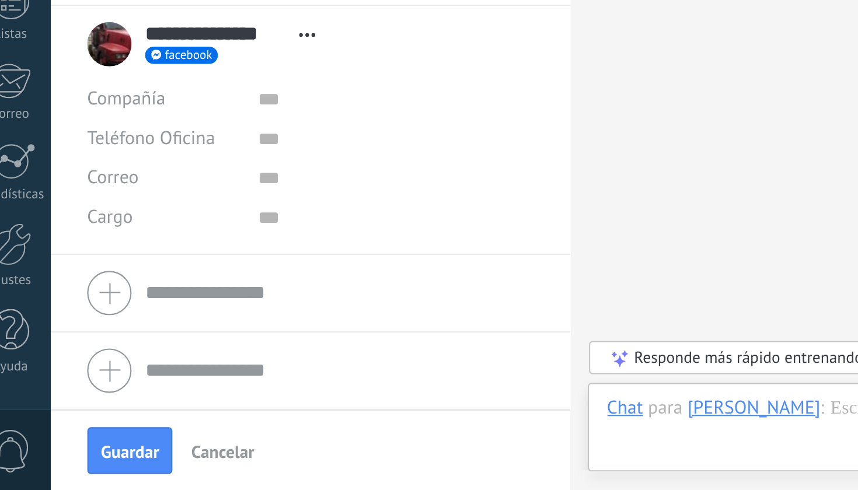
scroll to position [0, 0]
click at [144, 333] on input "text" at bounding box center [202, 342] width 130 height 19
click at [144, 315] on input "text" at bounding box center [202, 324] width 130 height 19
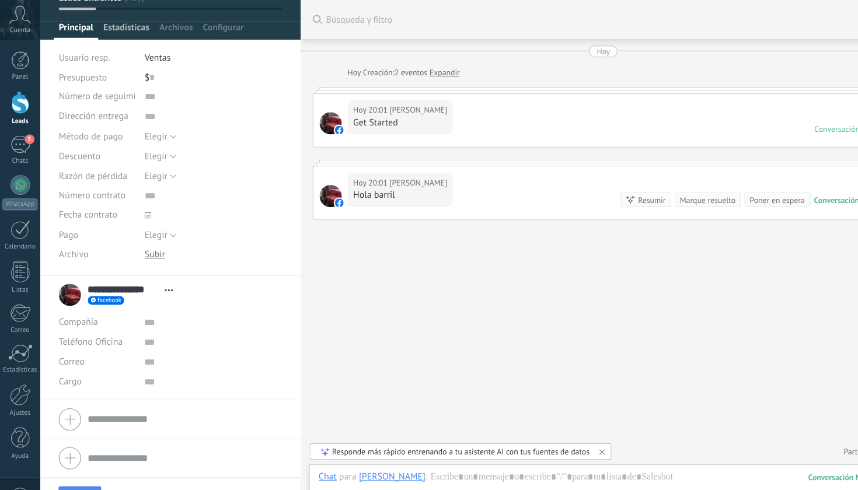
click at [132, 23] on span "Estadísticas" at bounding box center [119, 28] width 44 height 17
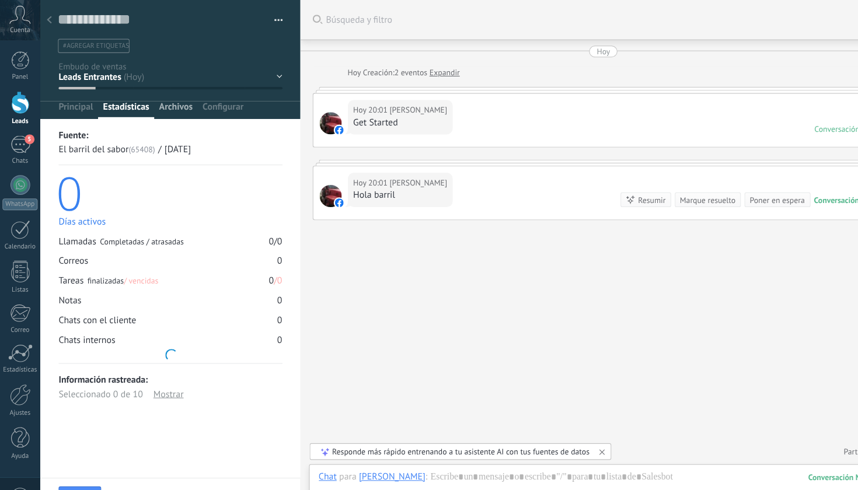
click at [166, 103] on span "Archivos" at bounding box center [167, 104] width 32 height 17
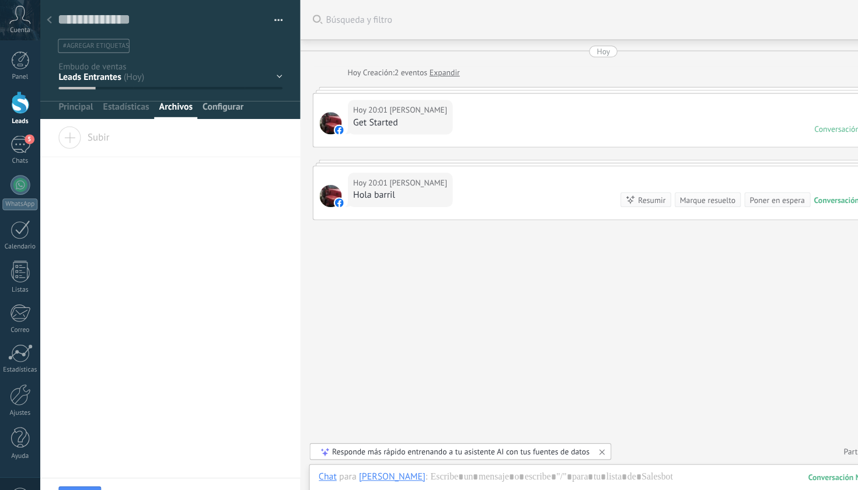
click at [223, 99] on span "Configurar" at bounding box center [210, 104] width 39 height 17
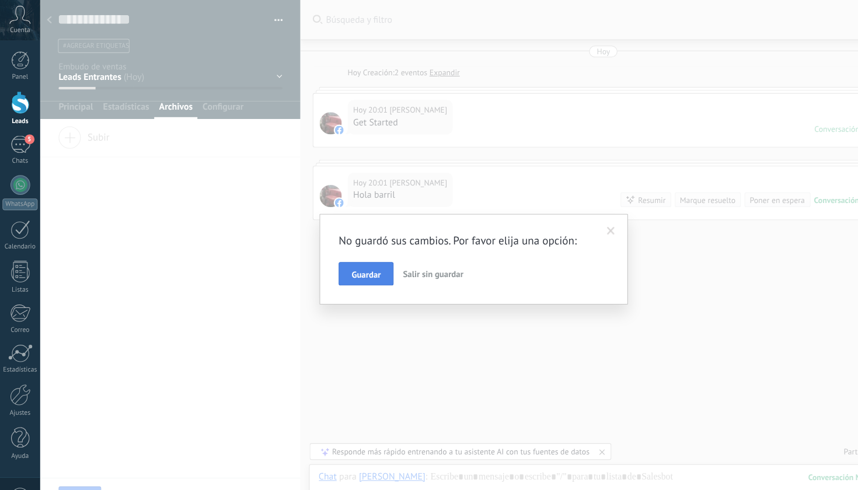
click at [347, 249] on button "Guardar" at bounding box center [346, 259] width 52 height 22
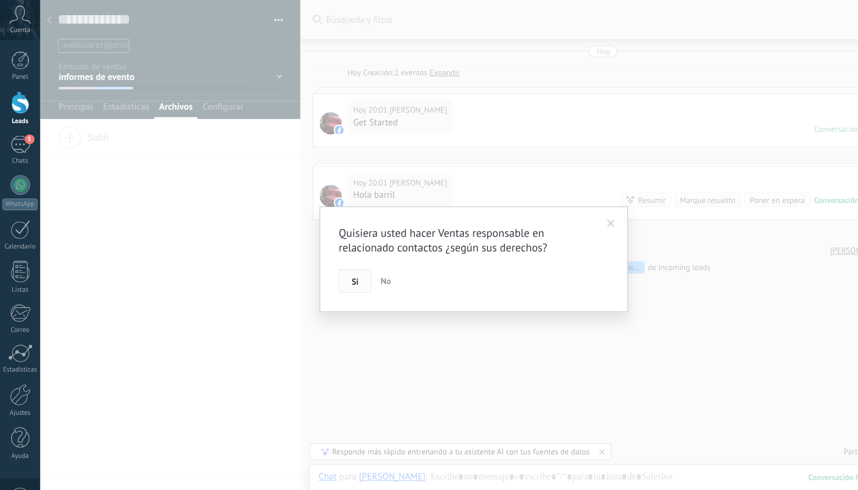
click at [337, 266] on span "Si" at bounding box center [336, 267] width 6 height 8
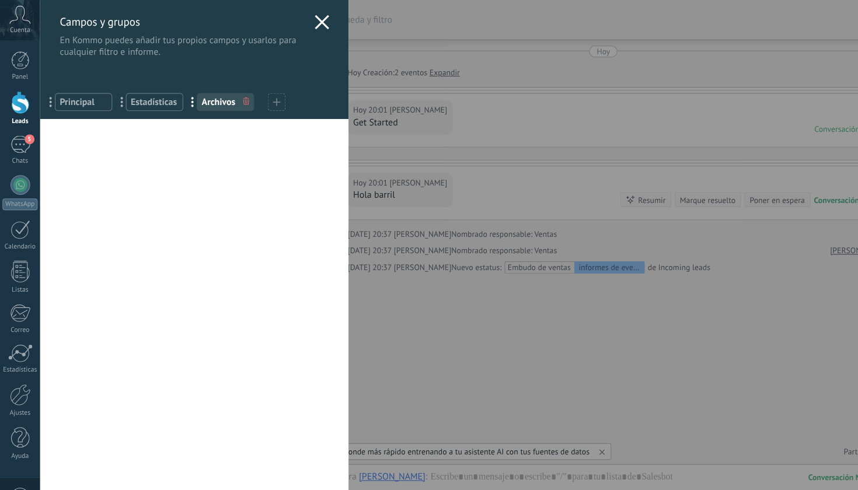
click at [38, 254] on div "Campos y grupos En Kommo puedes añadir tus propios campos y usarlos para cualqu…" at bounding box center [448, 245] width 820 height 490
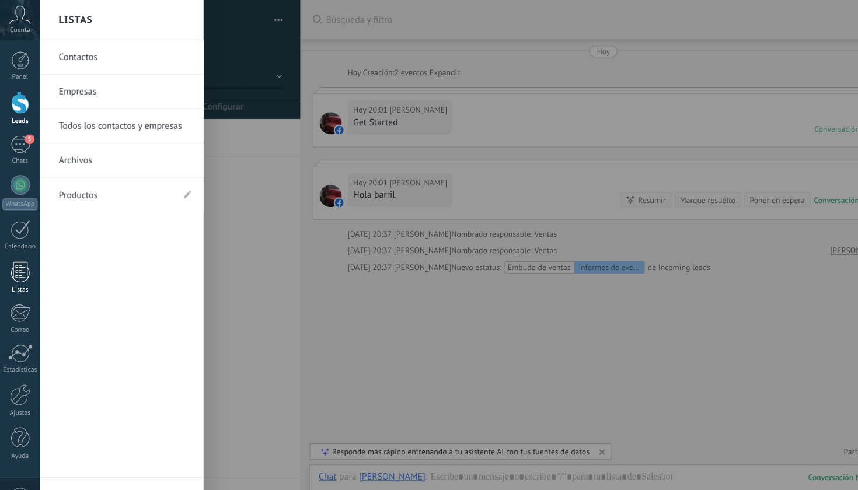
click at [17, 263] on div at bounding box center [20, 257] width 18 height 20
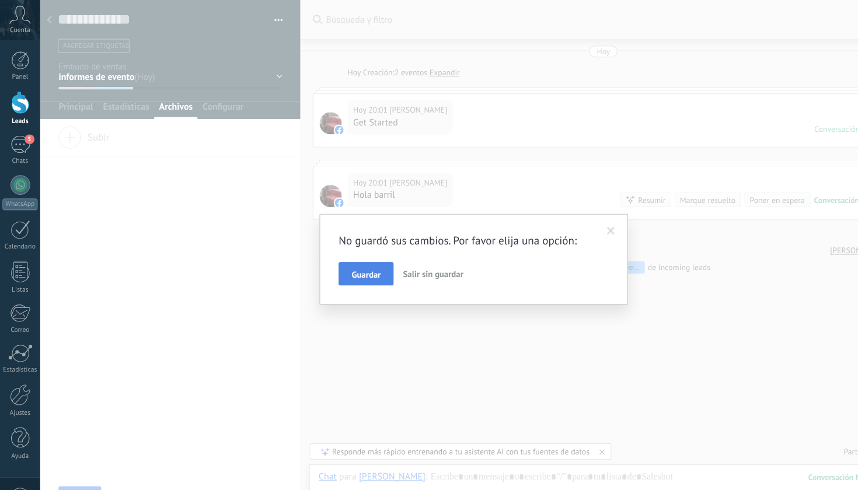
click at [350, 267] on button "Guardar" at bounding box center [346, 259] width 52 height 22
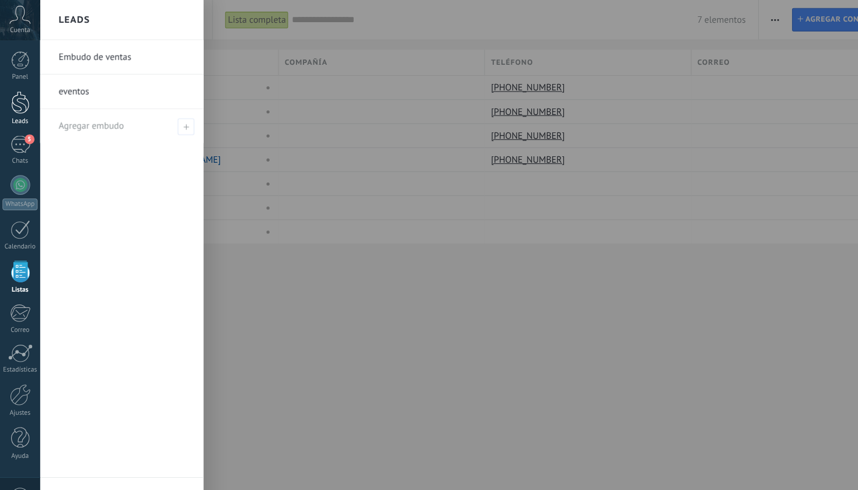
click at [22, 105] on div at bounding box center [20, 97] width 18 height 22
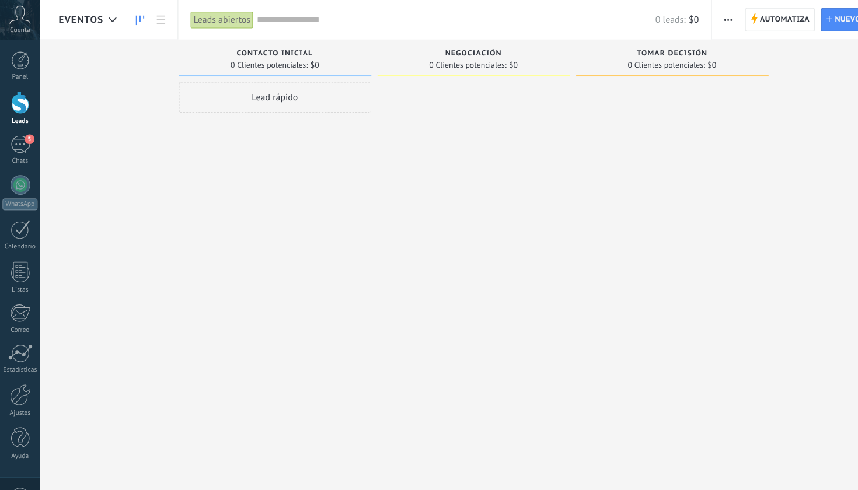
click at [19, 125] on div "Panel Leads 5 Chats WhatsApp Clientes" at bounding box center [19, 247] width 38 height 399
click at [19, 135] on div "5" at bounding box center [19, 136] width 19 height 17
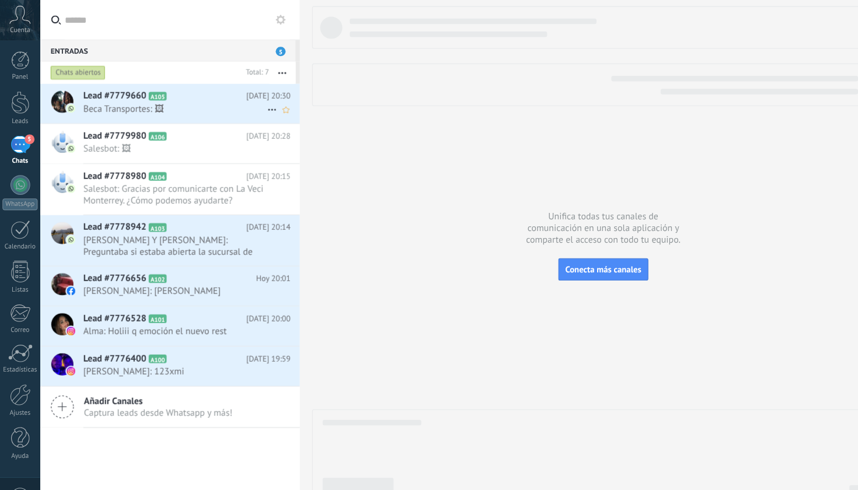
click at [184, 99] on span "Beca Transportes: 🖼" at bounding box center [166, 102] width 174 height 11
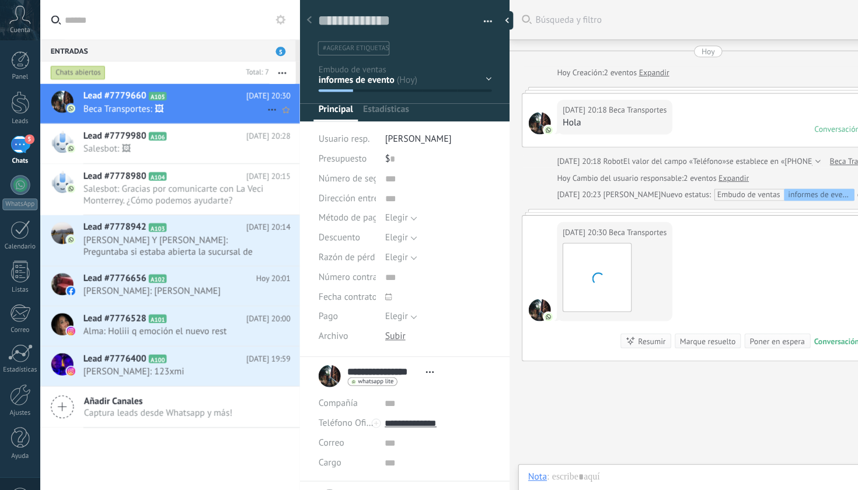
type textarea "**********"
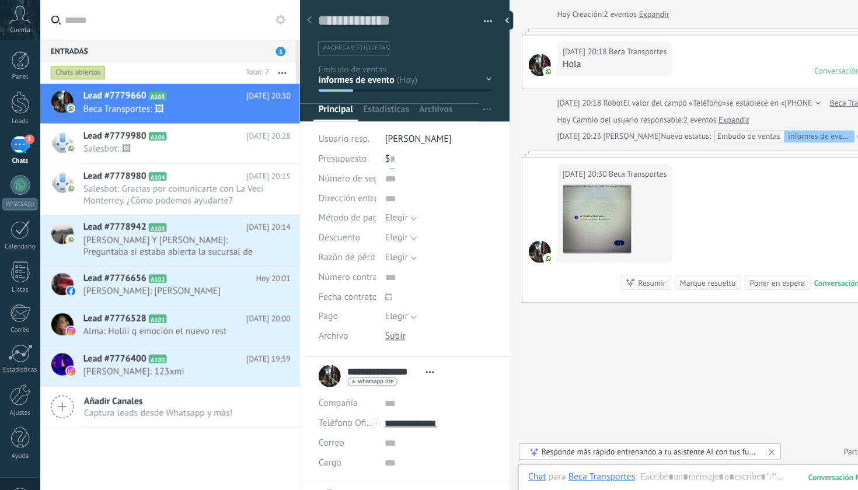
click at [369, 147] on input "text" at bounding box center [371, 150] width 5 height 19
type input "******"
click at [20, 330] on div at bounding box center [19, 335] width 23 height 18
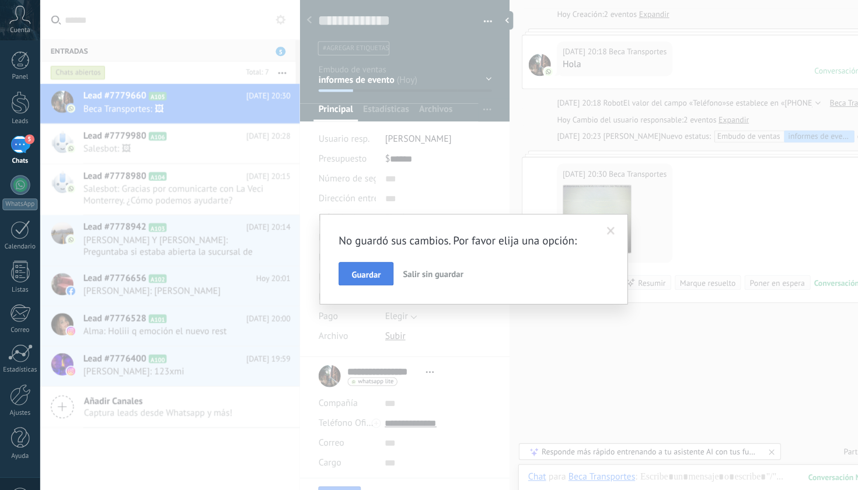
click at [357, 262] on span "Guardar" at bounding box center [346, 260] width 27 height 8
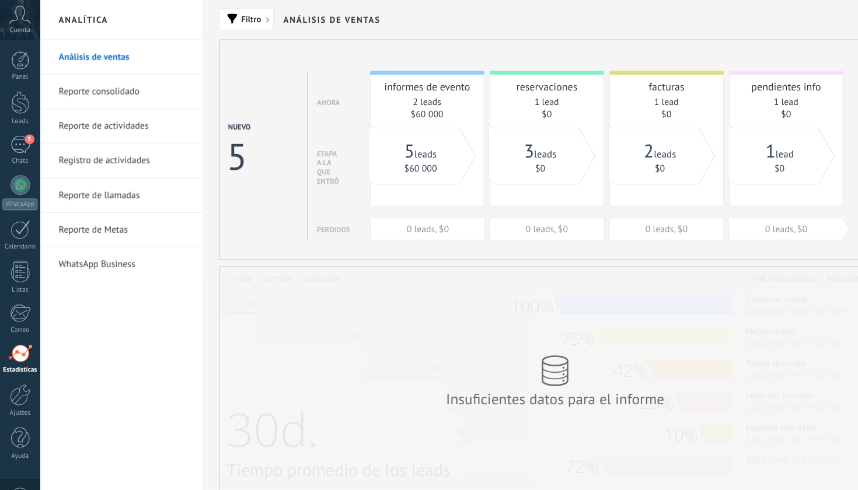
click at [296, 20] on h2 "Análisis de ventas" at bounding box center [314, 19] width 92 height 38
click at [236, 21] on span "Filtro" at bounding box center [237, 18] width 19 height 8
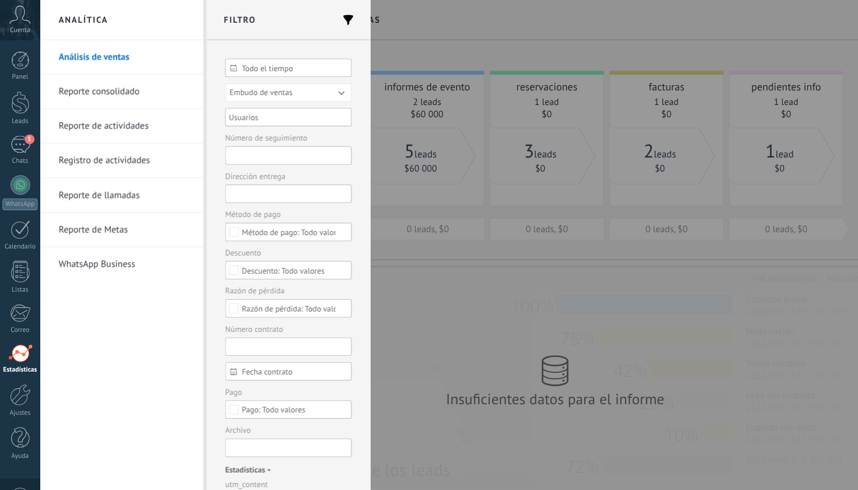
click at [408, 14] on div at bounding box center [429, 245] width 858 height 490
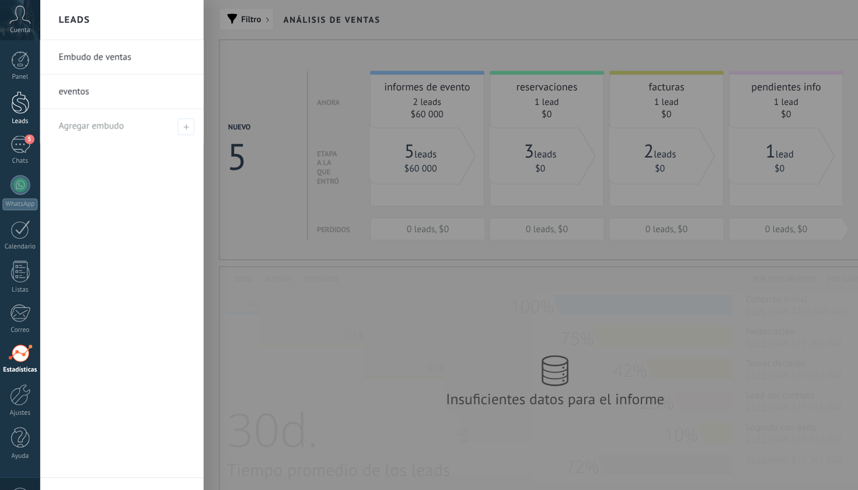
click at [20, 107] on div at bounding box center [20, 97] width 18 height 22
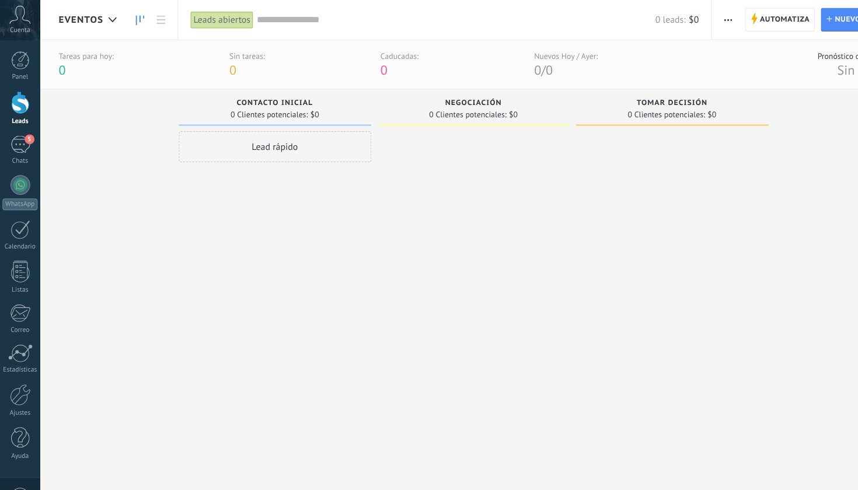
click at [86, 30] on div "eventos" at bounding box center [85, 18] width 61 height 37
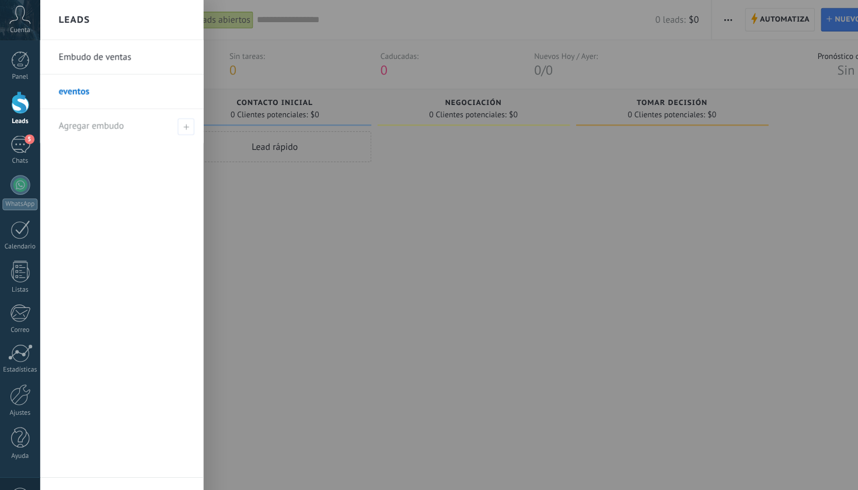
click at [114, 57] on link "Embudo de ventas" at bounding box center [117, 54] width 125 height 33
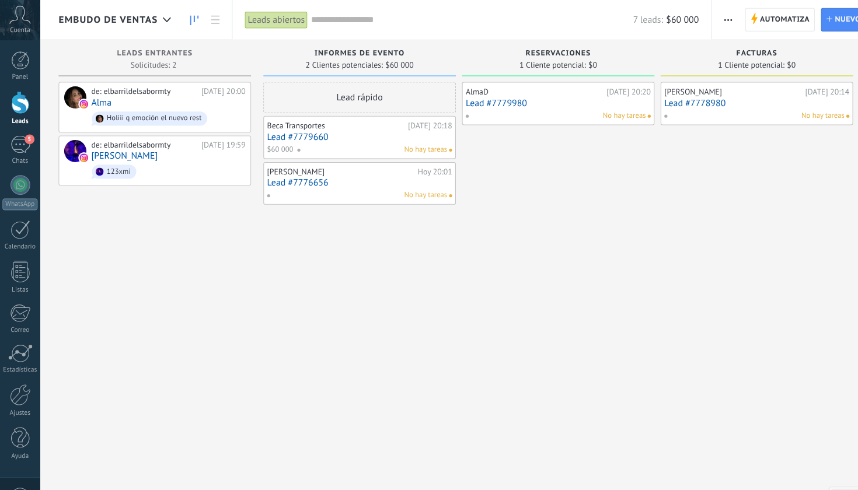
click at [401, 134] on link "Lead #7779660" at bounding box center [340, 130] width 175 height 10
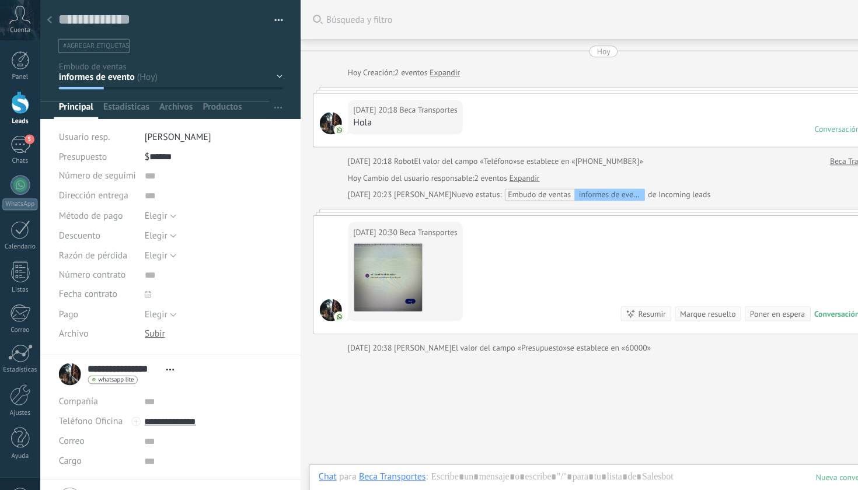
scroll to position [49, 0]
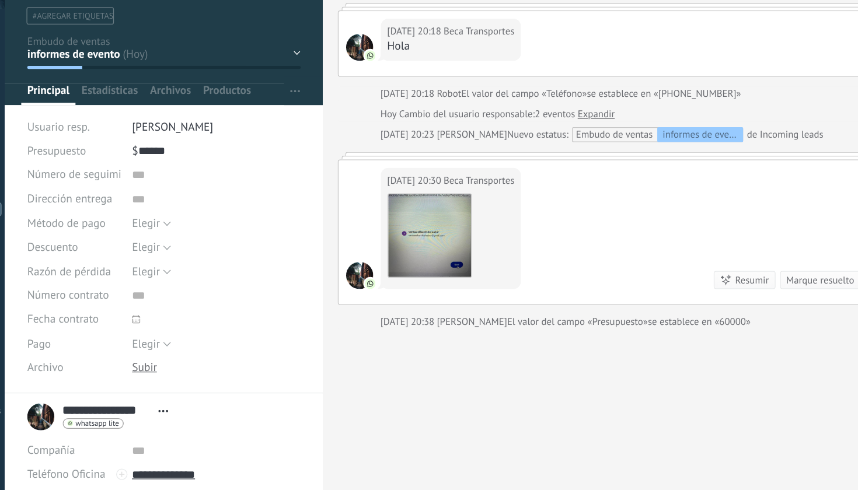
click at [0, 0] on div "informes de evento reservaciones facturas pendientes info Pedido enviado – gana…" at bounding box center [0, 0] width 0 height 0
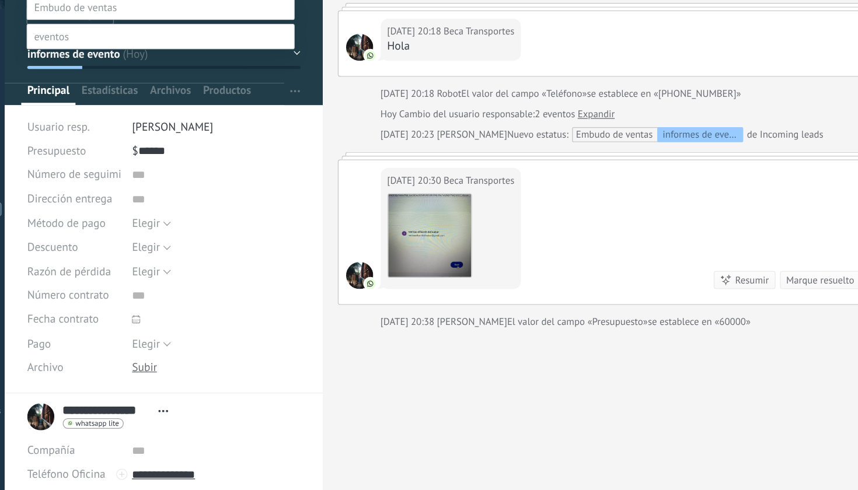
click at [281, 112] on div at bounding box center [448, 245] width 820 height 490
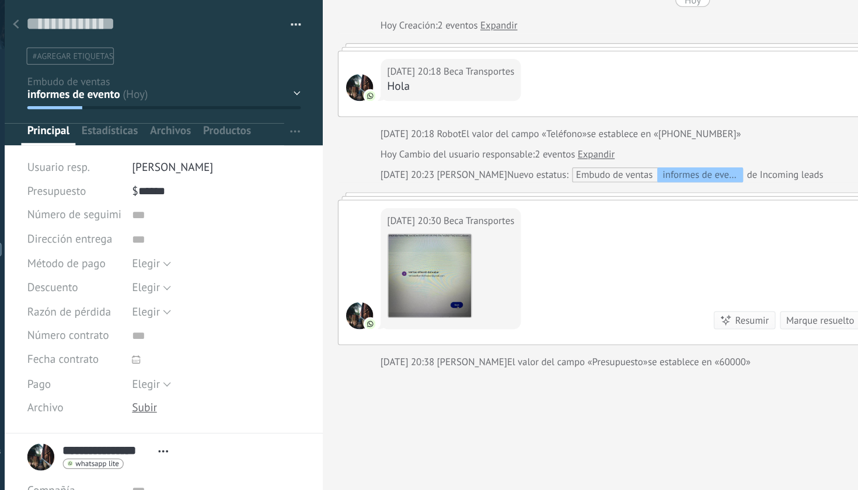
scroll to position [0, 0]
click at [0, 0] on div "informes de evento reservaciones facturas pendientes info Pedido enviado – gana…" at bounding box center [0, 0] width 0 height 0
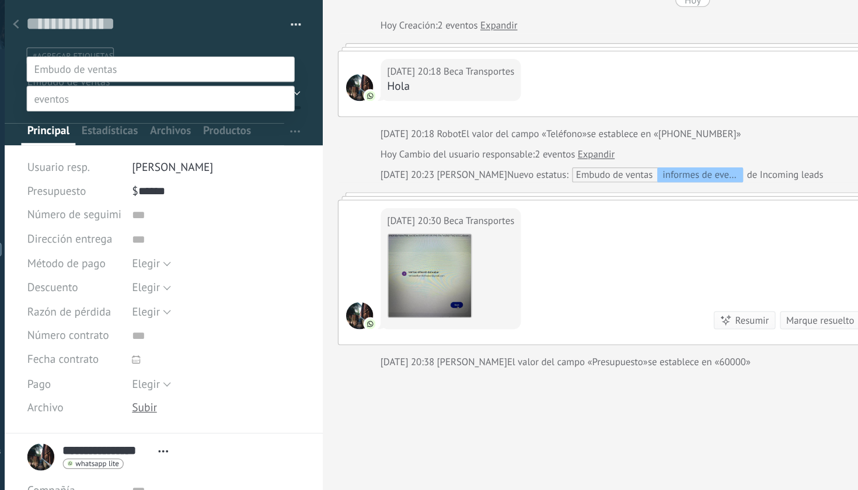
click at [61, 74] on span at bounding box center [74, 76] width 27 height 11
click at [61, 71] on span at bounding box center [74, 76] width 27 height 11
click at [175, 18] on div at bounding box center [448, 231] width 820 height 490
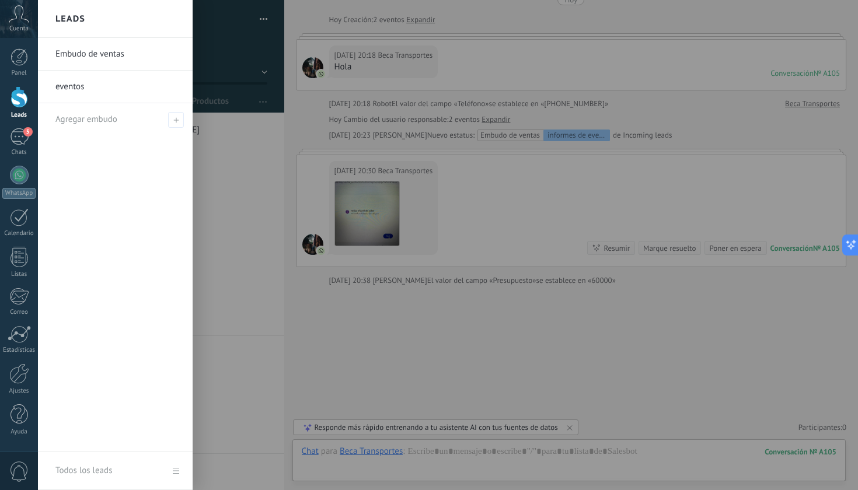
click at [17, 100] on div at bounding box center [20, 97] width 18 height 22
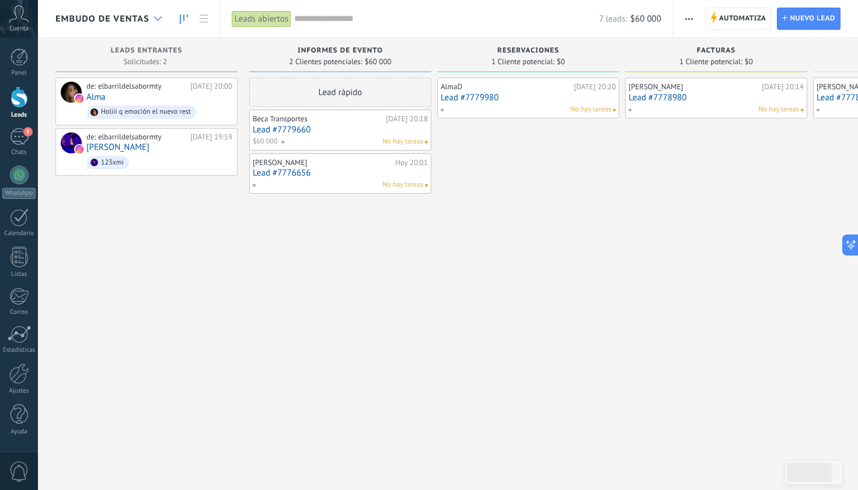
click at [152, 11] on div at bounding box center [157, 19] width 19 height 23
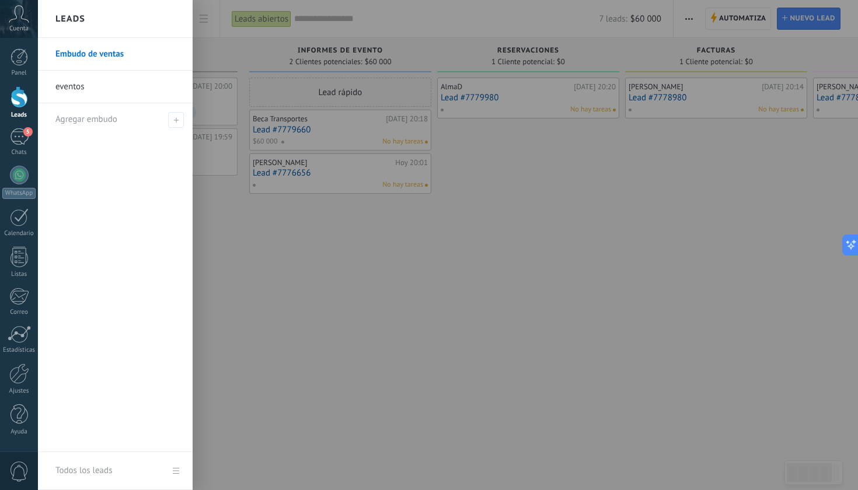
click at [113, 74] on link "eventos" at bounding box center [117, 87] width 125 height 33
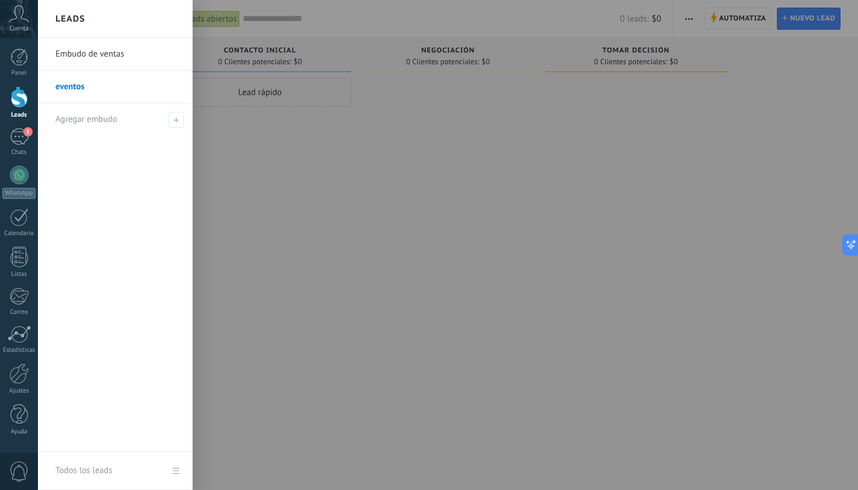
click at [17, 96] on div at bounding box center [20, 97] width 18 height 22
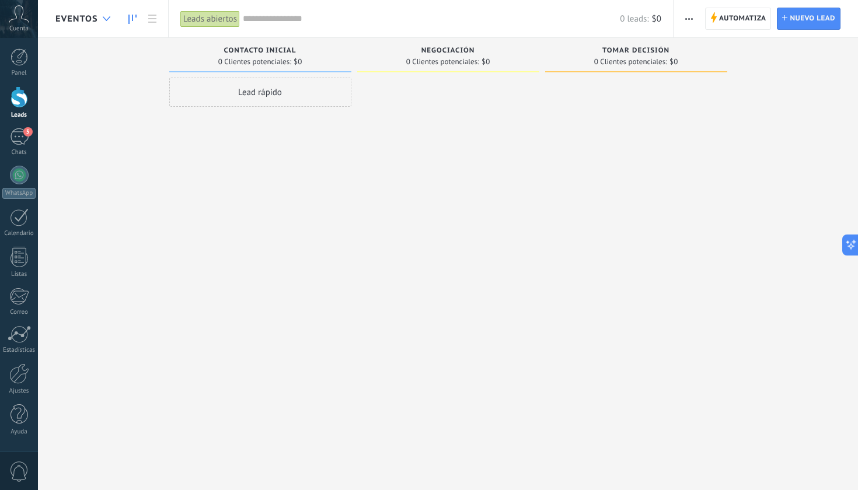
click at [112, 17] on div at bounding box center [106, 19] width 19 height 23
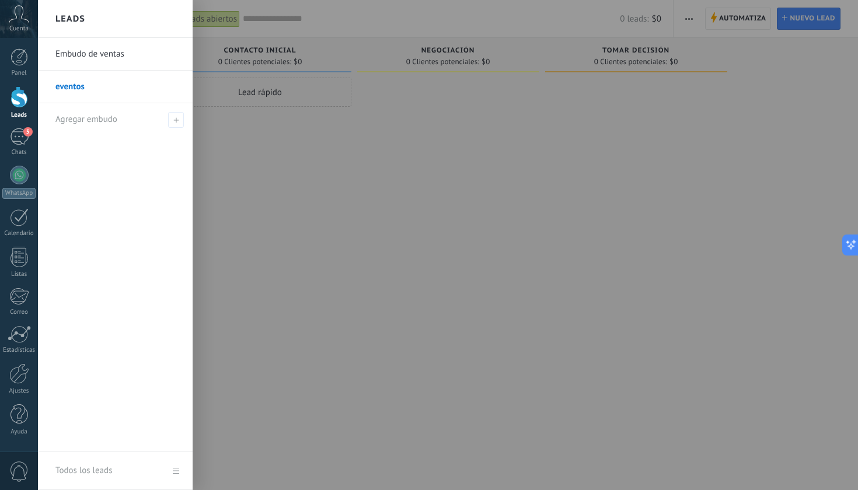
click at [111, 61] on link "Embudo de ventas" at bounding box center [117, 54] width 125 height 33
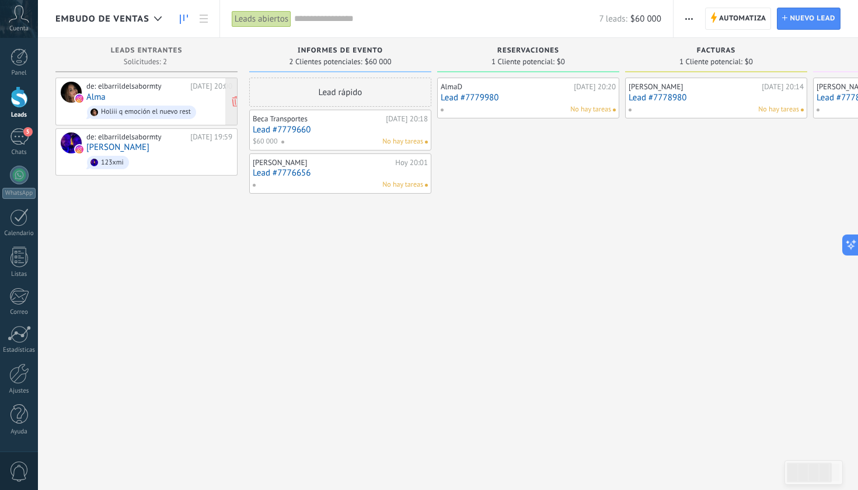
click at [195, 101] on div "de: elbarrildelsabormty [DATE] 20:00 [PERSON_NAME] q emoción el nuevo rest" at bounding box center [159, 102] width 146 height 40
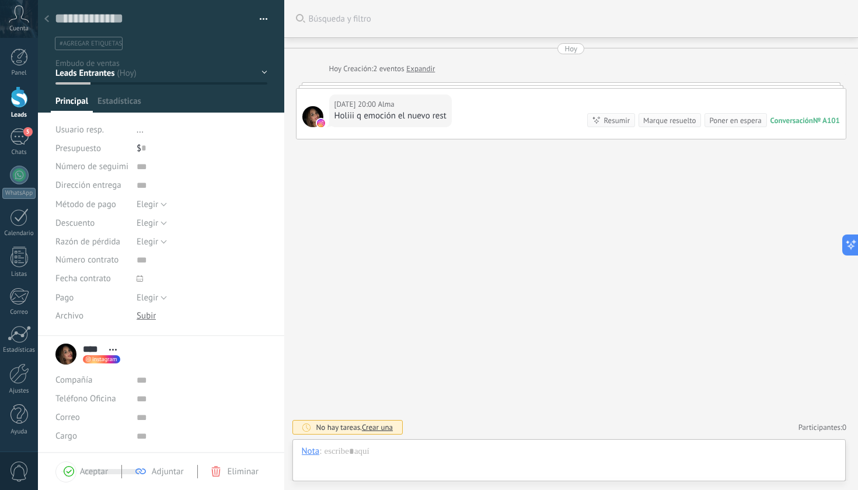
scroll to position [18, 0]
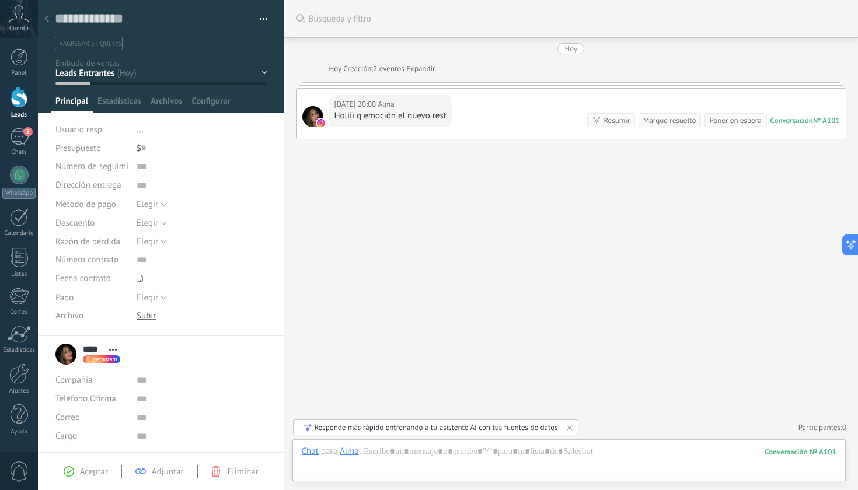
click at [0, 0] on div "informes de evento reservaciones facturas pendientes info Pedido enviado – gana…" at bounding box center [0, 0] width 0 height 0
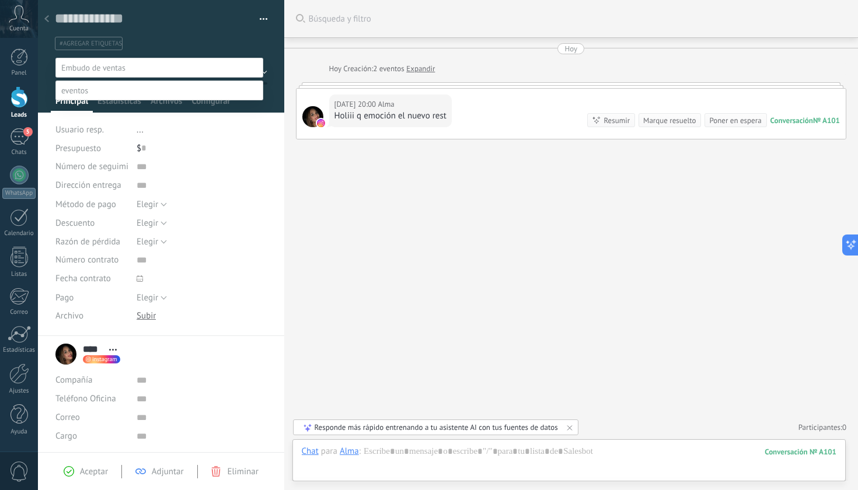
click at [127, 100] on label at bounding box center [159, 91] width 208 height 20
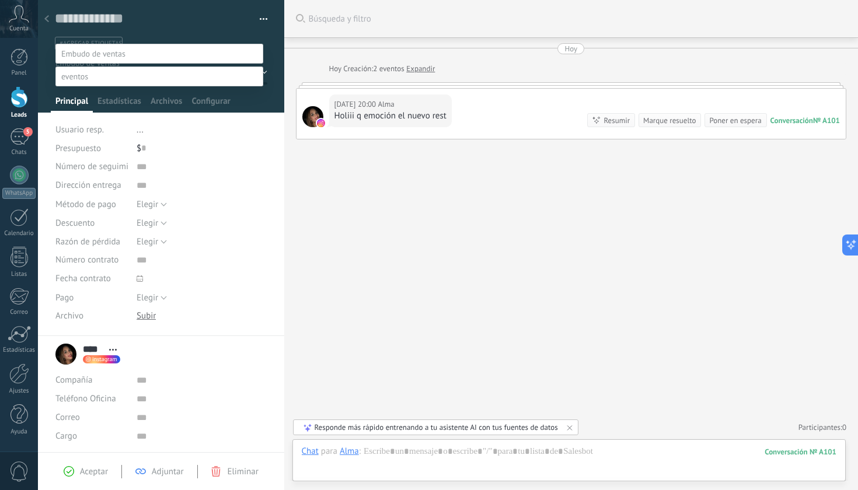
click at [121, 67] on label at bounding box center [159, 77] width 208 height 20
click at [160, 21] on div at bounding box center [448, 231] width 820 height 490
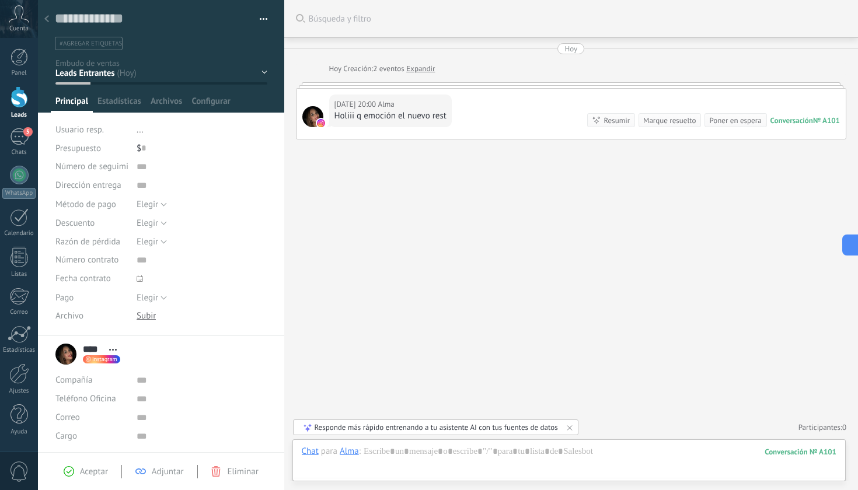
click at [0, 0] on div "informes de evento reservaciones facturas pendientes info Pedido enviado – gana…" at bounding box center [0, 0] width 0 height 0
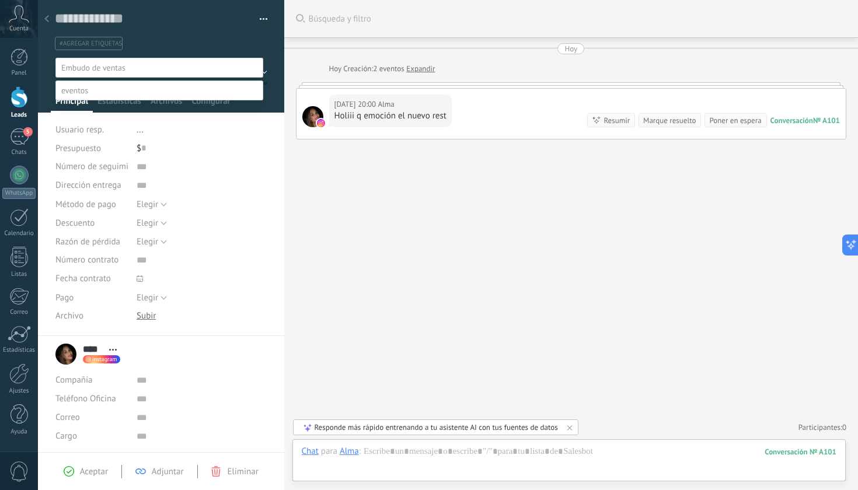
click at [194, 37] on div at bounding box center [448, 245] width 820 height 490
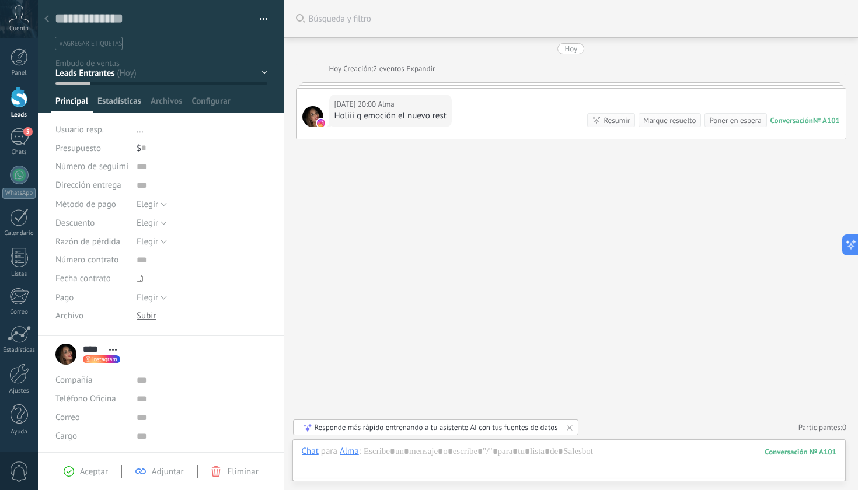
click at [113, 109] on span "Estadísticas" at bounding box center [119, 104] width 44 height 17
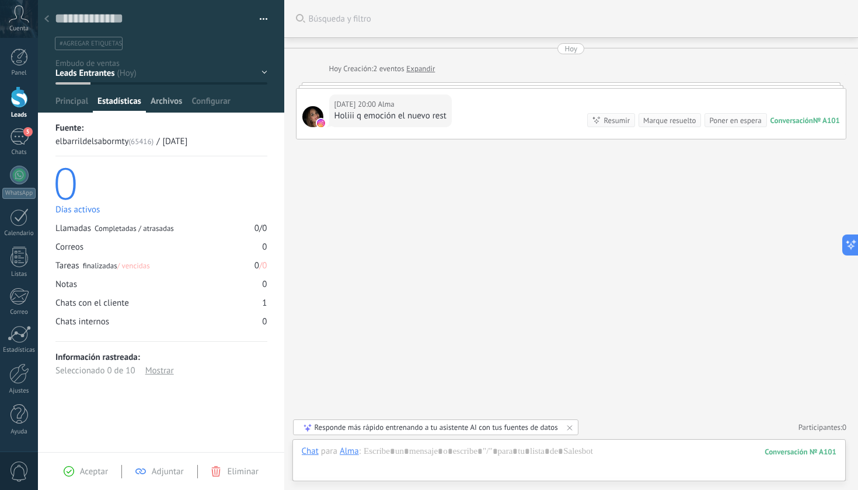
click at [169, 98] on span "Archivos" at bounding box center [167, 104] width 32 height 17
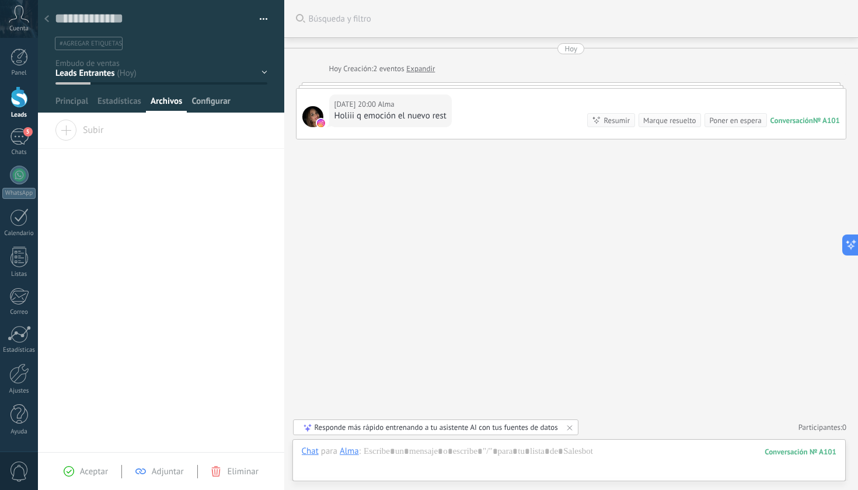
click at [226, 99] on span "Configurar" at bounding box center [210, 104] width 39 height 17
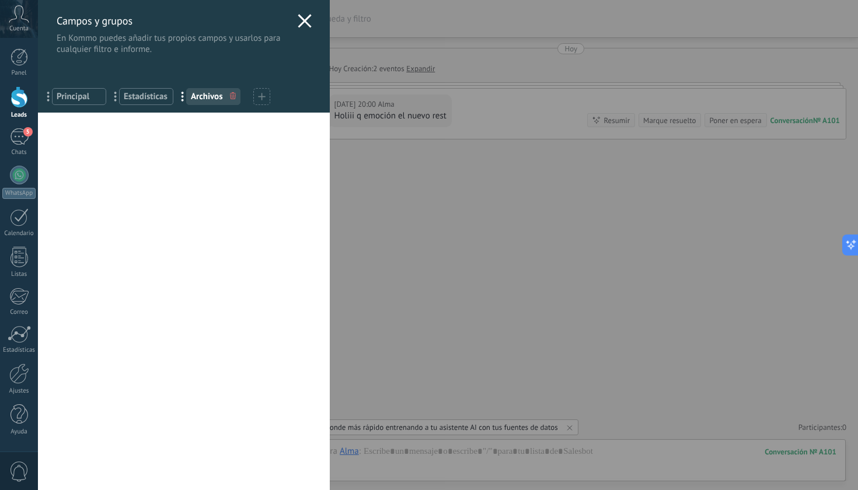
click at [38, 334] on div "Campos y grupos En Kommo puedes añadir tus propios campos y usarlos para cualqu…" at bounding box center [448, 245] width 820 height 490
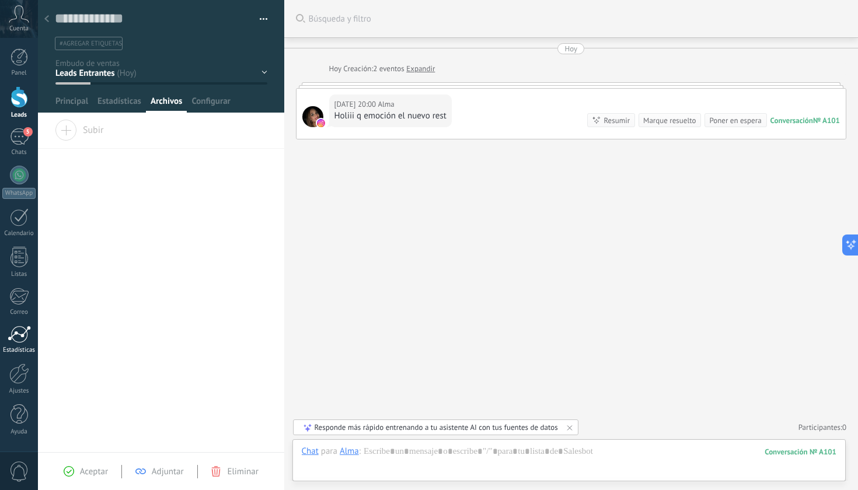
click at [18, 343] on div at bounding box center [19, 335] width 23 height 18
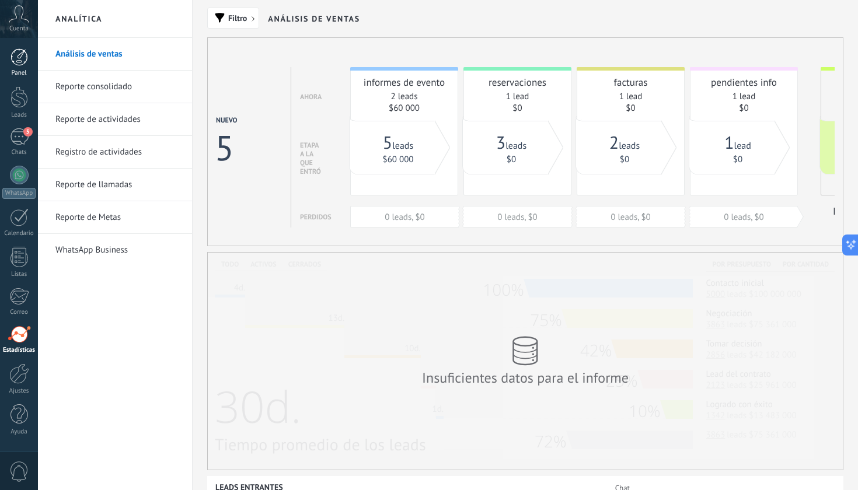
click at [20, 54] on div at bounding box center [20, 57] width 18 height 18
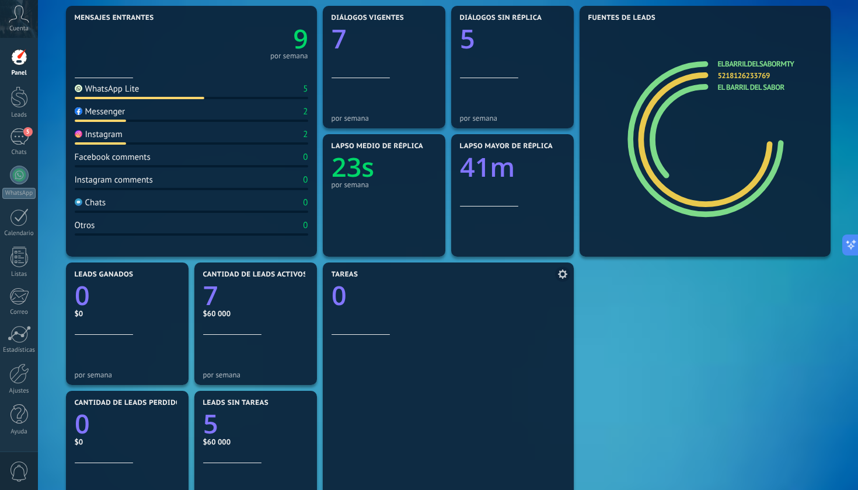
scroll to position [83, 0]
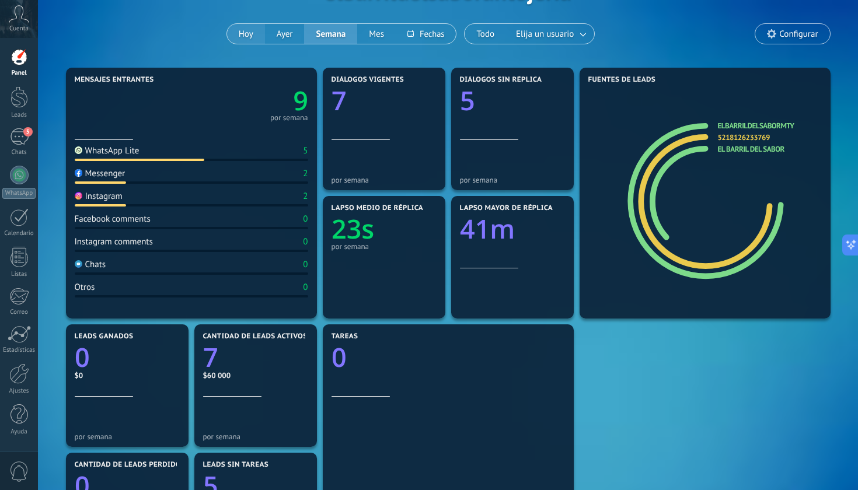
click at [247, 36] on button "Hoy" at bounding box center [246, 34] width 38 height 20
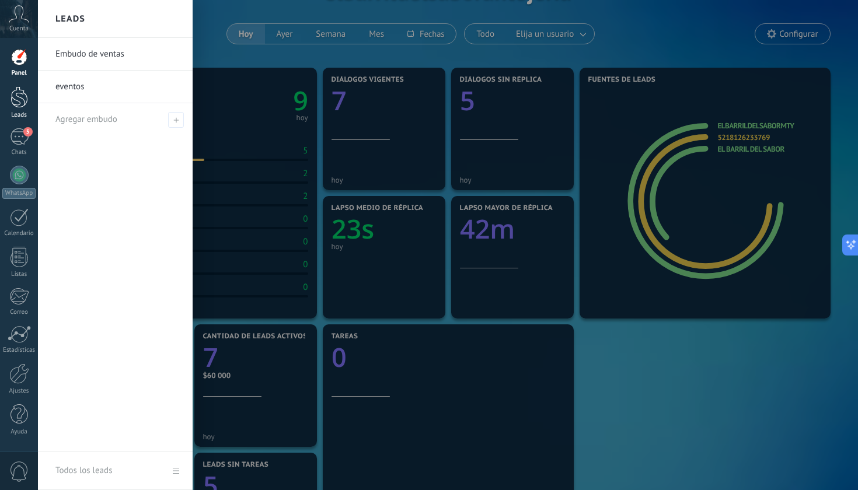
click at [15, 93] on div at bounding box center [20, 97] width 18 height 22
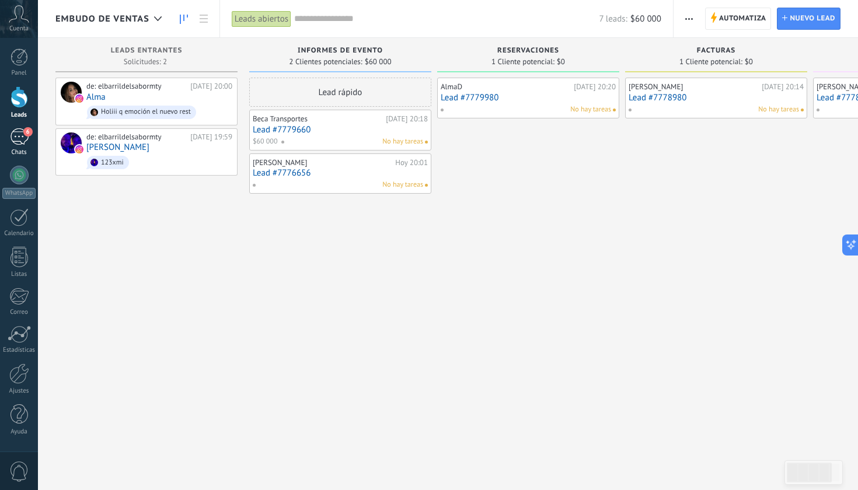
click at [18, 135] on div "6" at bounding box center [19, 136] width 19 height 17
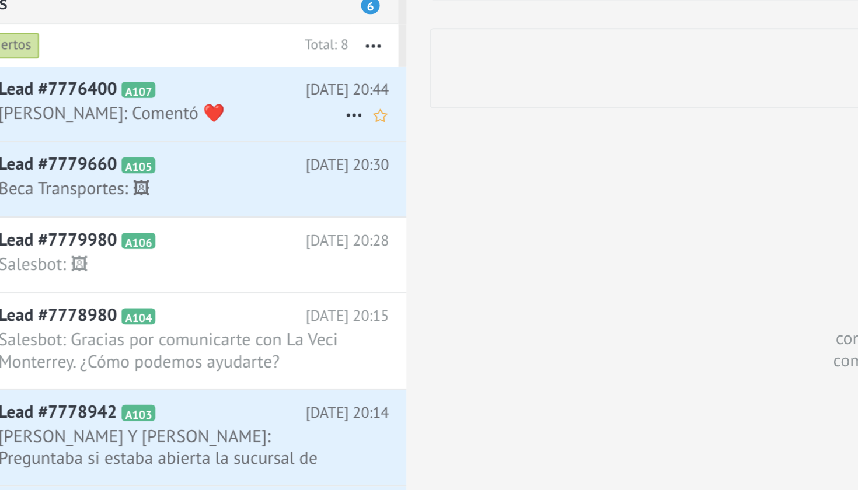
click at [116, 79] on div "Lead #7776400 A107 [DATE] 20:44 [PERSON_NAME]: Comentó ❤️" at bounding box center [181, 97] width 205 height 37
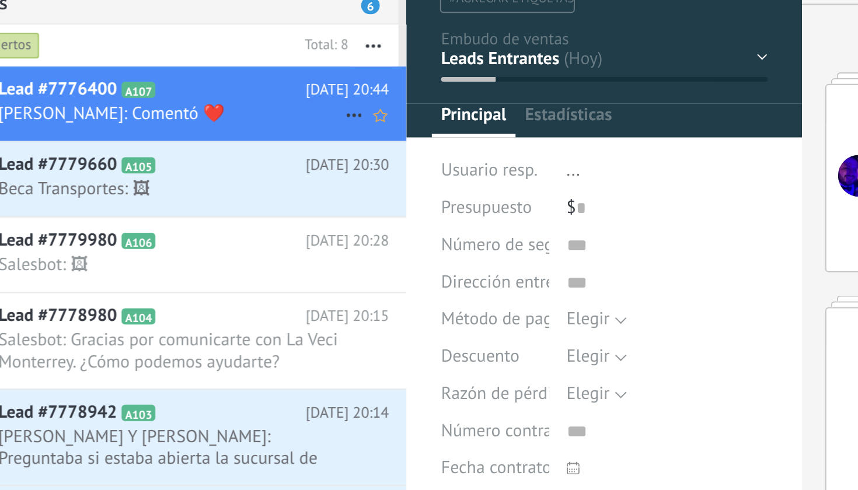
type textarea "**********"
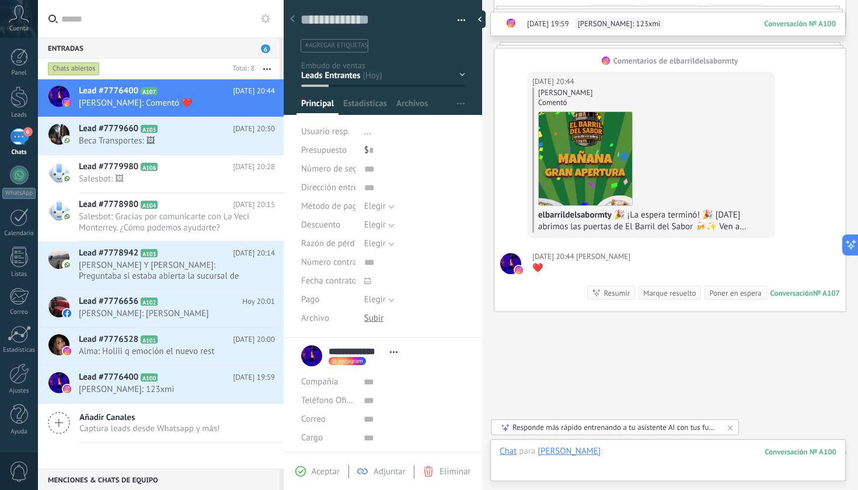
click at [634, 454] on div at bounding box center [668, 463] width 337 height 35
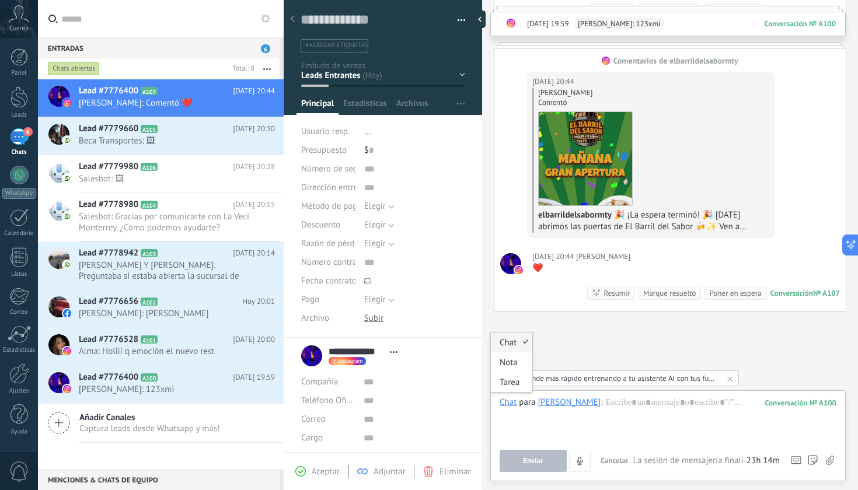
click at [509, 406] on div "Chat" at bounding box center [508, 402] width 17 height 11
click at [600, 315] on div "Buscar Búsqueda y filtro Carga más [DATE] [DATE] Creación: 2 eventos Expandir e…" at bounding box center [670, 182] width 376 height 668
click at [507, 403] on div "Chat" at bounding box center [508, 402] width 17 height 11
click at [519, 361] on div "Nota" at bounding box center [511, 362] width 41 height 20
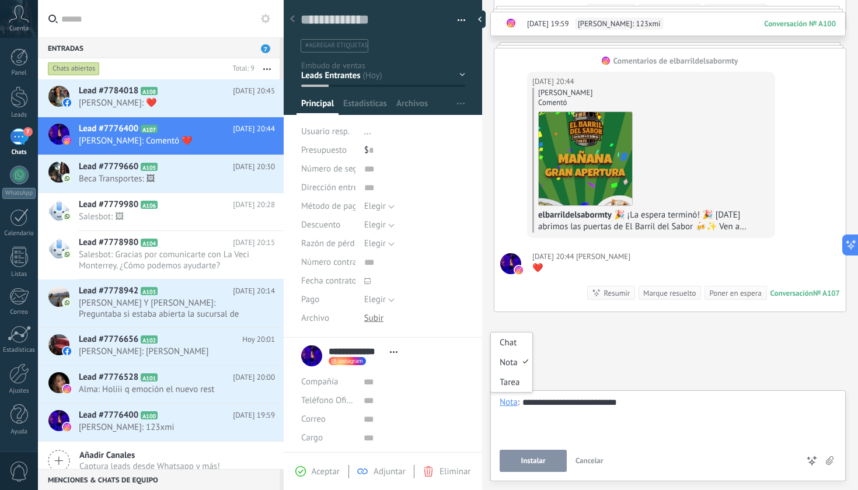
click at [508, 404] on div "Nota" at bounding box center [509, 402] width 18 height 11
click at [514, 346] on div "Chat" at bounding box center [511, 343] width 41 height 20
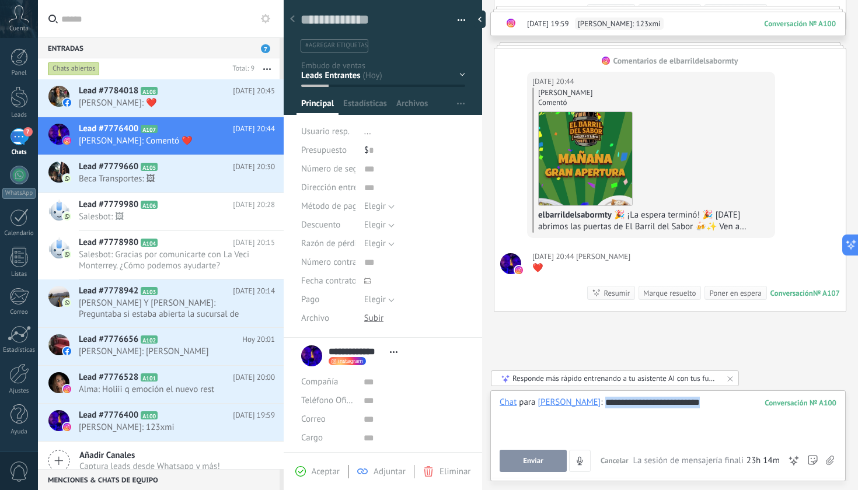
drag, startPoint x: 719, startPoint y: 403, endPoint x: 595, endPoint y: 405, distance: 124.3
click at [594, 404] on div "**********" at bounding box center [668, 419] width 337 height 44
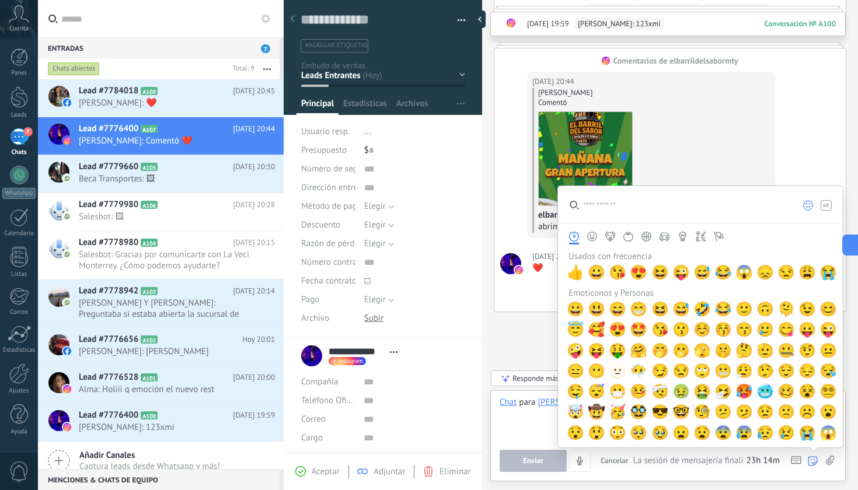
click at [808, 462] on icon at bounding box center [813, 461] width 10 height 10
click at [578, 307] on span "😀" at bounding box center [576, 309] width 18 height 16
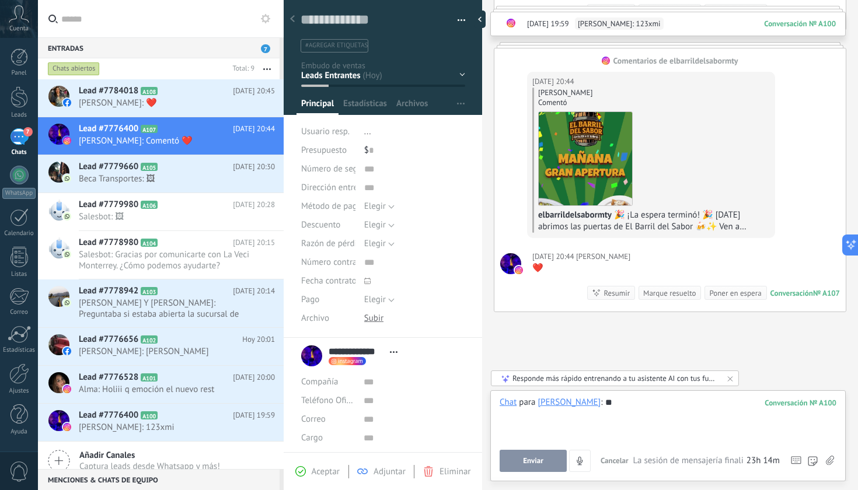
click at [568, 433] on div "**" at bounding box center [668, 419] width 337 height 44
click at [533, 467] on button "Enviar" at bounding box center [533, 461] width 67 height 22
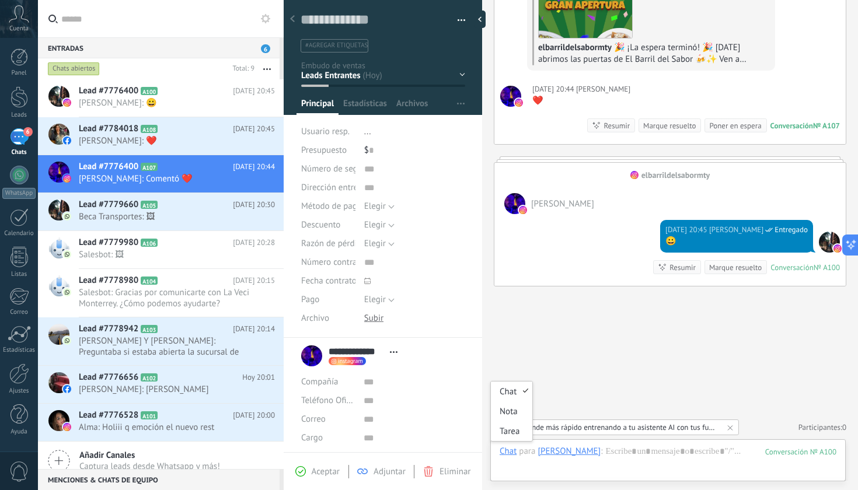
click at [511, 453] on div "Chat" at bounding box center [508, 451] width 17 height 11
click at [505, 405] on div "Nota" at bounding box center [511, 411] width 41 height 20
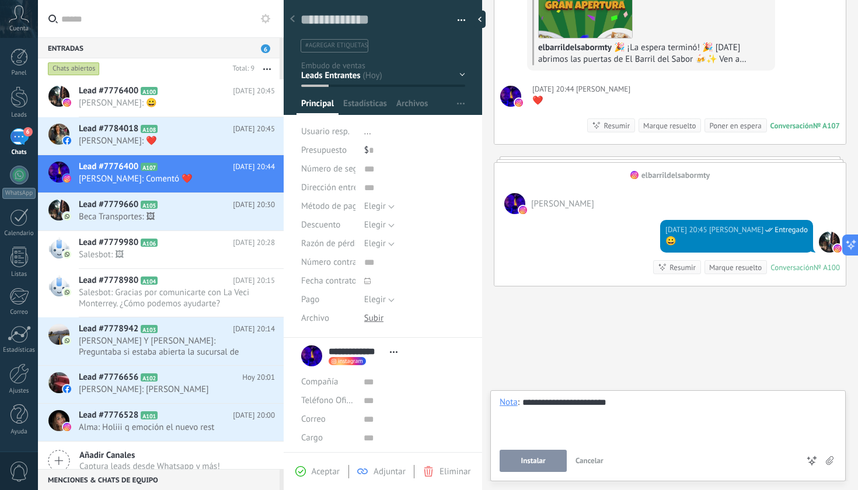
click at [530, 465] on span "Instalar" at bounding box center [533, 461] width 25 height 8
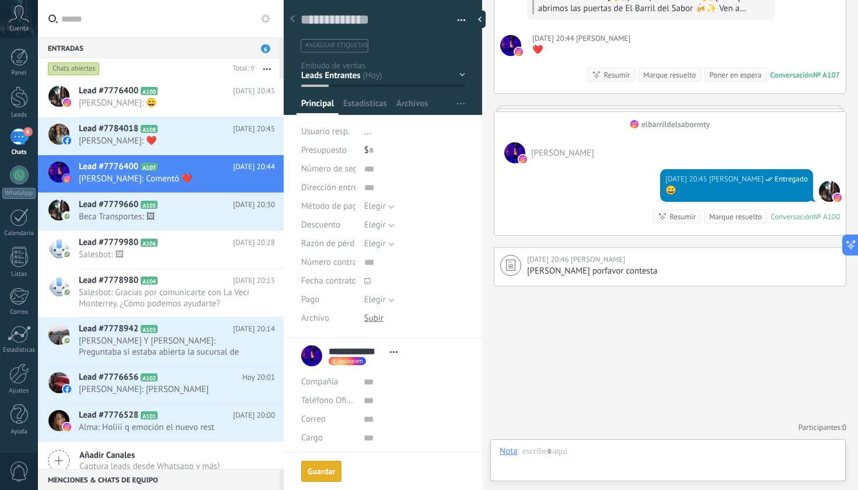
scroll to position [345, 0]
click at [518, 434] on div "Tarea" at bounding box center [511, 431] width 41 height 20
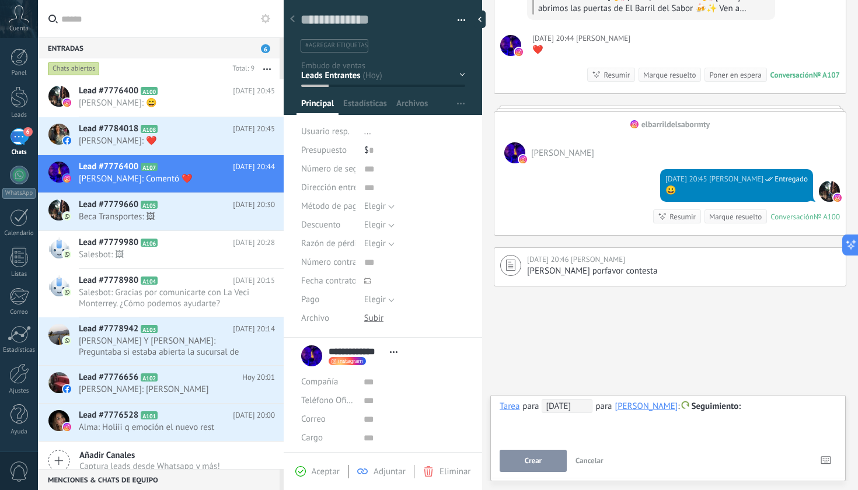
click at [634, 408] on div "[PERSON_NAME]" at bounding box center [646, 406] width 63 height 11
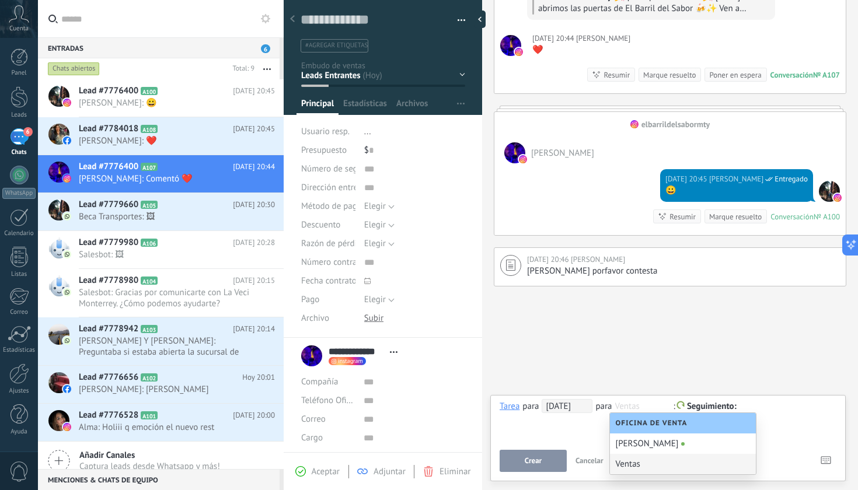
click at [643, 458] on div "Ventas" at bounding box center [683, 464] width 146 height 20
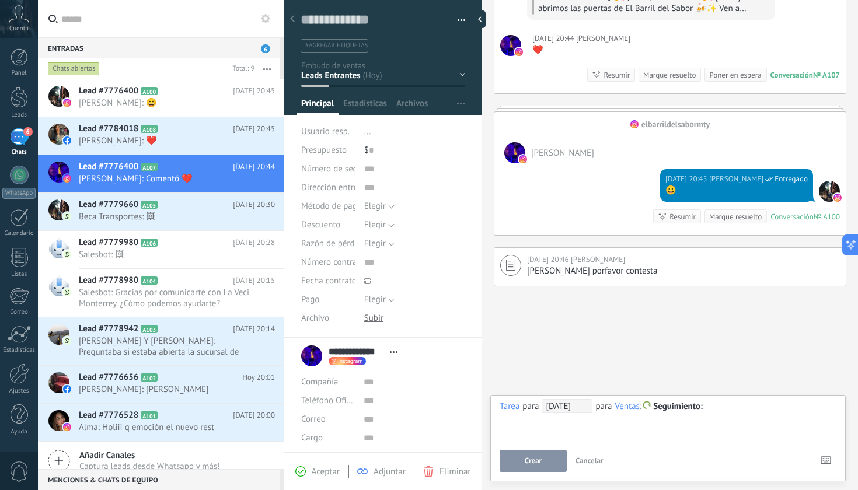
click at [602, 426] on div "**********" at bounding box center [668, 420] width 337 height 42
drag, startPoint x: 602, startPoint y: 426, endPoint x: 532, endPoint y: 467, distance: 81.9
click at [532, 467] on button "Crear" at bounding box center [533, 461] width 67 height 22
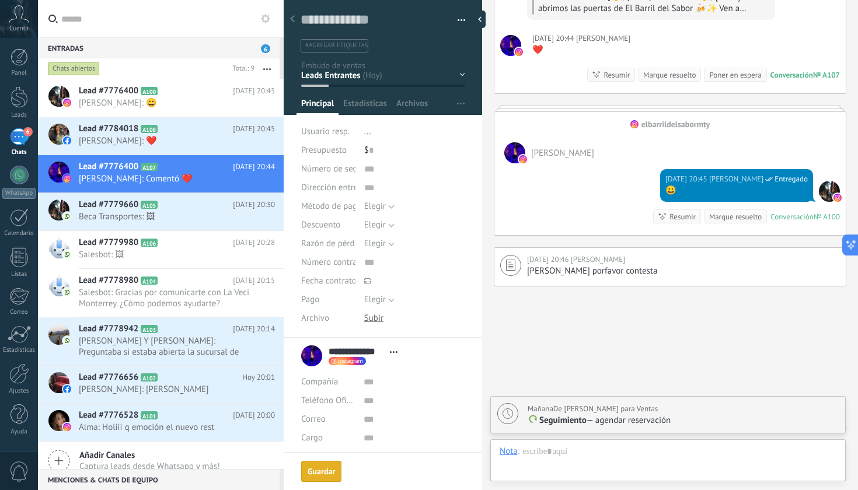
scroll to position [386, 0]
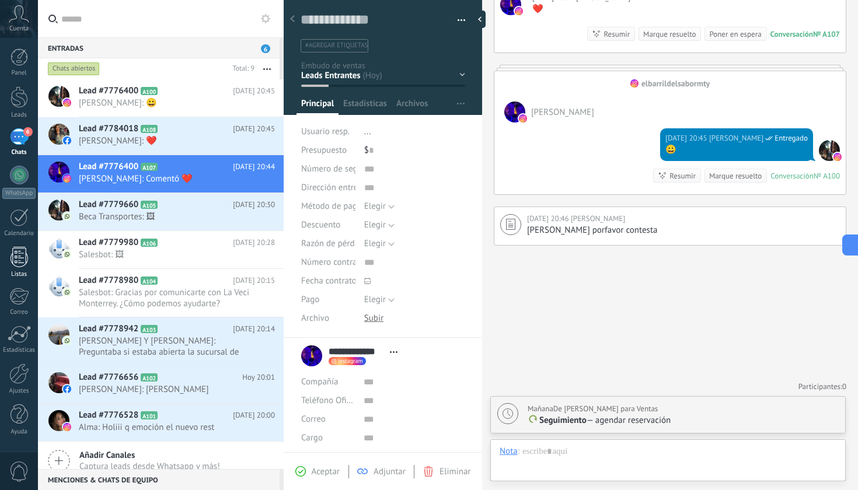
click at [23, 259] on div at bounding box center [20, 257] width 18 height 20
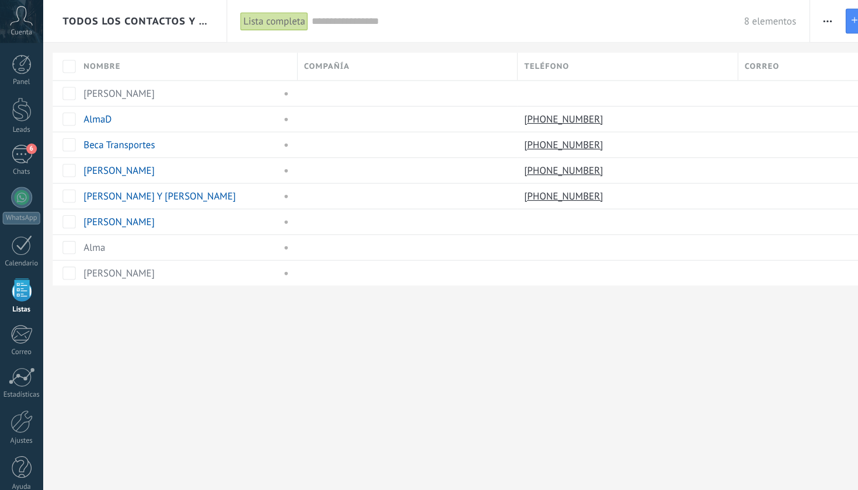
click at [249, 21] on div "Lista completa" at bounding box center [243, 19] width 61 height 17
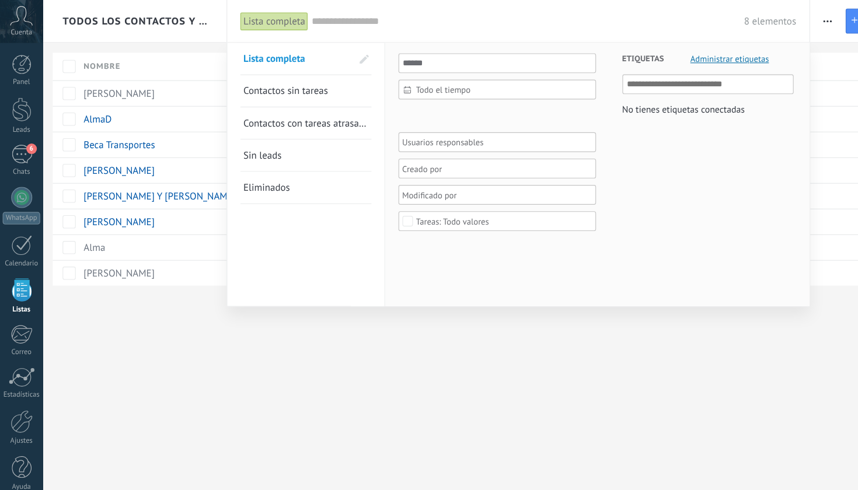
click at [350, 15] on input "text" at bounding box center [467, 19] width 383 height 12
click at [168, 18] on div at bounding box center [429, 245] width 858 height 490
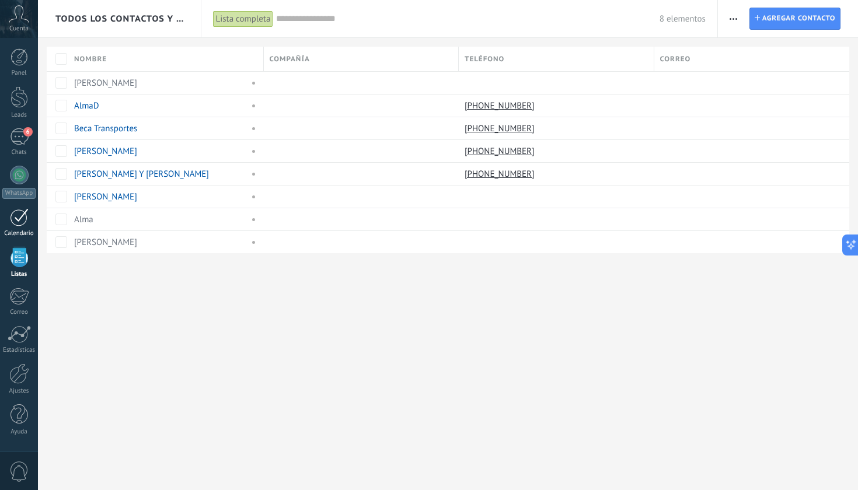
click at [22, 224] on div at bounding box center [19, 217] width 19 height 18
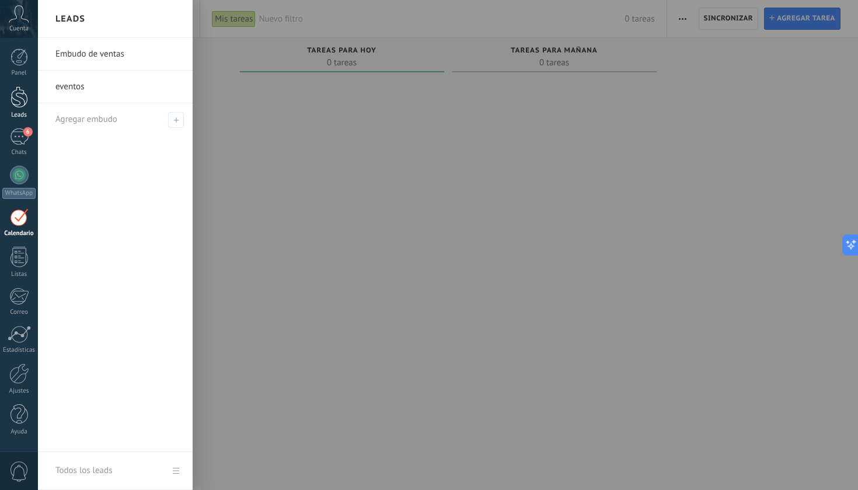
click at [26, 105] on div at bounding box center [20, 97] width 18 height 22
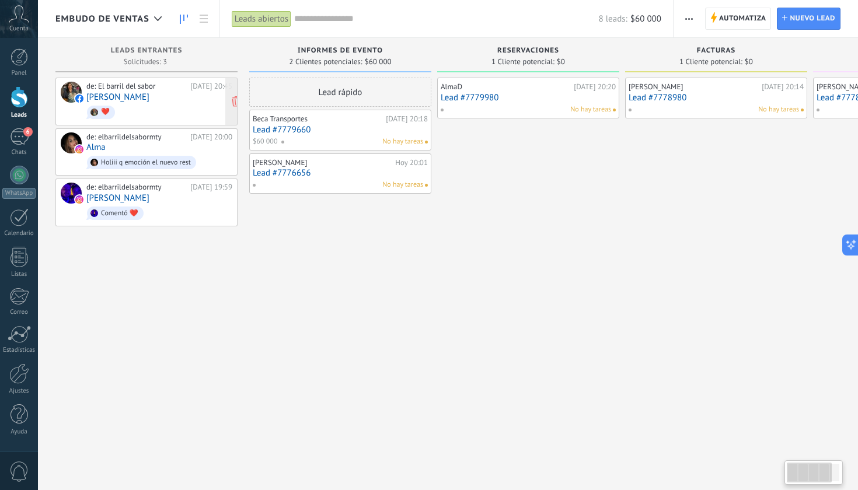
click at [186, 110] on span "❤️" at bounding box center [159, 112] width 146 height 18
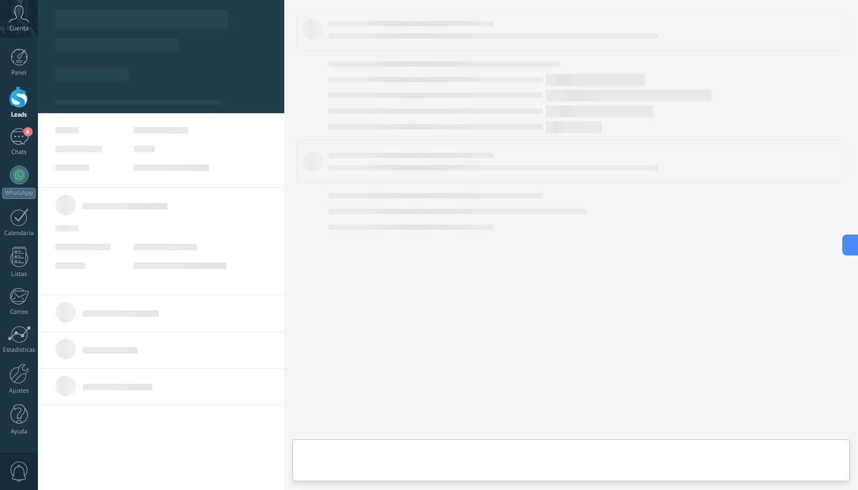
type textarea "**********"
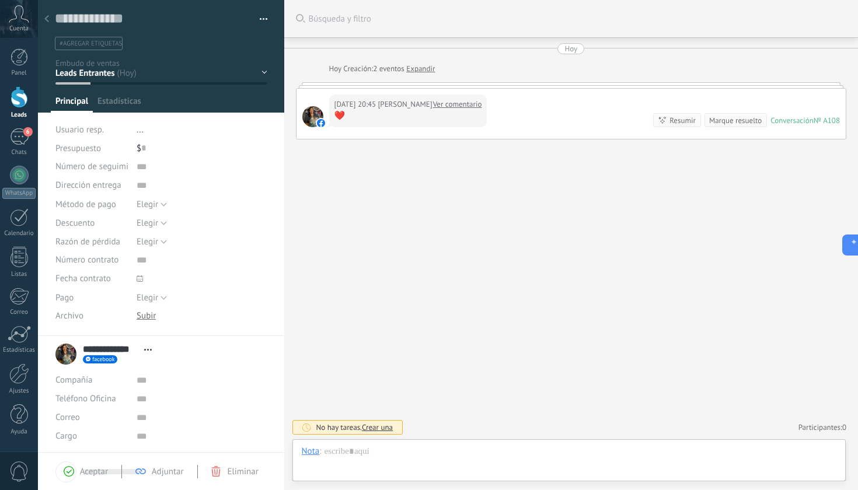
scroll to position [18, 0]
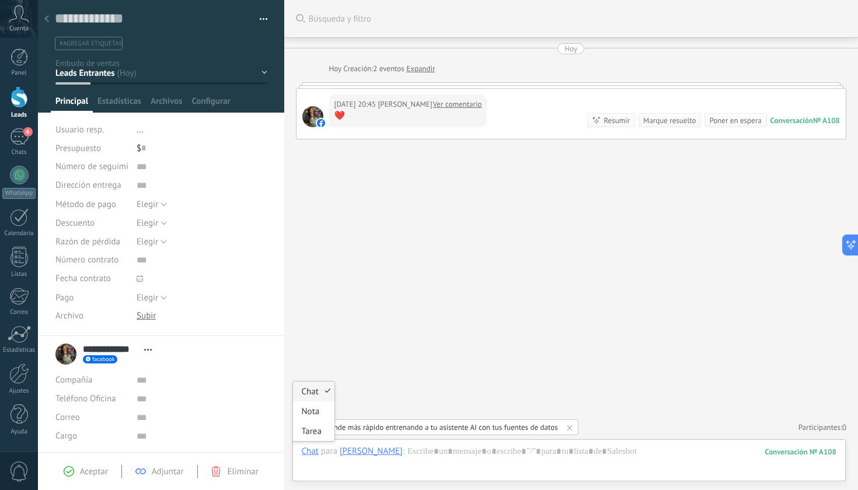
click at [315, 455] on div "Chat" at bounding box center [310, 451] width 17 height 11
click at [309, 453] on div "Chat" at bounding box center [310, 451] width 17 height 11
click at [312, 433] on div "Tarea" at bounding box center [313, 431] width 41 height 20
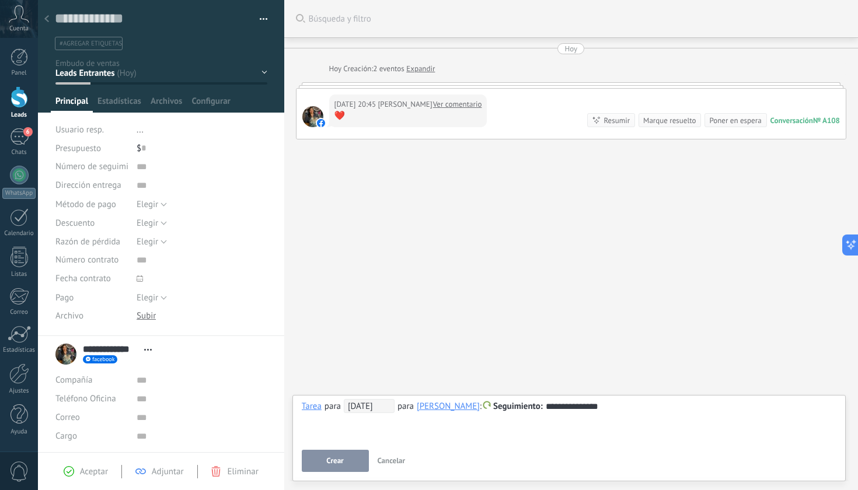
drag, startPoint x: 394, startPoint y: 462, endPoint x: 343, endPoint y: 466, distance: 51.6
click at [343, 466] on button "Crear" at bounding box center [335, 461] width 67 height 22
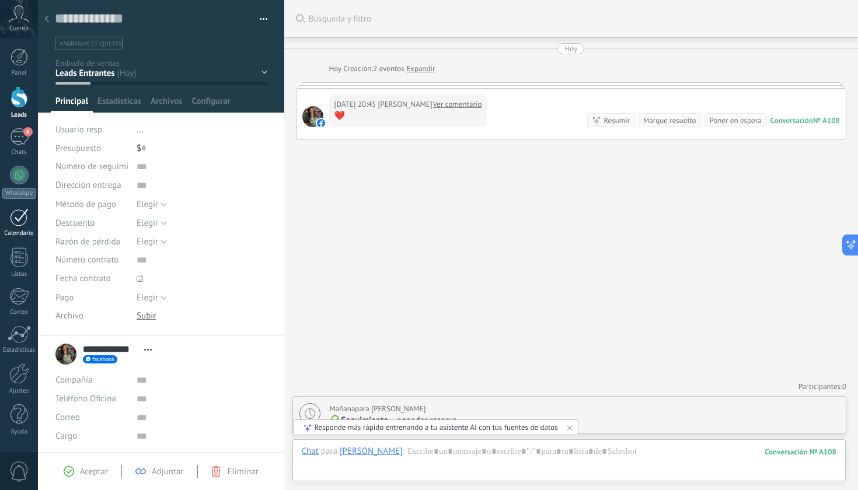
click at [21, 219] on div at bounding box center [19, 217] width 19 height 18
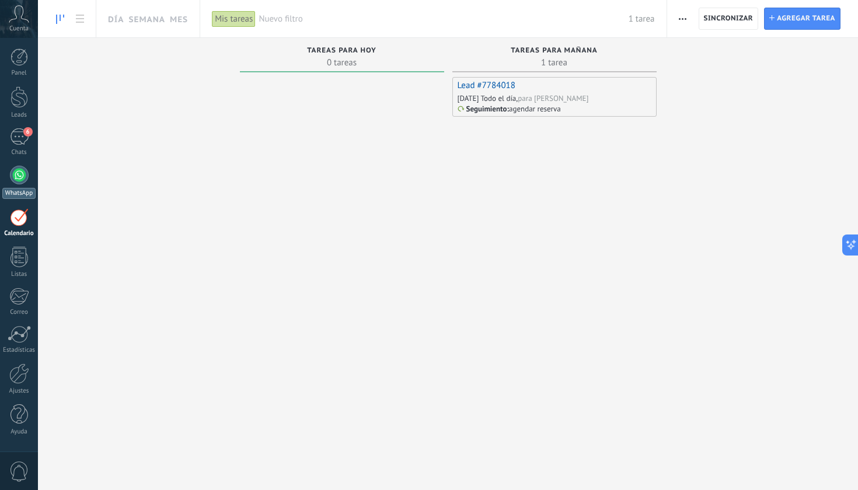
click at [22, 179] on div at bounding box center [19, 175] width 19 height 19
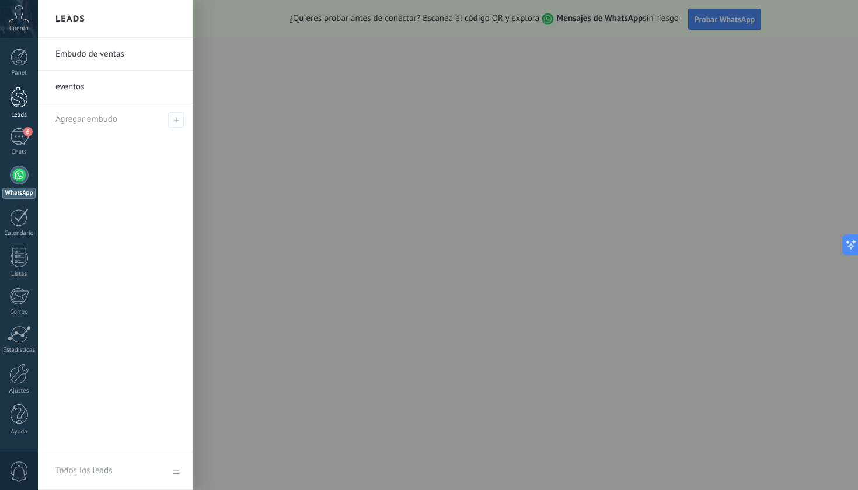
click at [24, 100] on div at bounding box center [20, 97] width 18 height 22
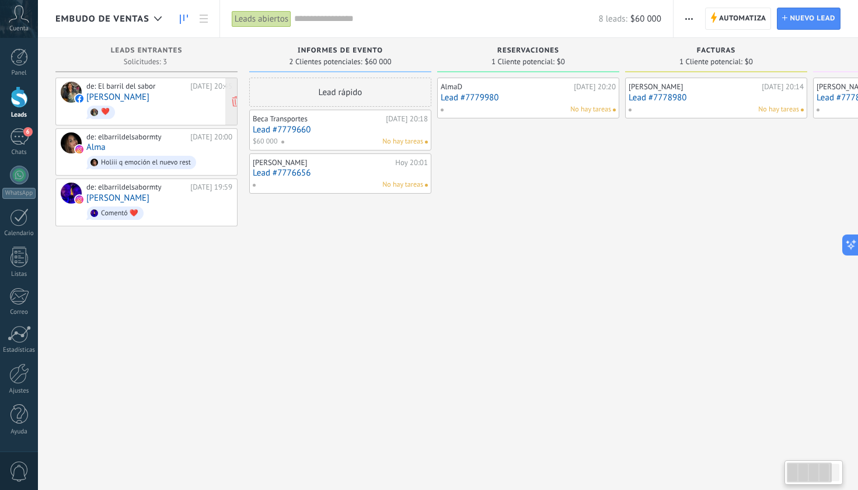
click at [179, 110] on span "❤️" at bounding box center [159, 112] width 146 height 18
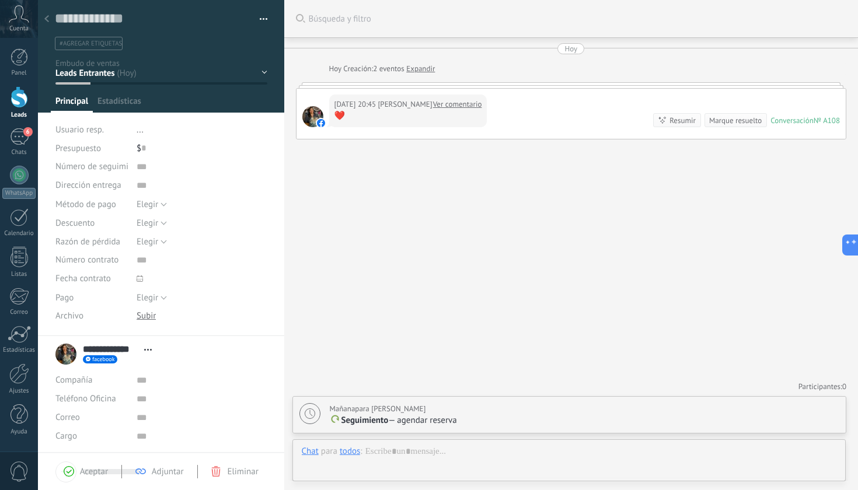
scroll to position [18, 0]
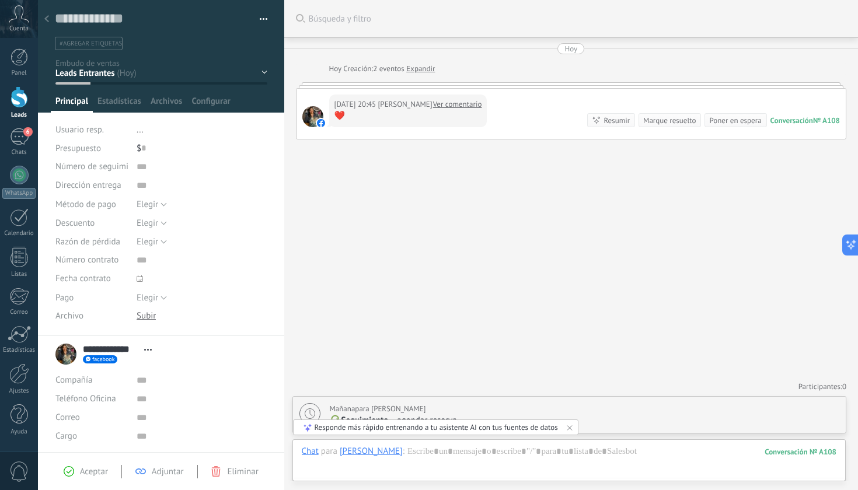
click at [379, 455] on div "[PERSON_NAME]" at bounding box center [371, 451] width 63 height 11
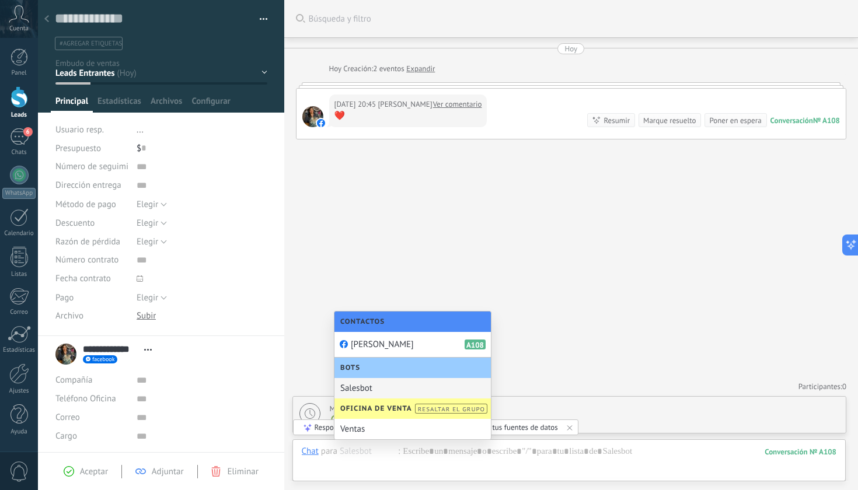
click at [556, 280] on div "Buscar Búsqueda y filtro Carga más [DATE] [DATE] Creación: 2 eventos Expandir […" at bounding box center [571, 245] width 574 height 490
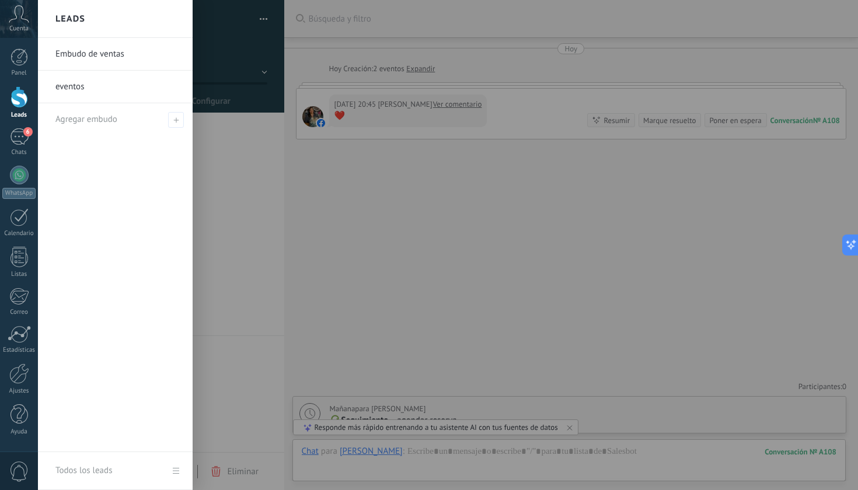
click at [20, 100] on div at bounding box center [20, 97] width 18 height 22
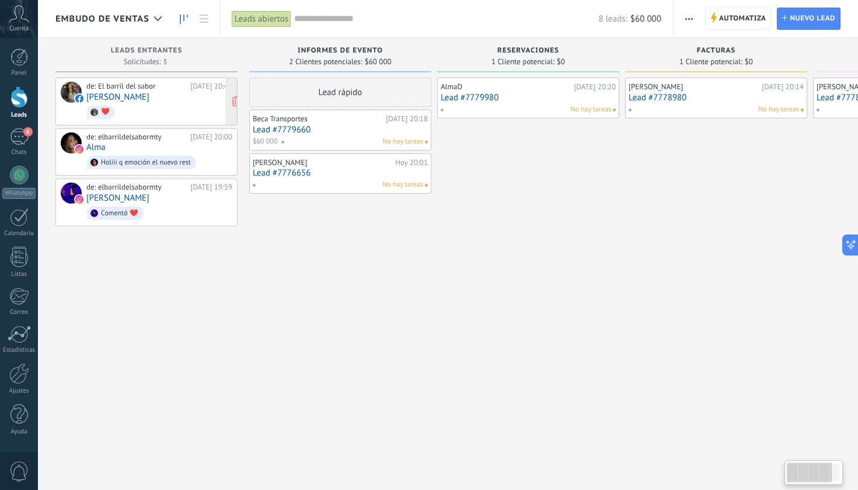
click at [155, 114] on span "❤️" at bounding box center [159, 112] width 146 height 18
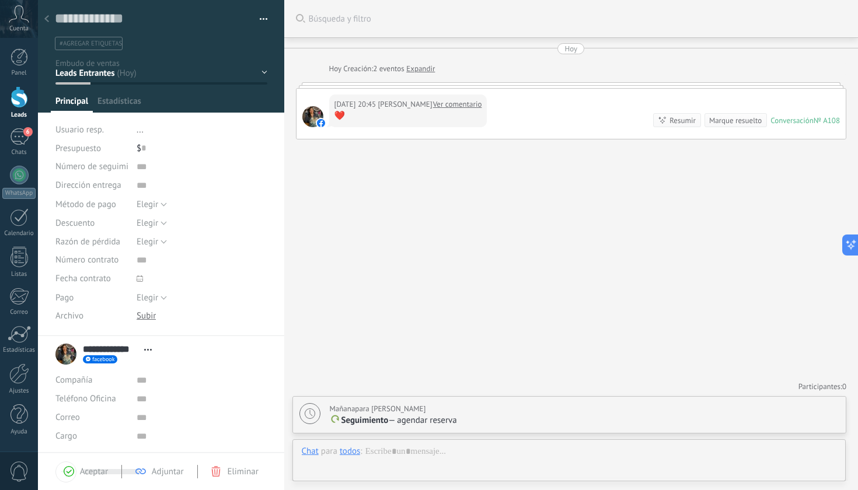
scroll to position [18, 0]
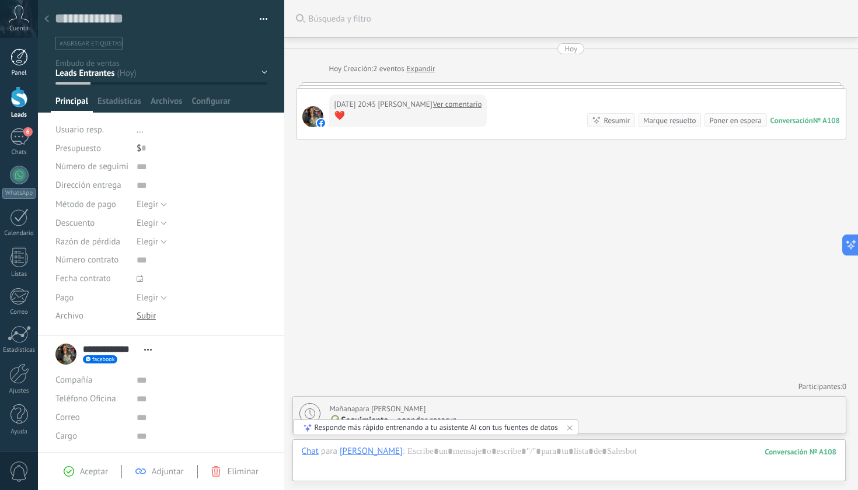
click at [26, 51] on div at bounding box center [20, 57] width 18 height 18
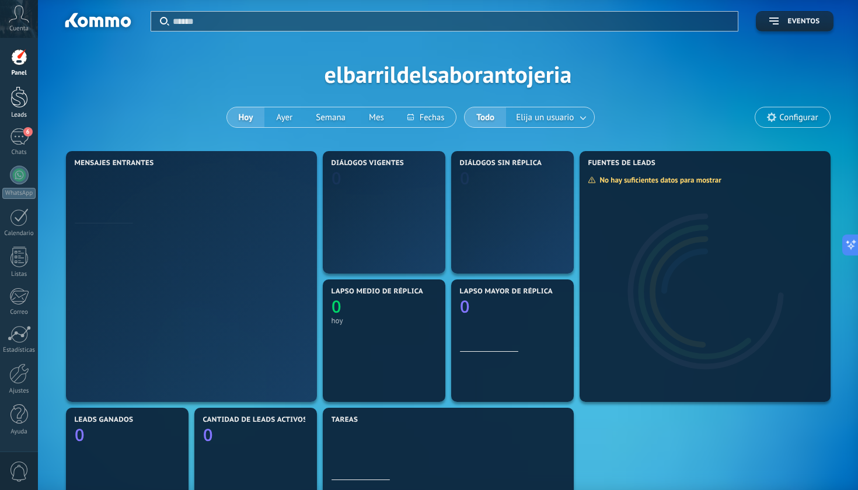
click at [20, 89] on div at bounding box center [20, 97] width 18 height 22
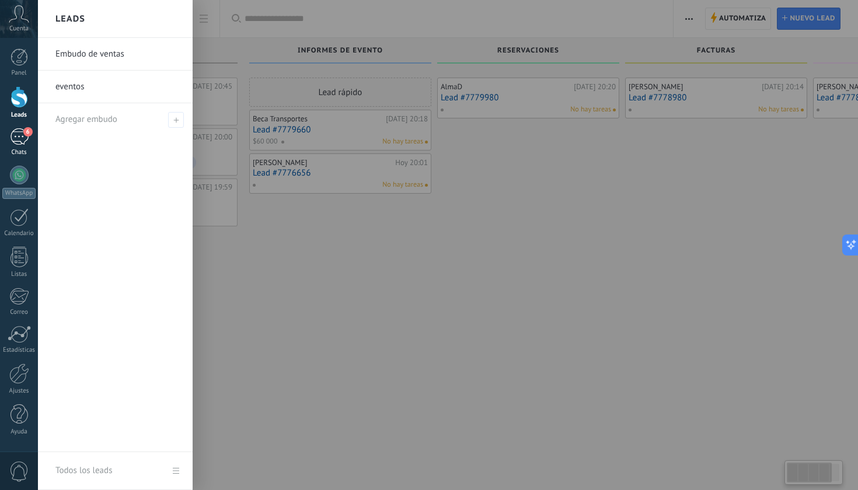
click at [19, 135] on div "6" at bounding box center [19, 136] width 19 height 17
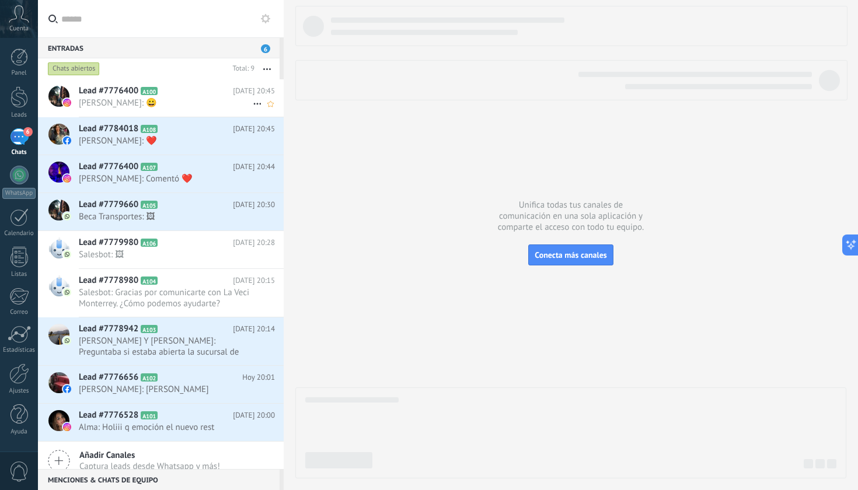
click at [210, 99] on span "[PERSON_NAME]: 😀" at bounding box center [166, 102] width 174 height 11
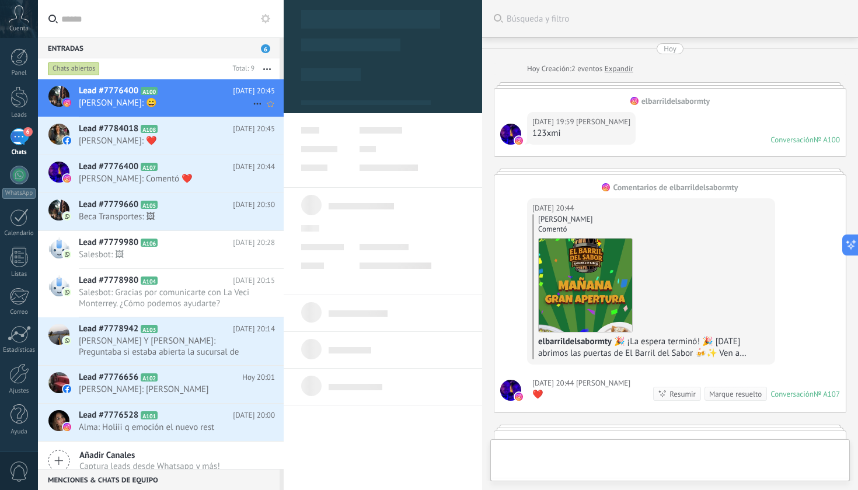
type textarea "**********"
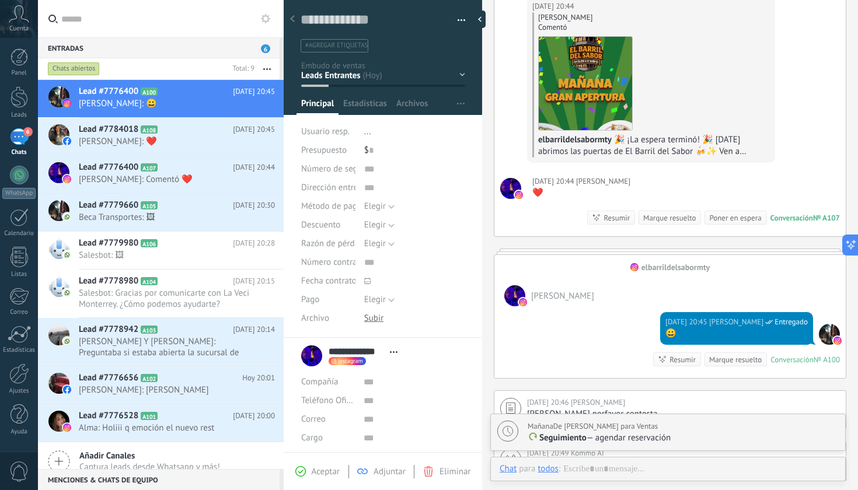
scroll to position [202, 0]
